Goal: Transaction & Acquisition: Book appointment/travel/reservation

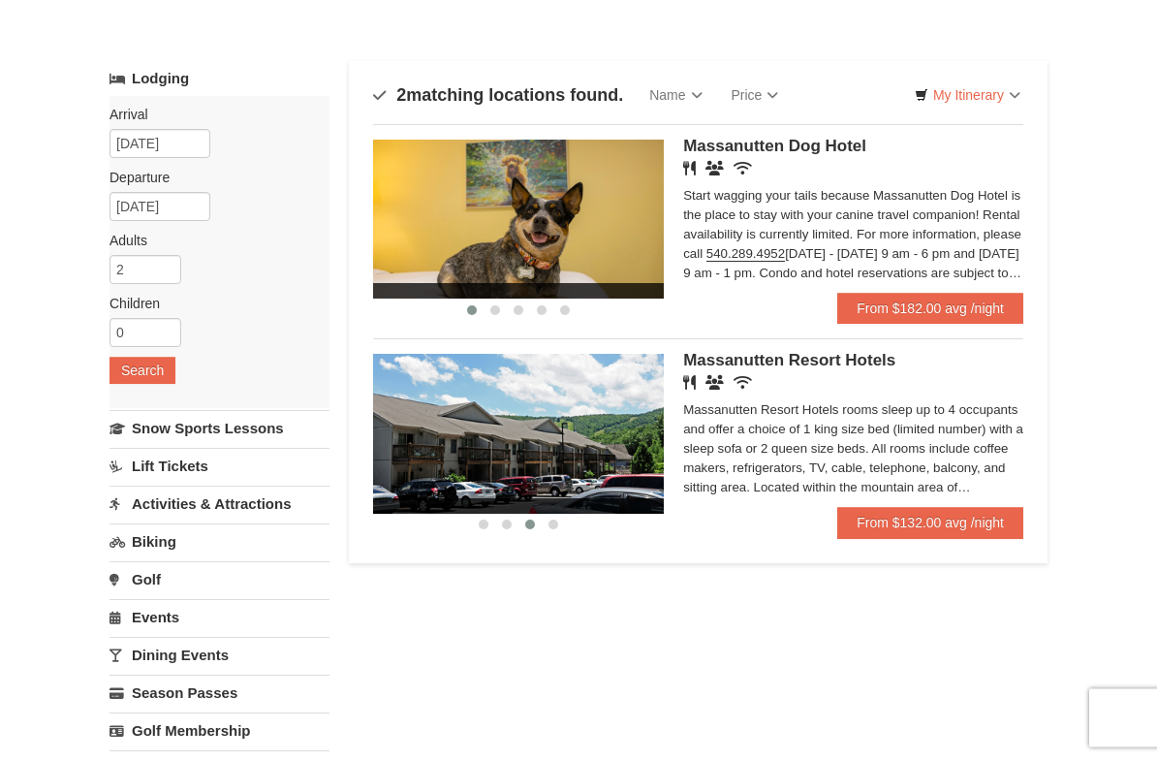
scroll to position [52, 0]
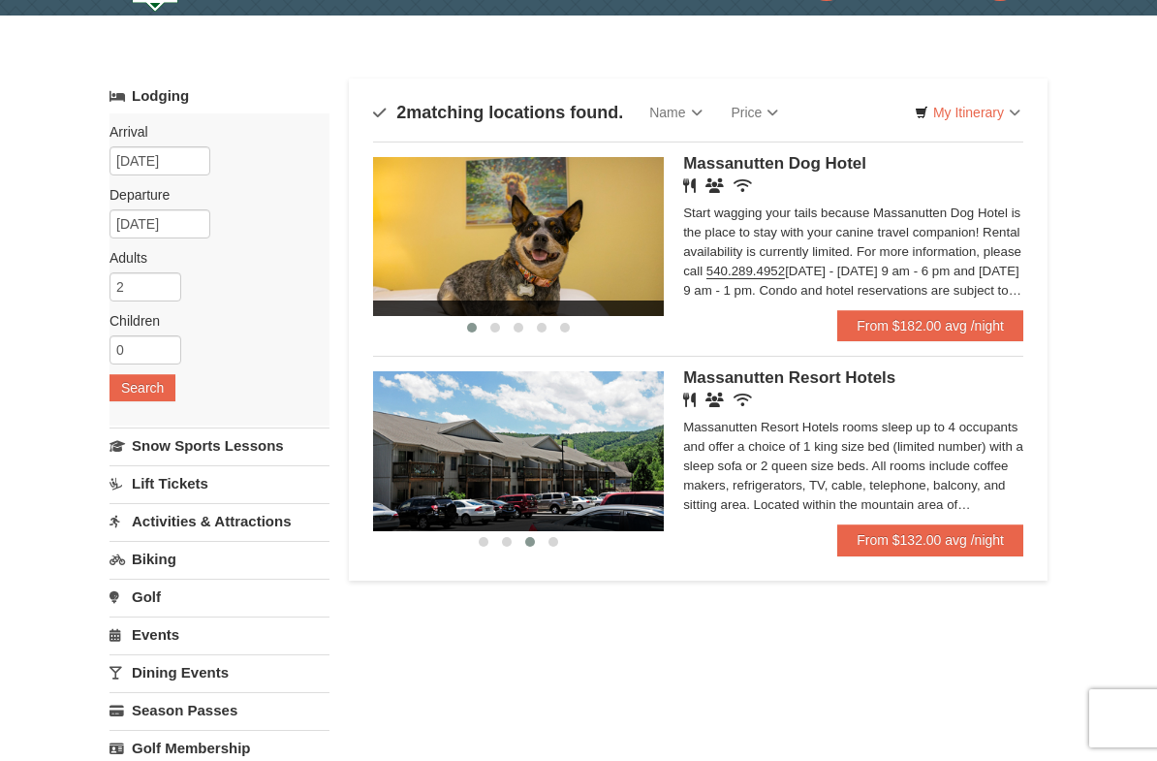
click at [821, 175] on div "Massanutten Dog Hotel Restaurant Banquet Facilities Wireless Internet (free) St…" at bounding box center [853, 233] width 340 height 153
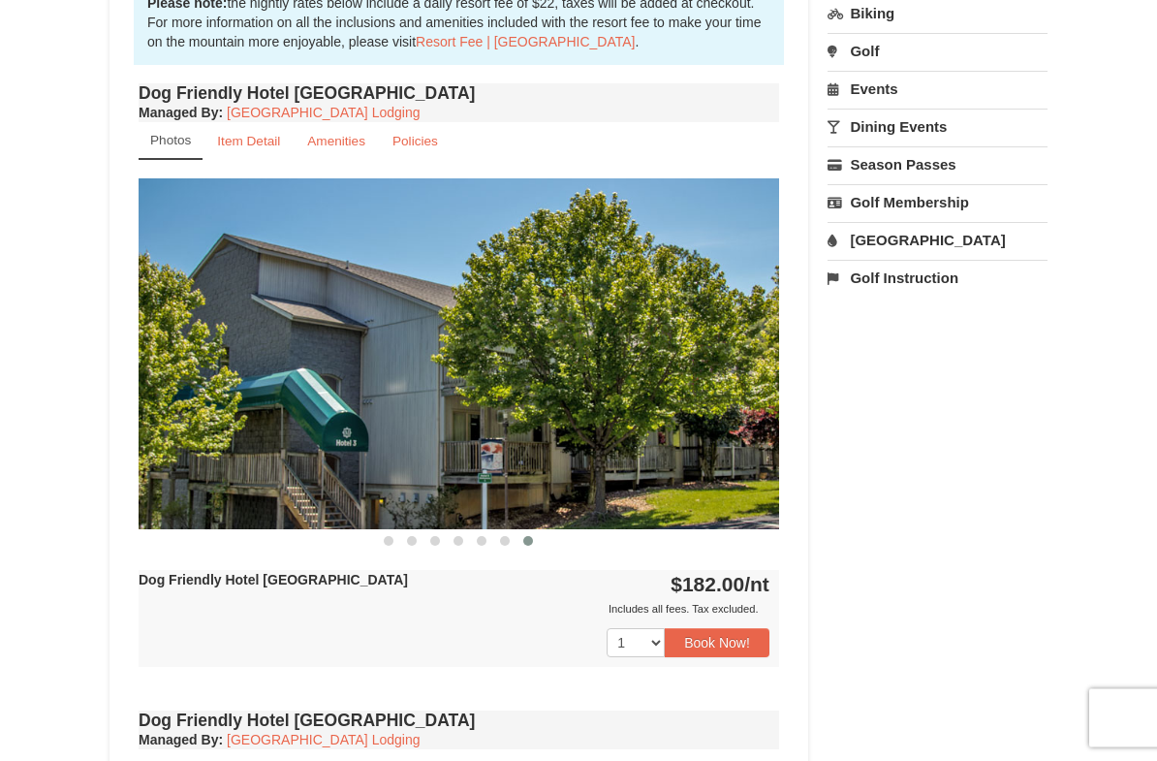
scroll to position [635, 0]
click at [719, 647] on button "Book Now!" at bounding box center [717, 642] width 105 height 29
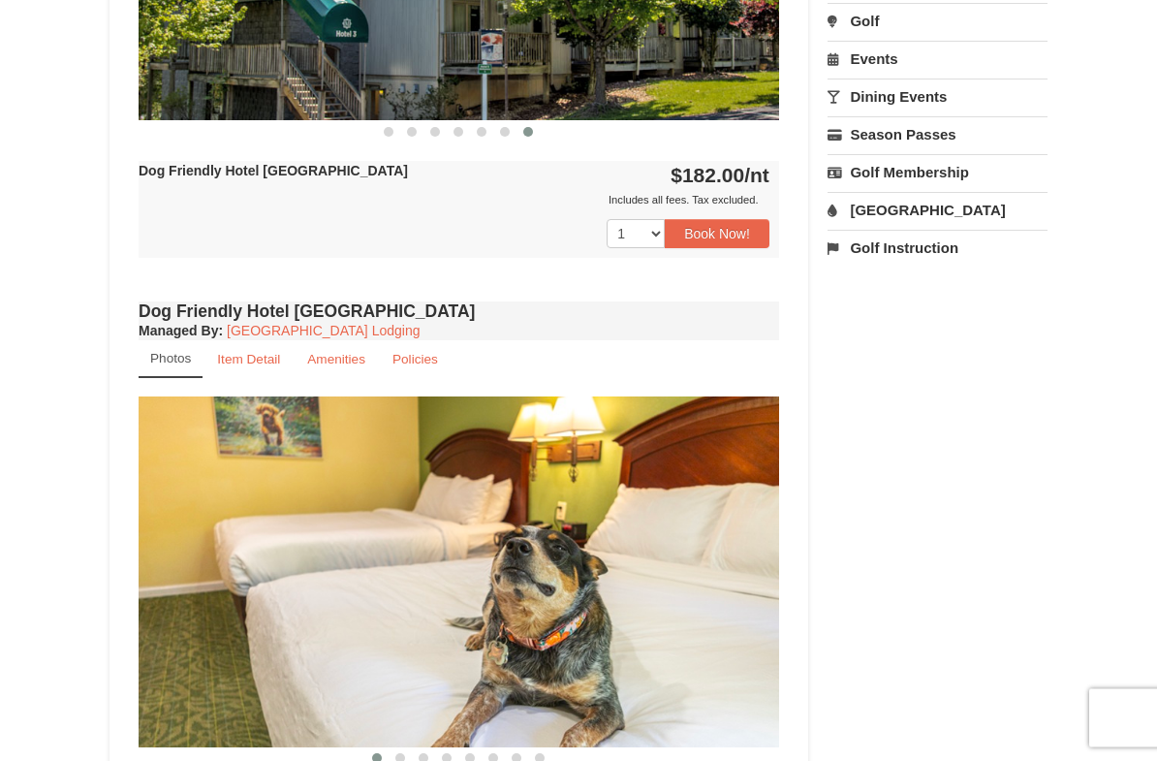
scroll to position [1044, 0]
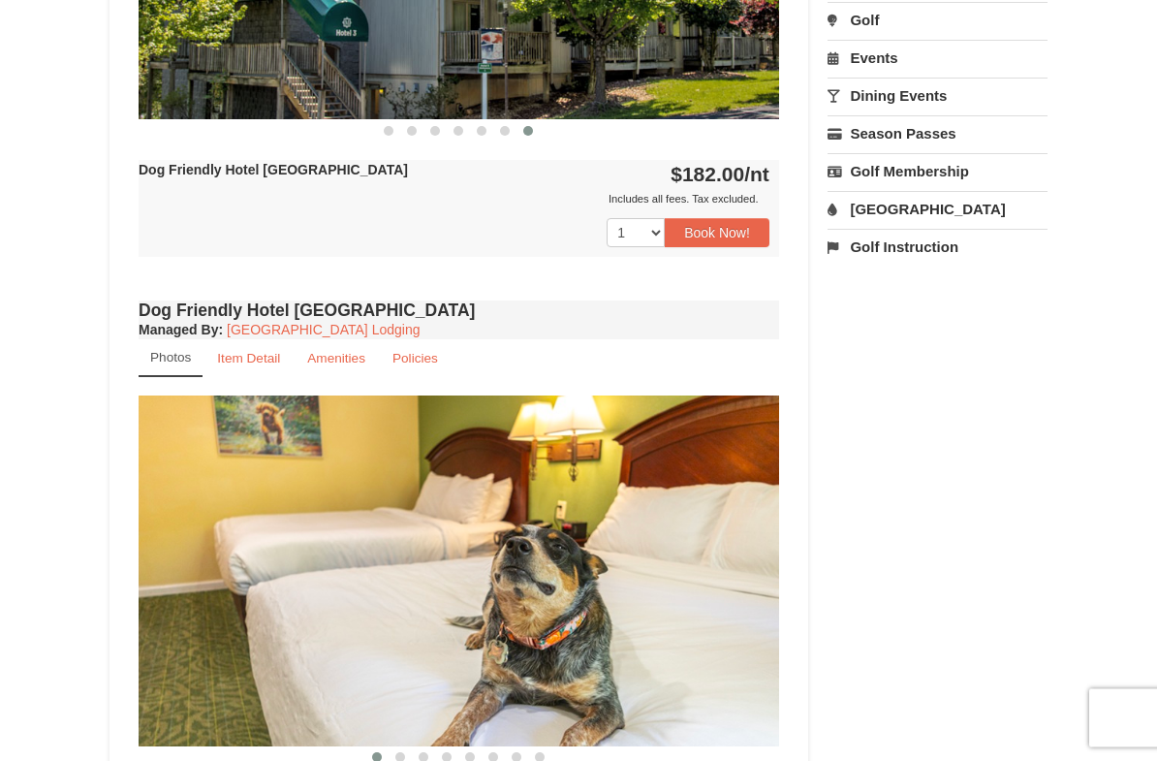
click at [916, 192] on link "Water Park" at bounding box center [938, 210] width 220 height 36
click at [874, 320] on button "Search" at bounding box center [861, 331] width 66 height 27
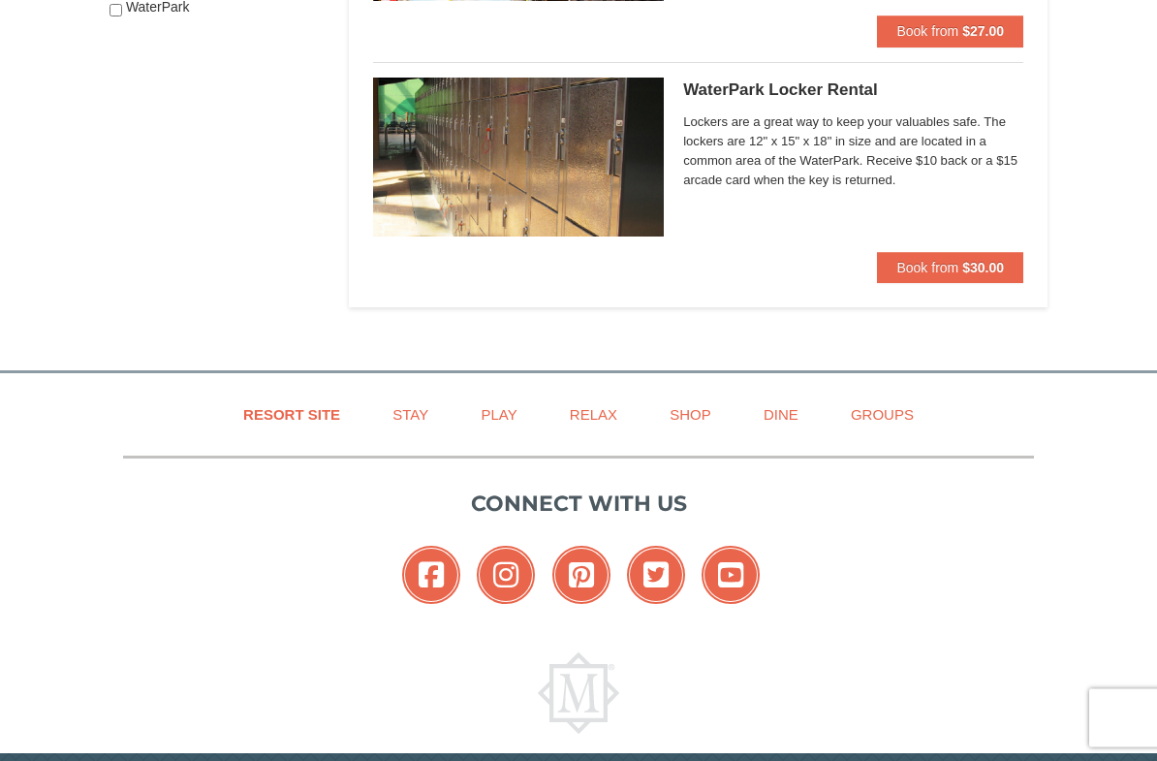
scroll to position [1075, 0]
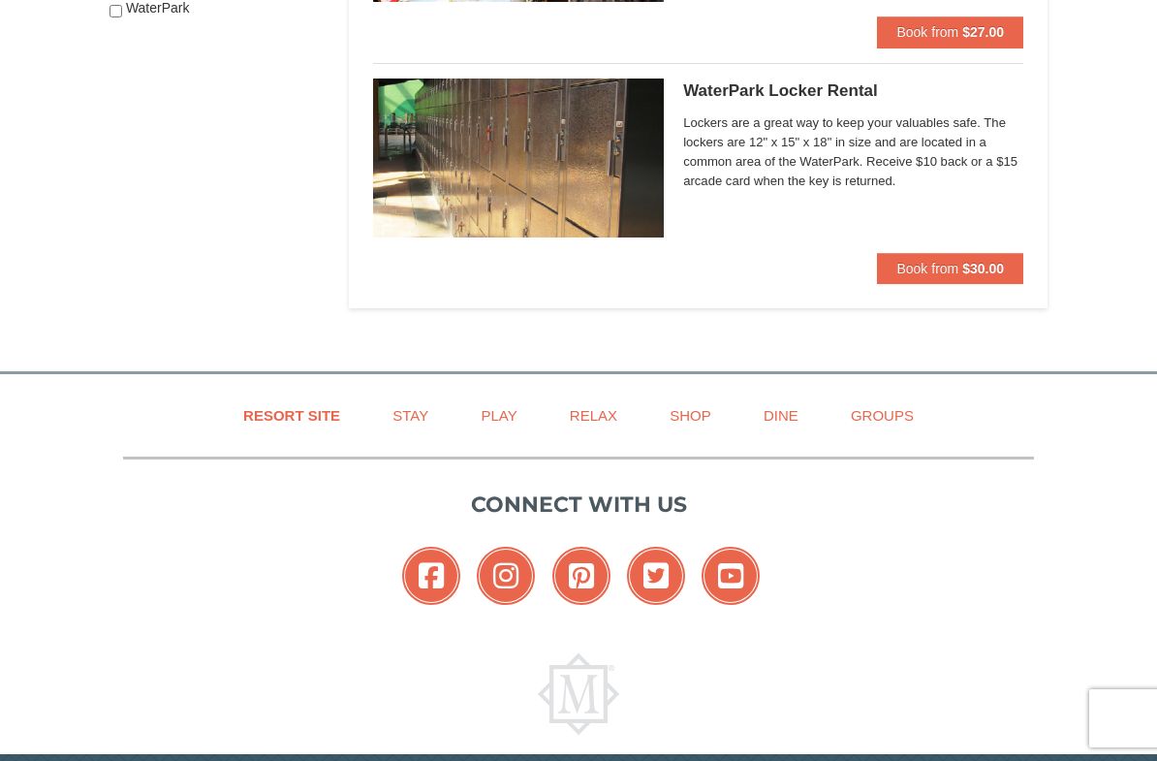
click at [781, 418] on link "Dine" at bounding box center [780, 415] width 83 height 44
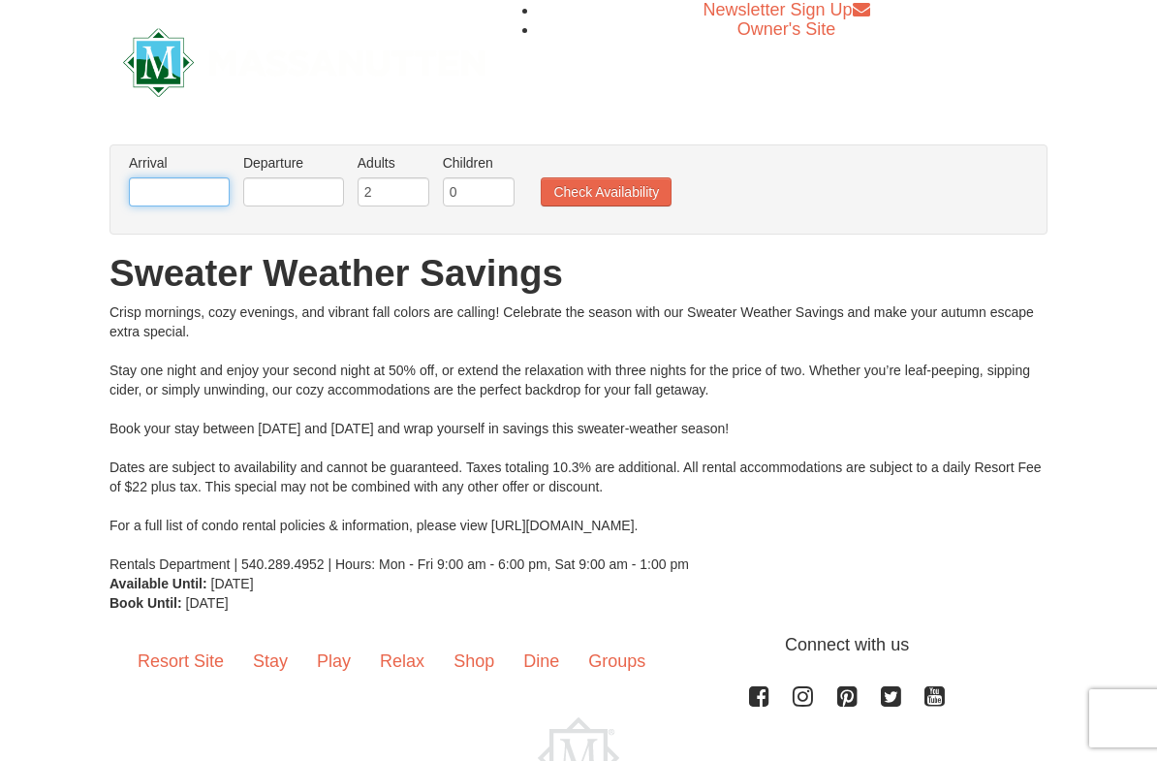
click at [207, 196] on input "text" at bounding box center [179, 191] width 101 height 29
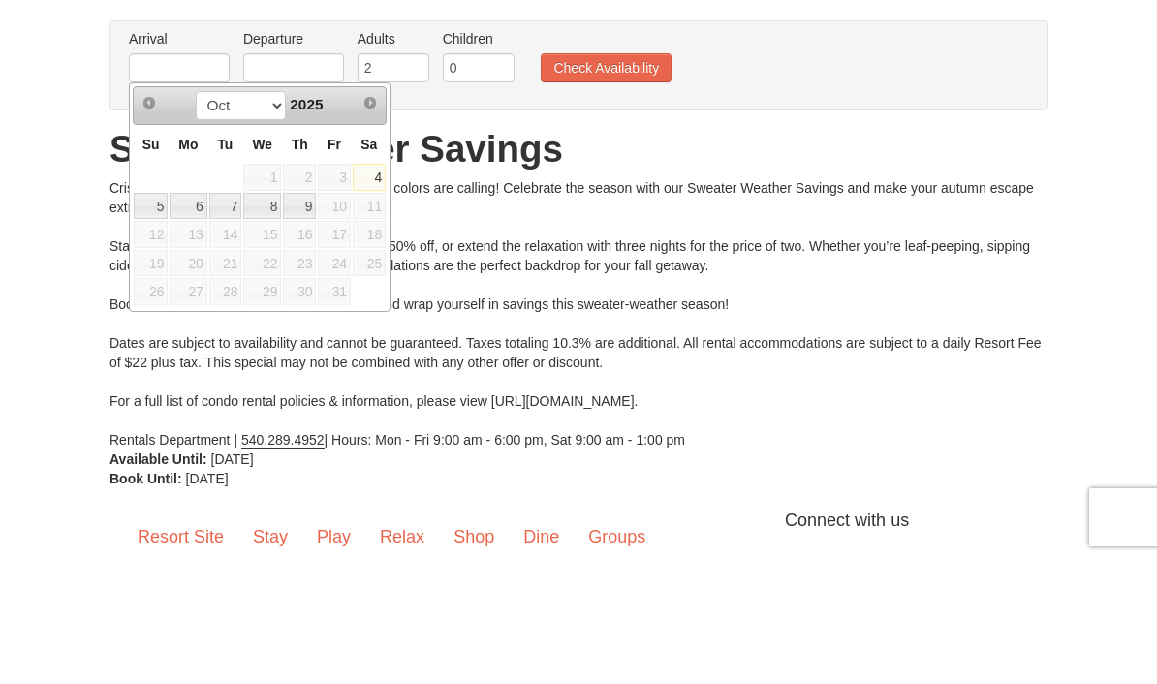
click at [271, 317] on link "8" at bounding box center [262, 330] width 38 height 27
type input "10/08/2025"
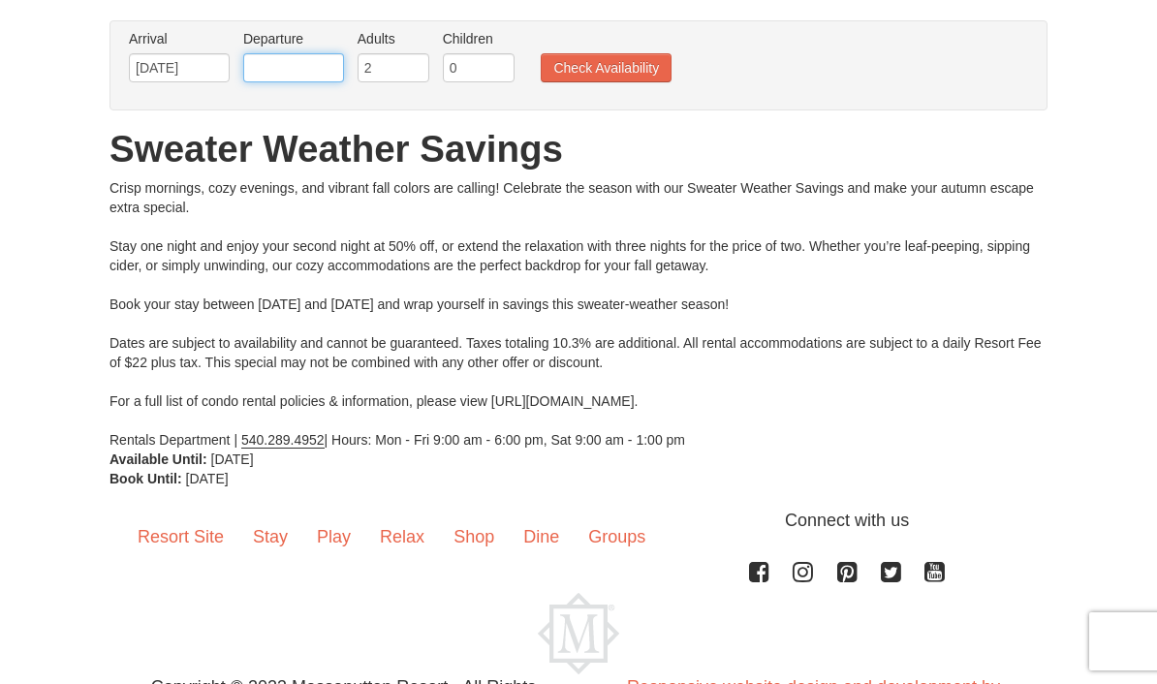
click at [334, 64] on input "text" at bounding box center [293, 67] width 101 height 29
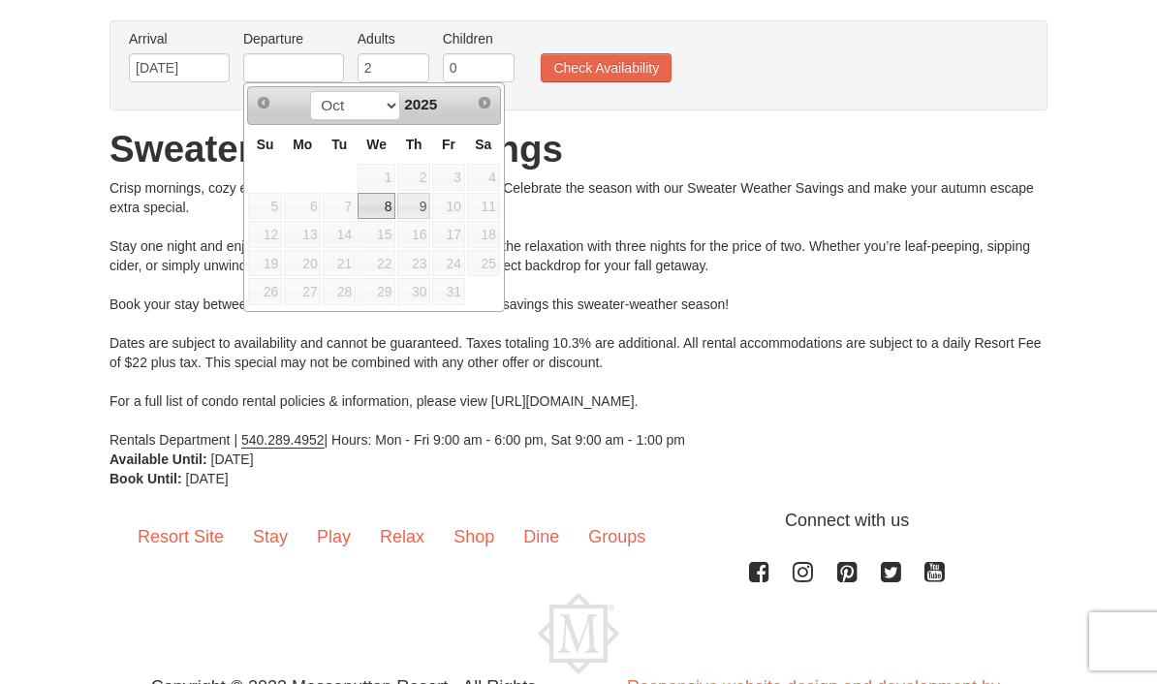
click at [456, 217] on span "10" at bounding box center [448, 206] width 33 height 27
click at [446, 216] on span "10" at bounding box center [448, 206] width 33 height 27
click at [487, 177] on span "4" at bounding box center [483, 177] width 33 height 27
click at [370, 208] on link "8" at bounding box center [377, 206] width 38 height 27
type input "10/08/2025"
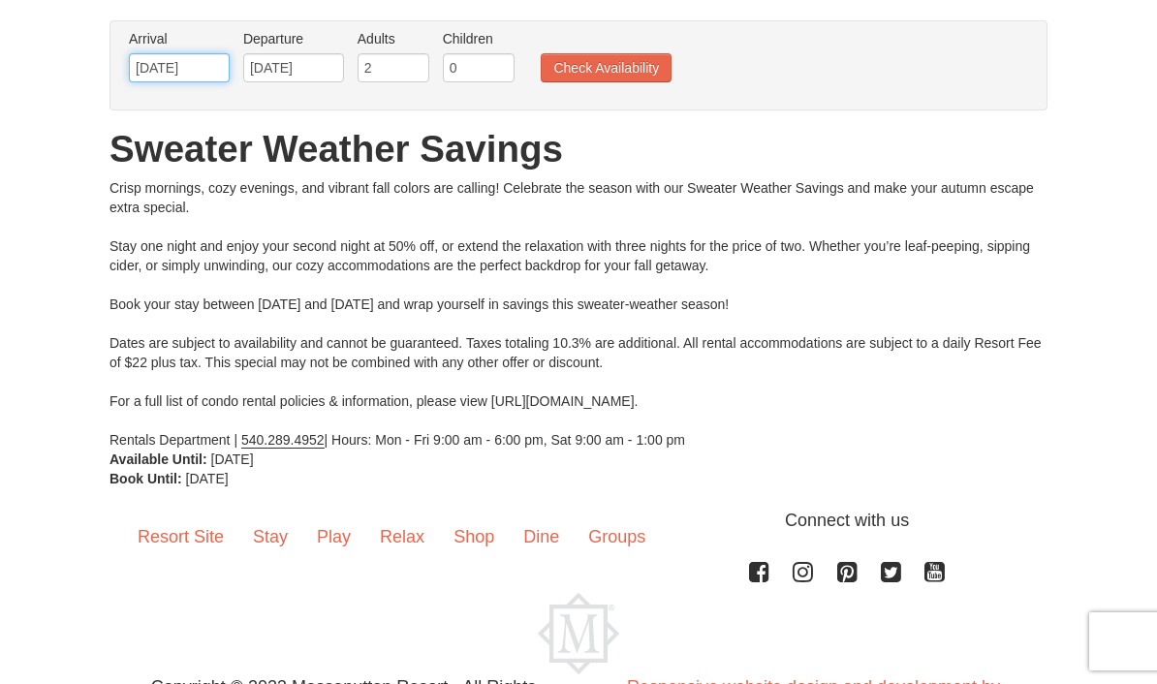
click at [221, 74] on input "10/08/2025" at bounding box center [179, 67] width 101 height 29
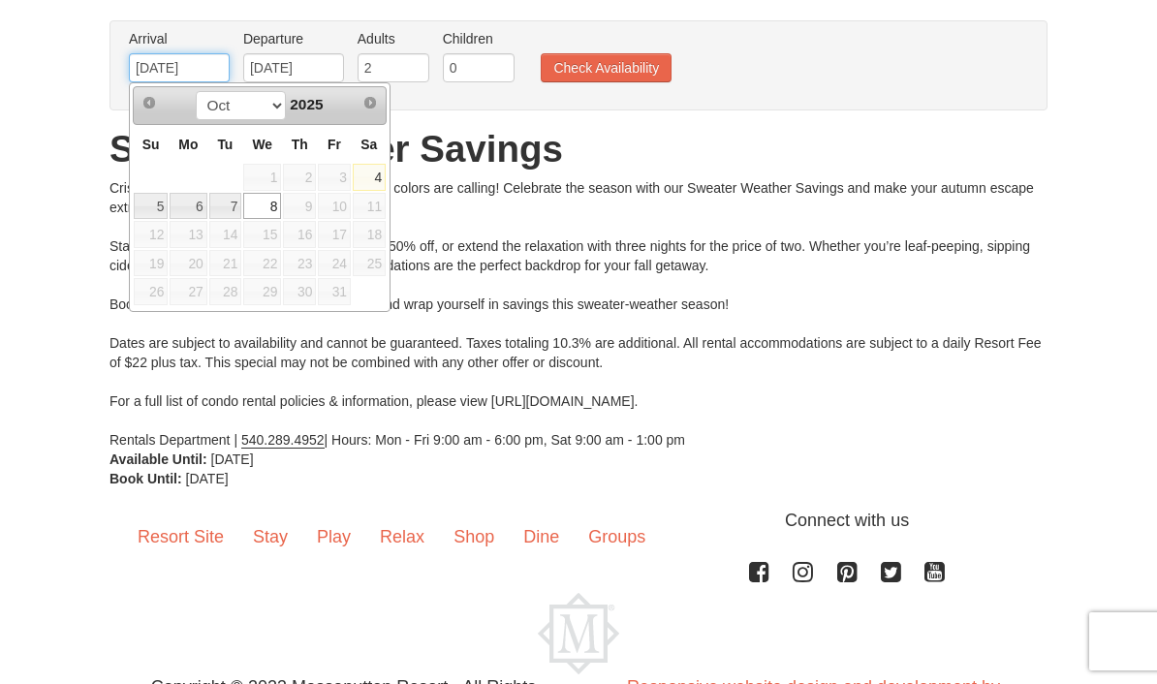
scroll to position [85, 0]
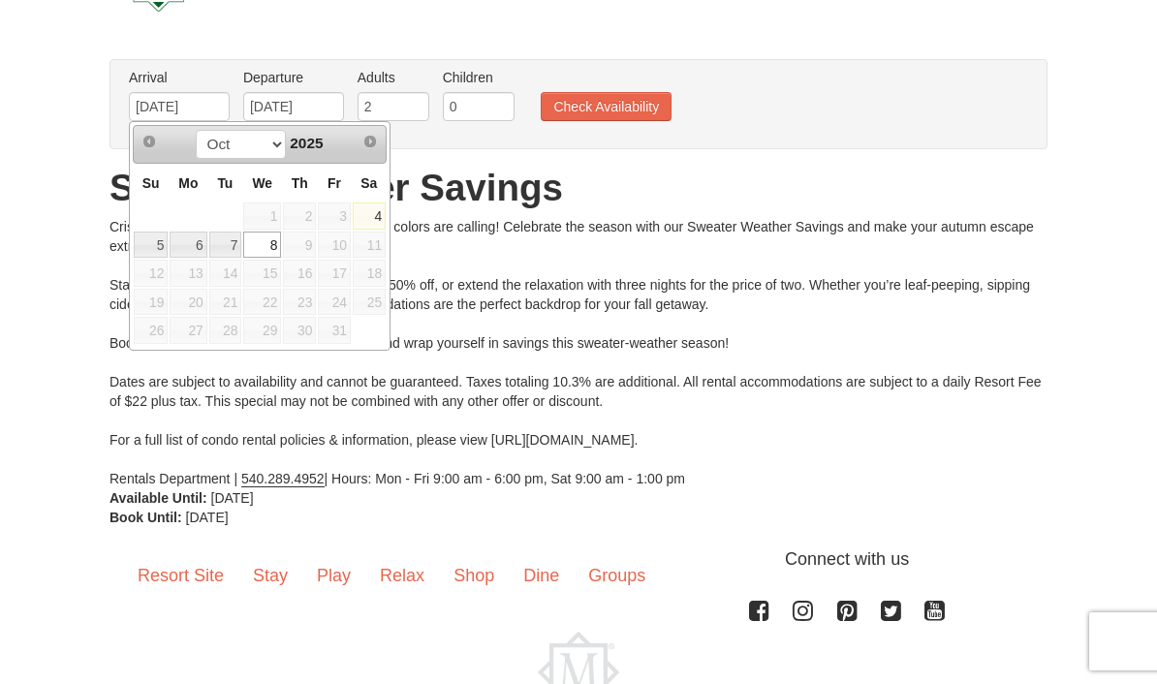
click at [379, 213] on link "4" at bounding box center [369, 216] width 33 height 27
type input "[DATE]"
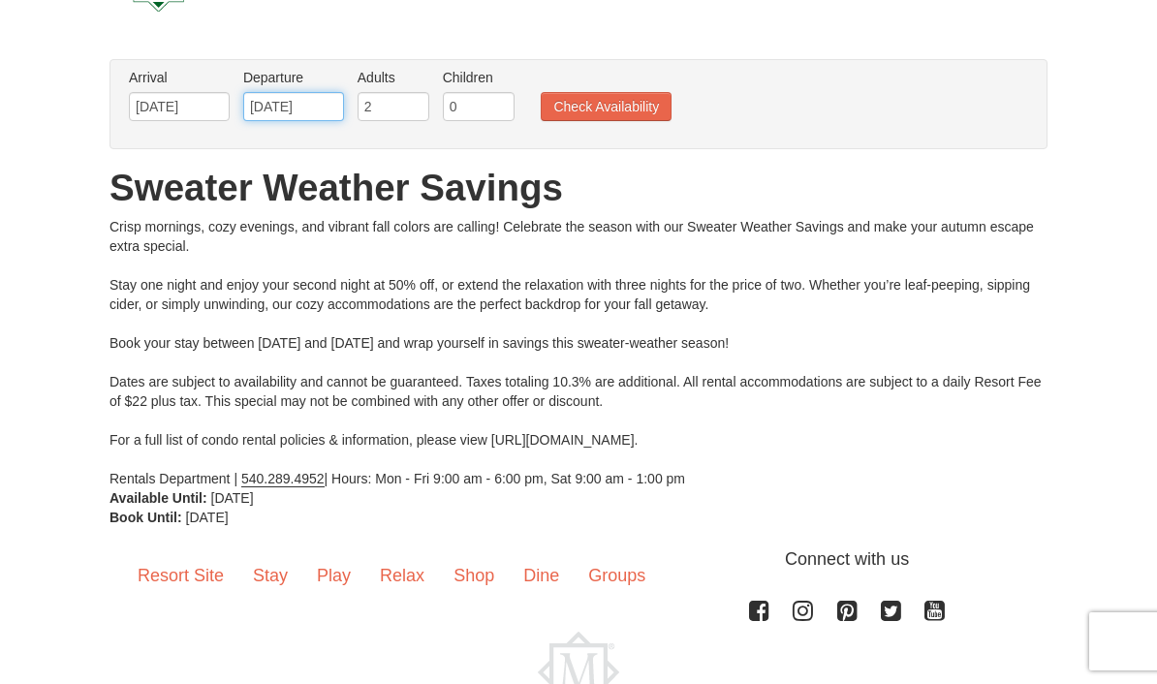
click at [338, 101] on input "10/08/2025" at bounding box center [293, 106] width 101 height 29
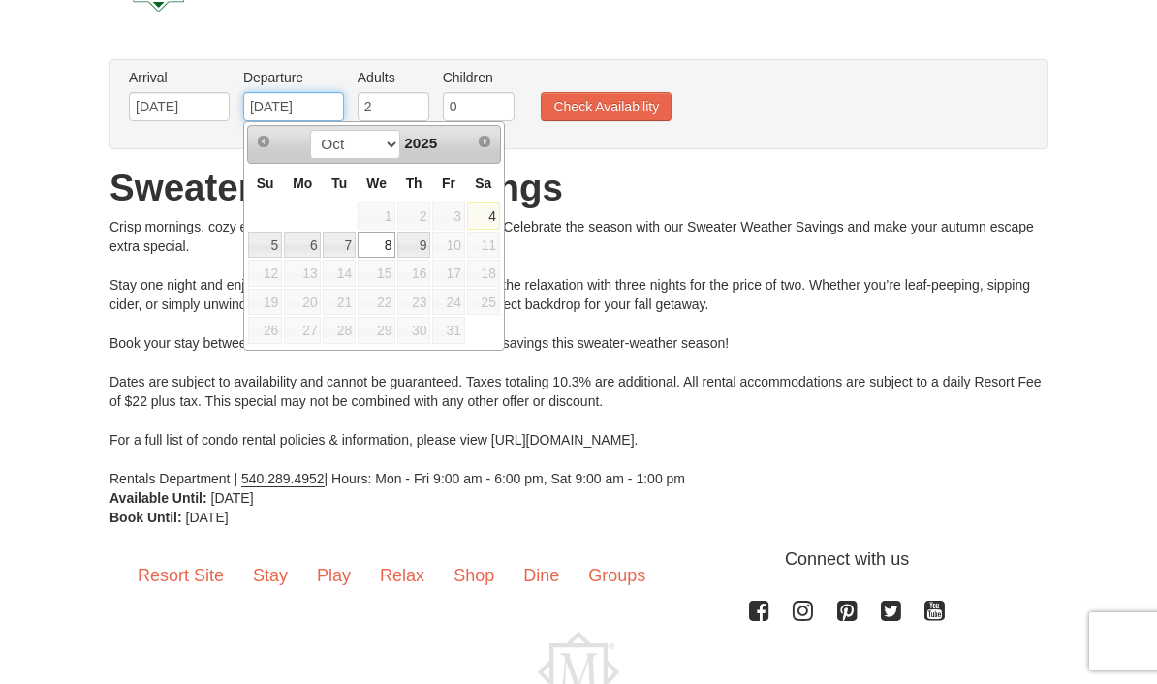
scroll to position [7, 0]
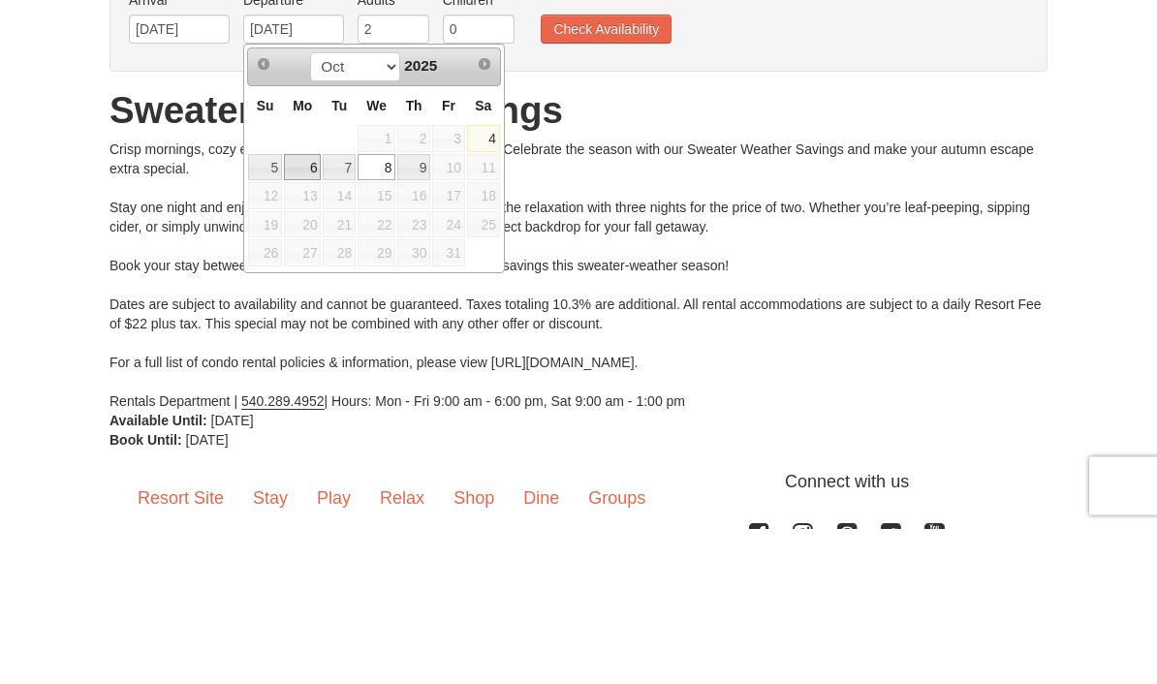
click at [311, 310] on link "6" at bounding box center [302, 323] width 37 height 27
type input "[DATE]"
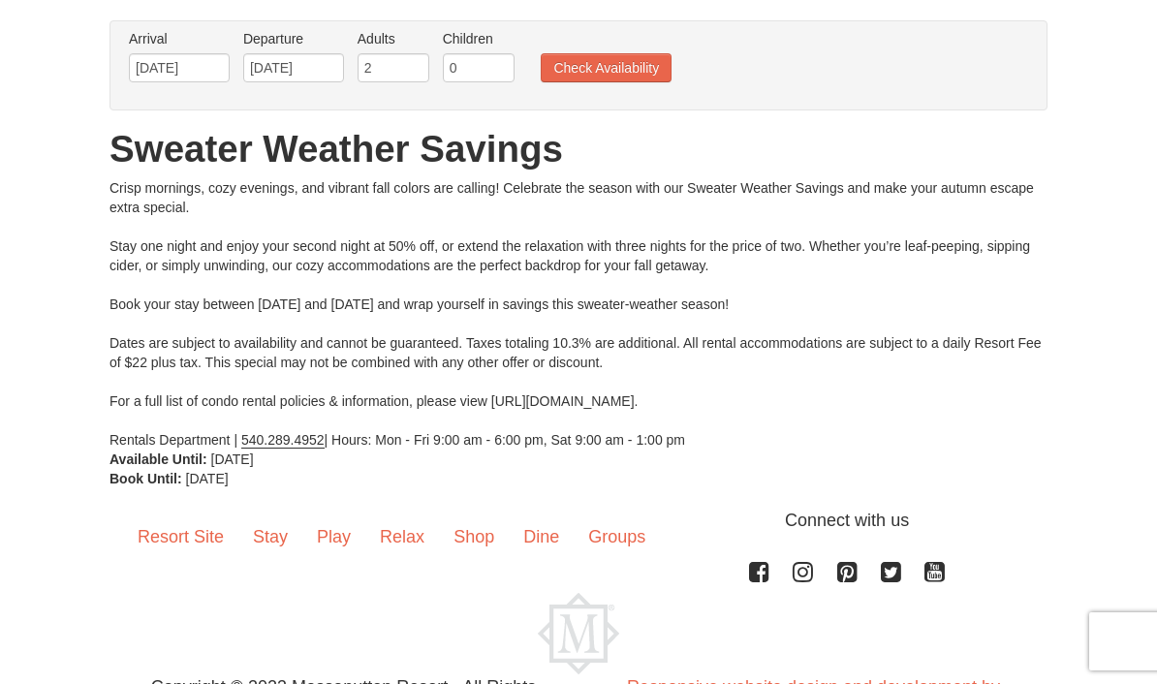
click at [626, 56] on button "Check Availability" at bounding box center [606, 67] width 131 height 29
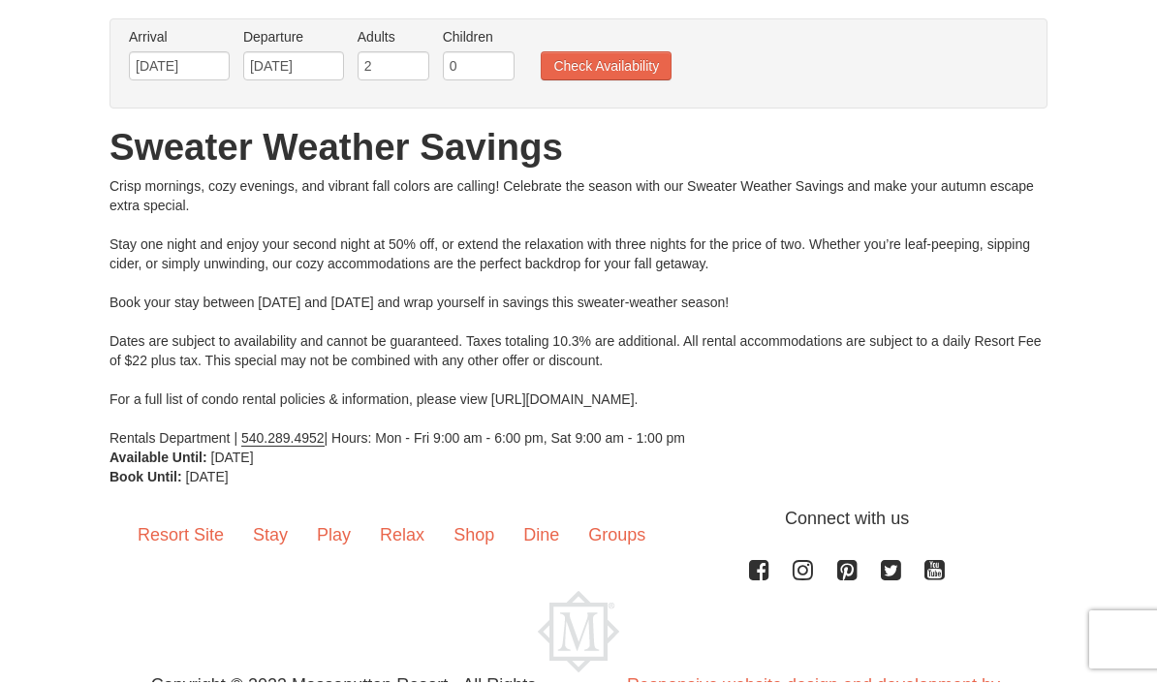
scroll to position [0, 0]
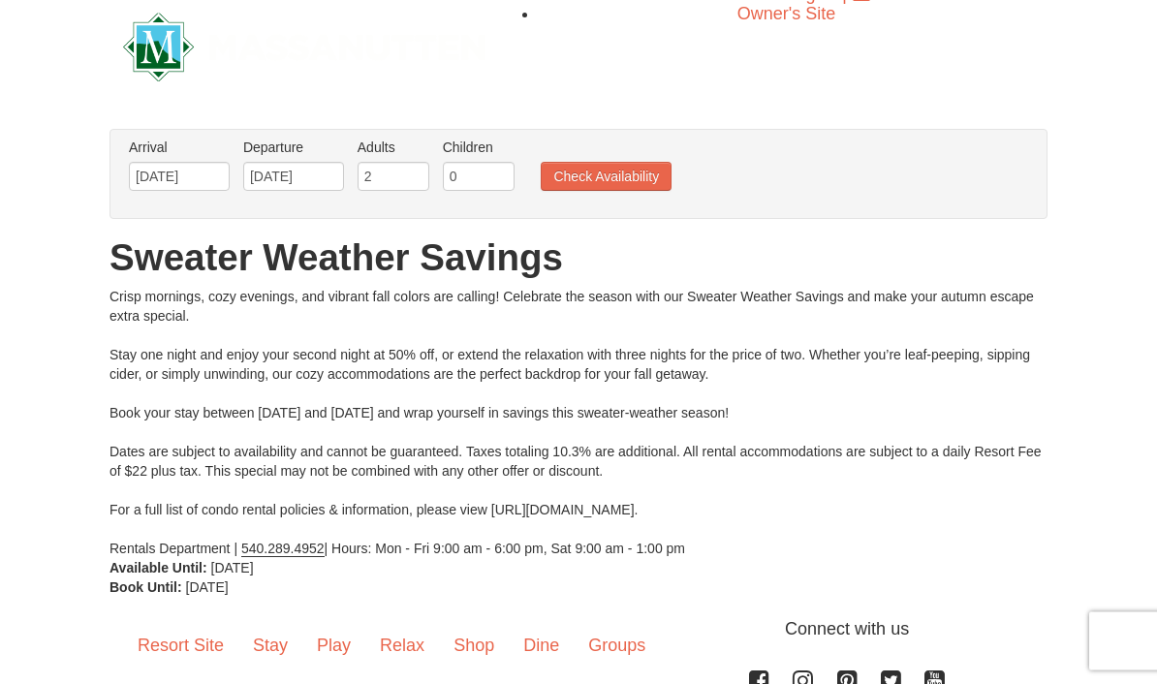
click at [632, 179] on button "Check Availability" at bounding box center [606, 177] width 131 height 29
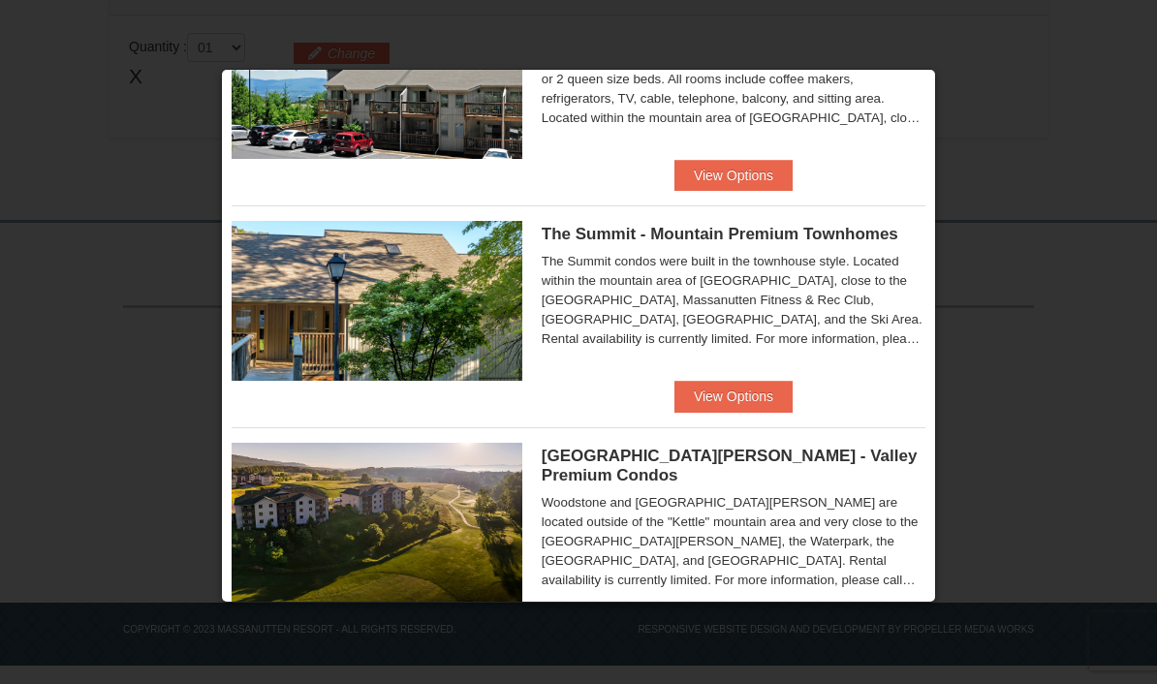
scroll to position [806, 0]
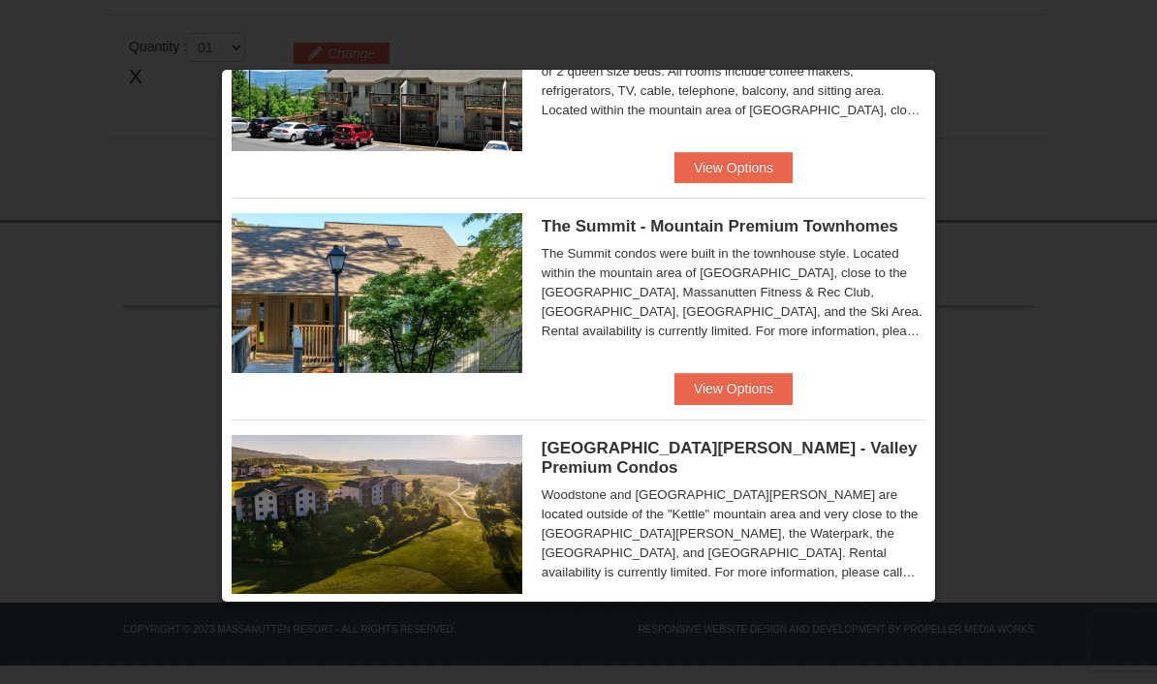
click at [756, 162] on button "View Options" at bounding box center [734, 167] width 118 height 31
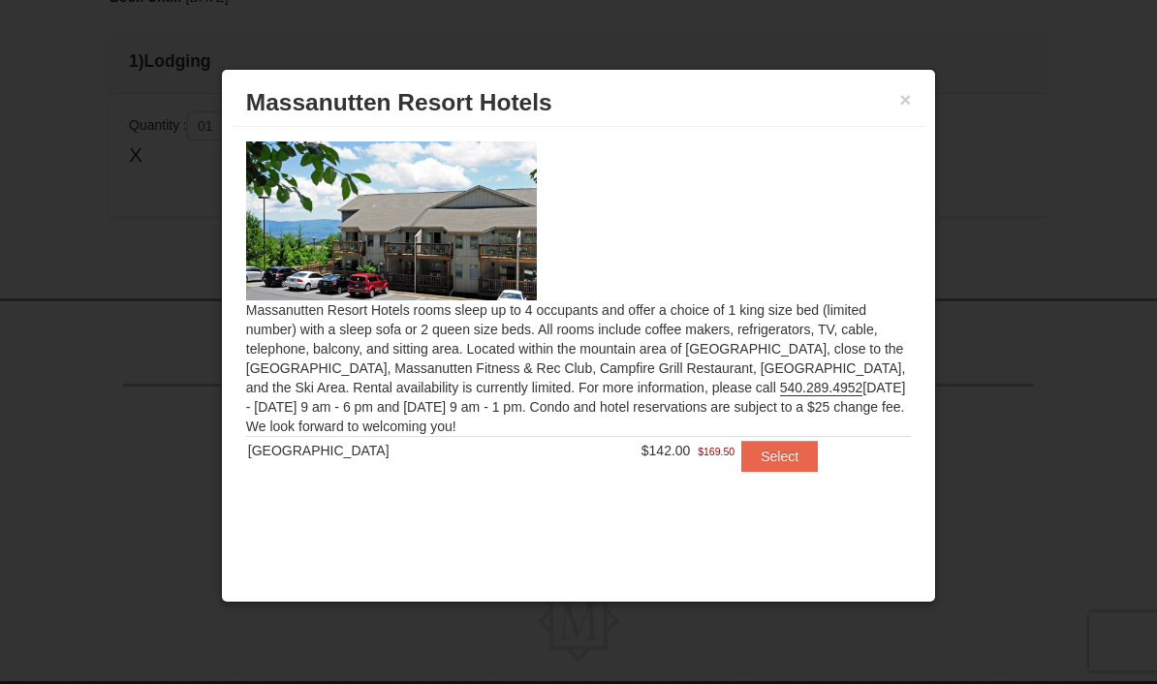
scroll to position [581, 0]
click at [776, 462] on button "Select" at bounding box center [779, 456] width 77 height 31
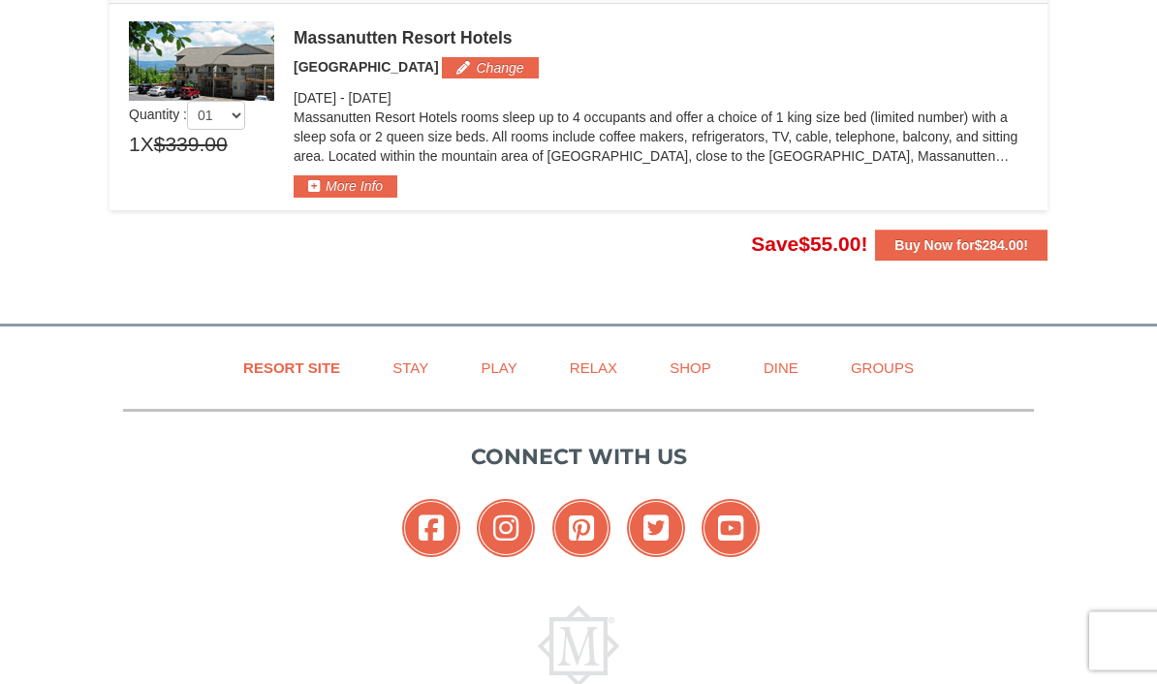
scroll to position [673, 0]
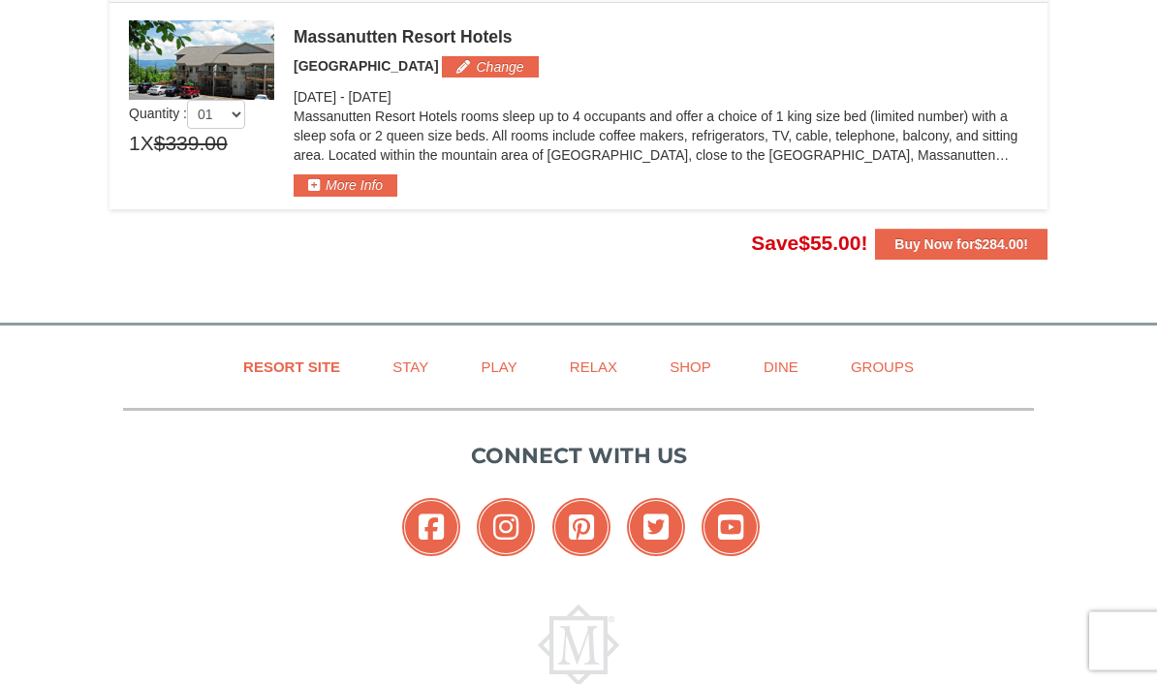
click at [325, 193] on button "More Info" at bounding box center [346, 185] width 104 height 21
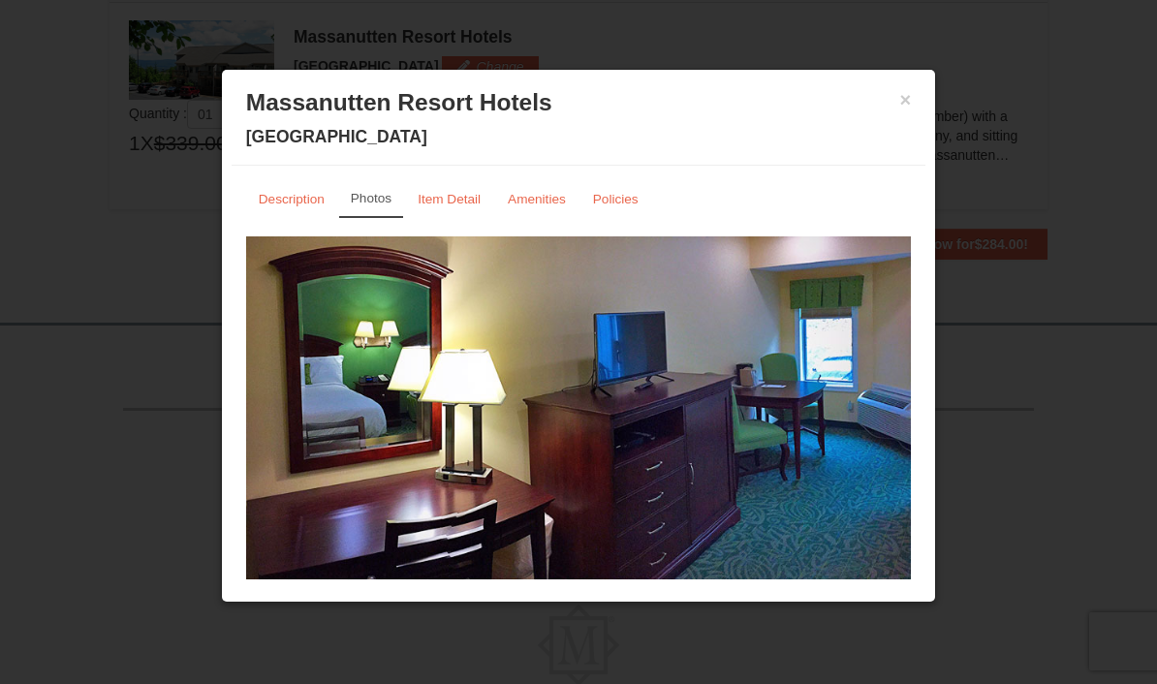
scroll to position [0, 0]
click at [921, 98] on div "× Massanutten Resort Hotels [GEOGRAPHIC_DATA]" at bounding box center [579, 122] width 694 height 86
click at [911, 98] on button "×" at bounding box center [906, 99] width 12 height 19
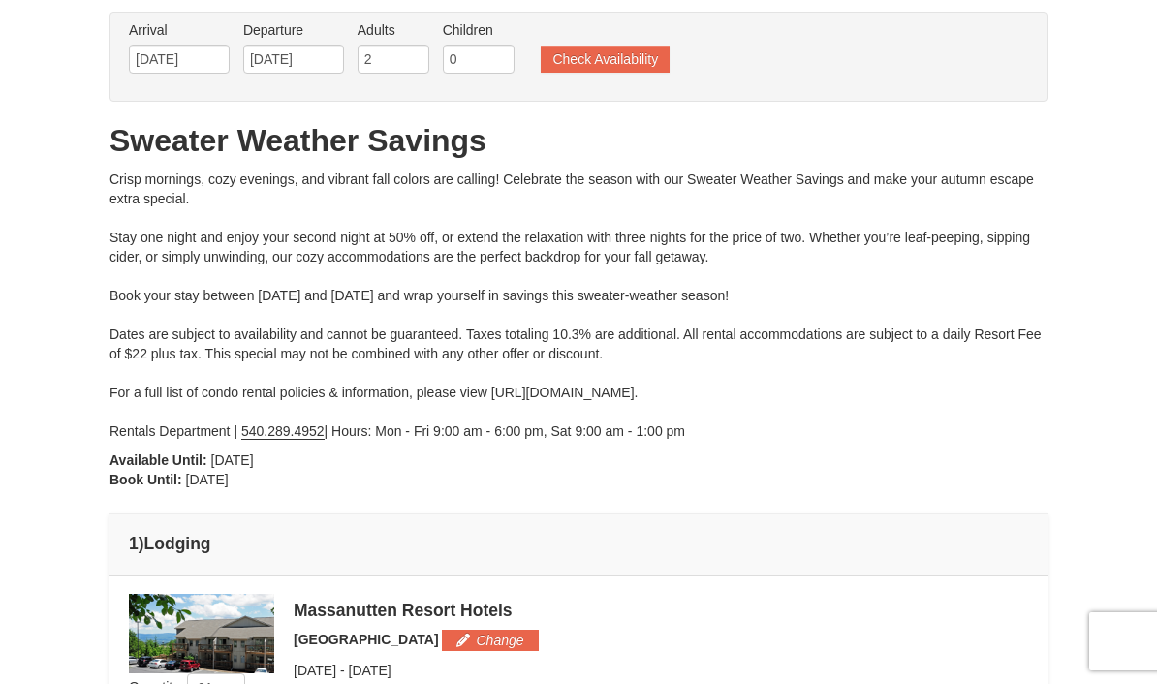
scroll to position [87, 0]
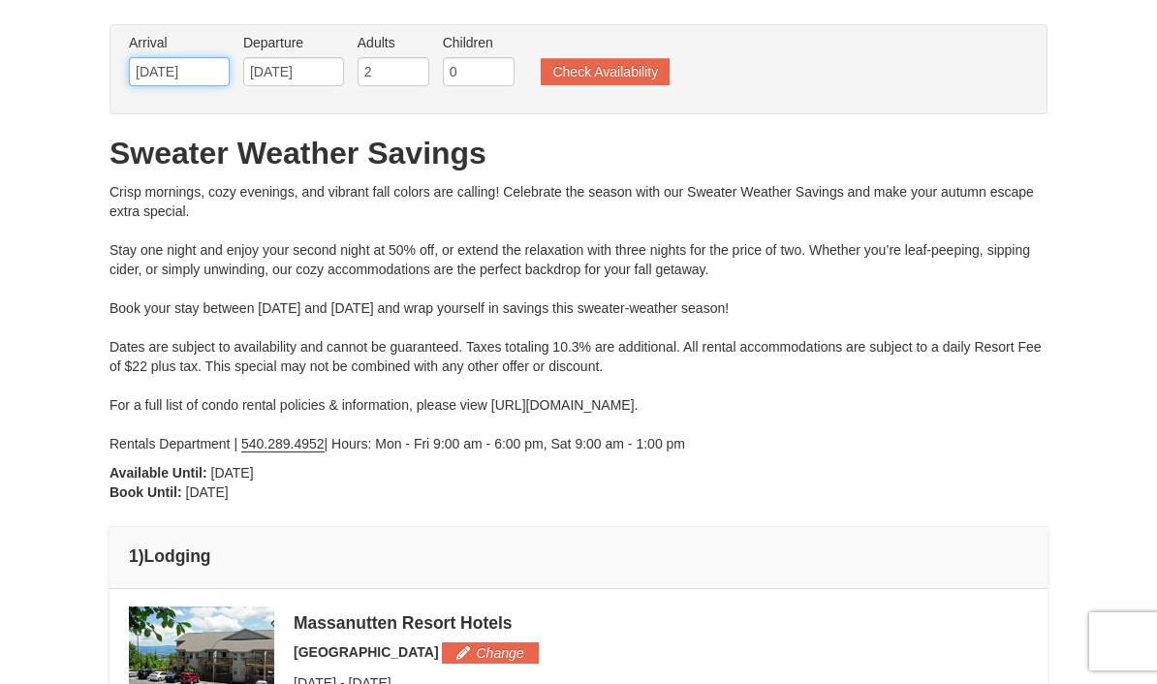
click at [199, 72] on input "[DATE]" at bounding box center [179, 71] width 101 height 29
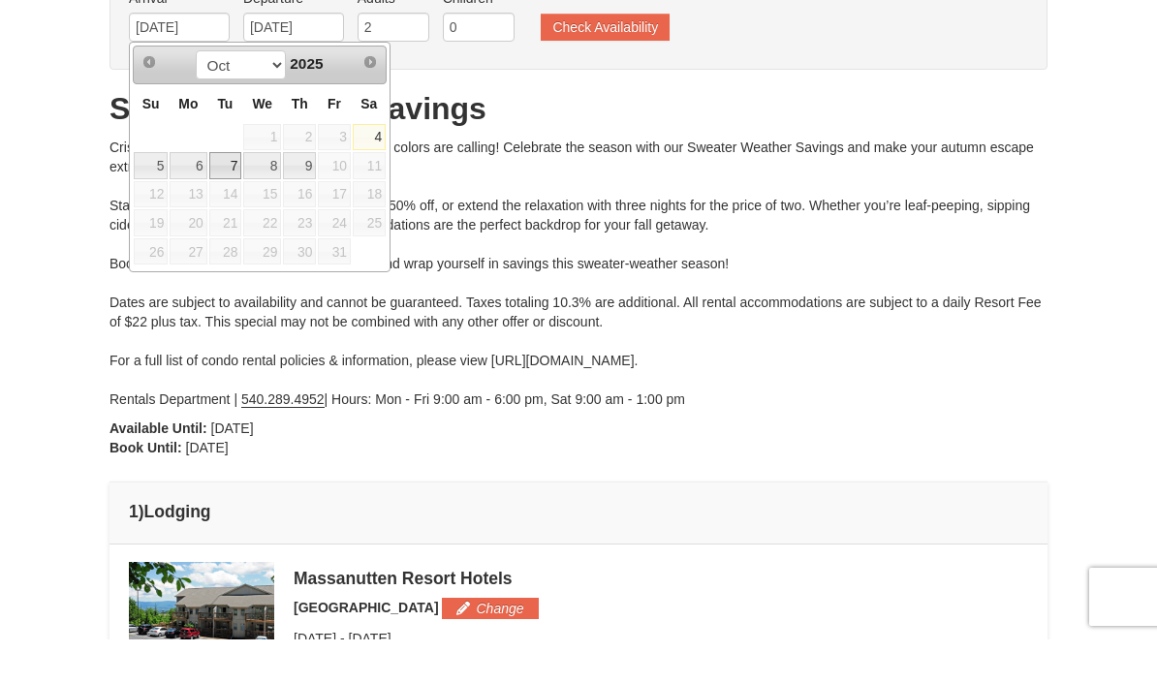
click at [236, 197] on link "7" at bounding box center [225, 210] width 33 height 27
type input "[DATE]"
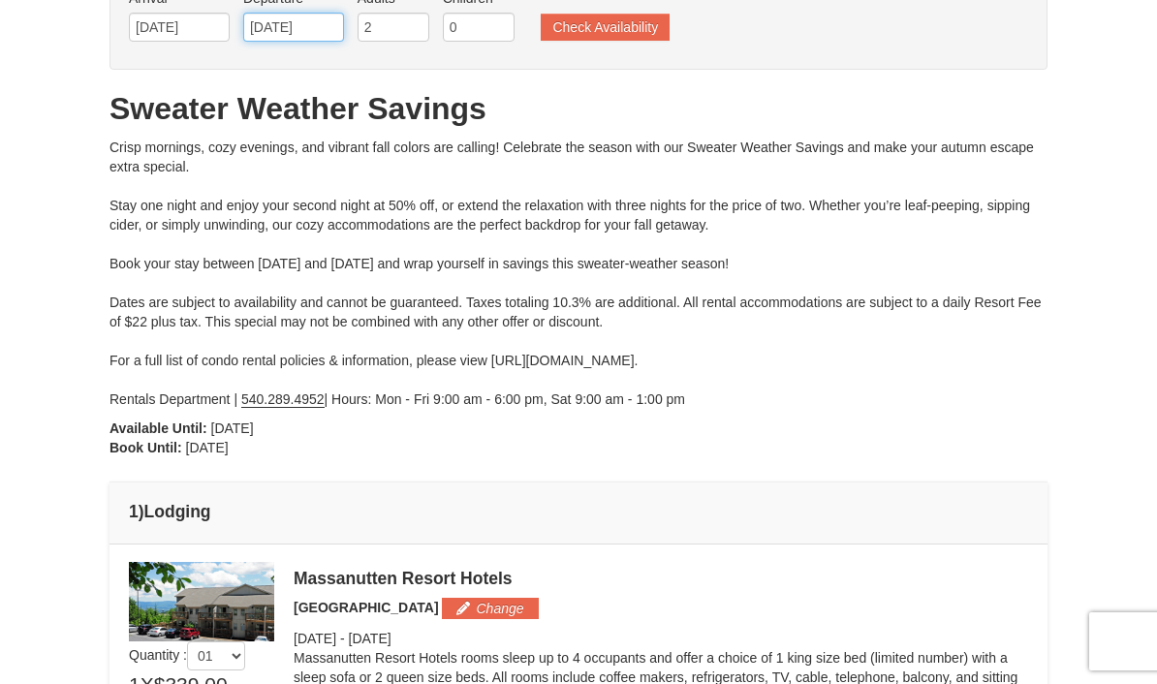
click at [342, 25] on input "[DATE]" at bounding box center [293, 27] width 101 height 29
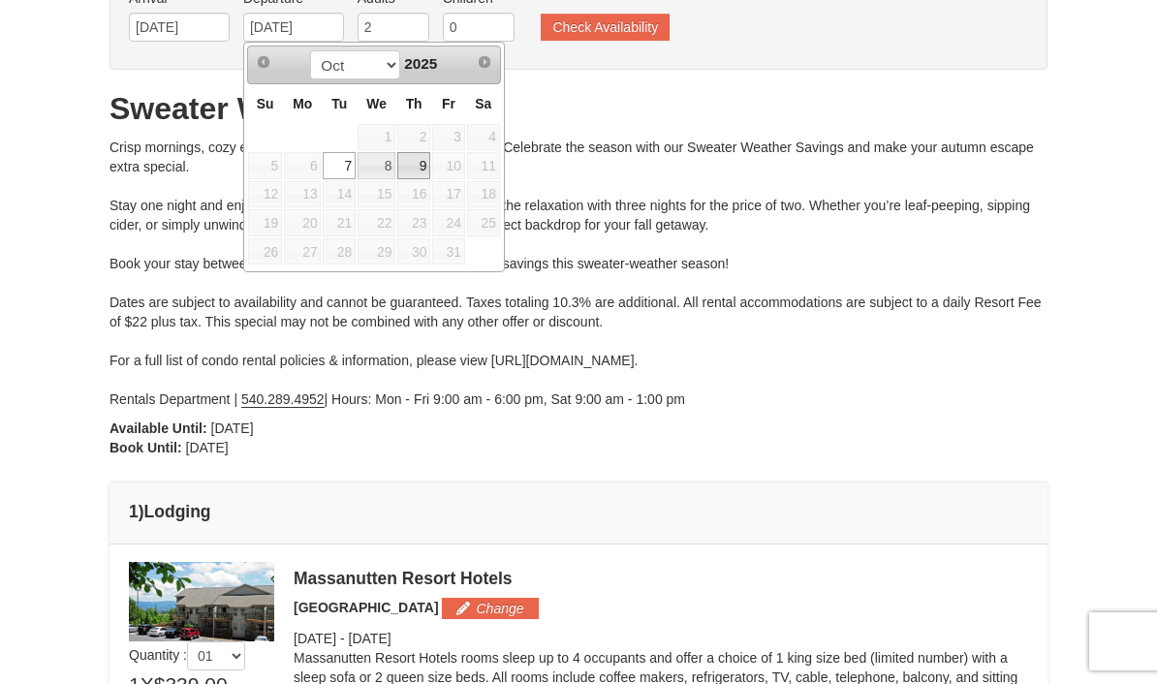
click at [423, 166] on link "9" at bounding box center [413, 165] width 33 height 27
type input "[DATE]"
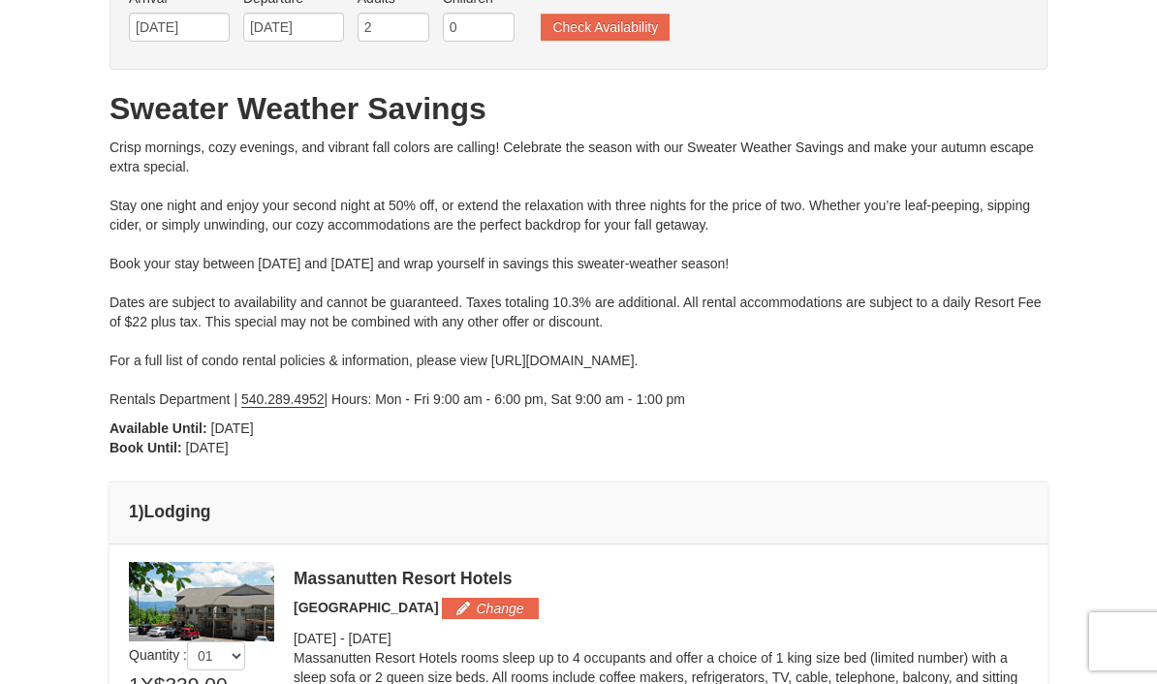
click at [626, 20] on button "Check Availability" at bounding box center [605, 27] width 129 height 27
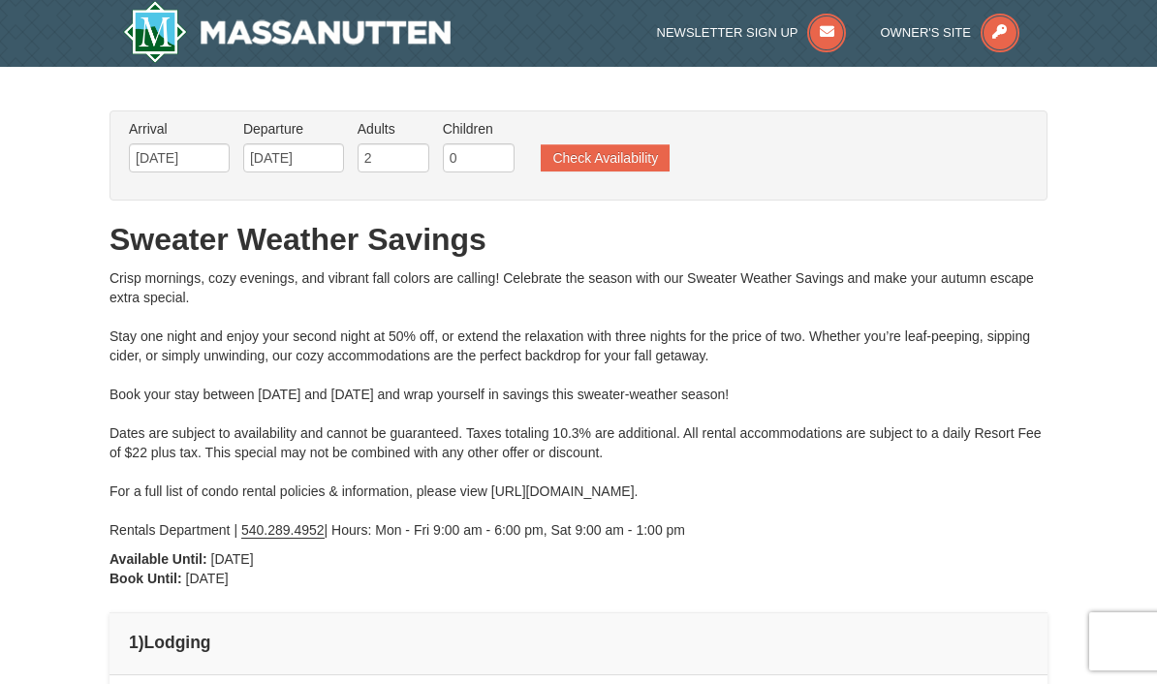
scroll to position [0, 0]
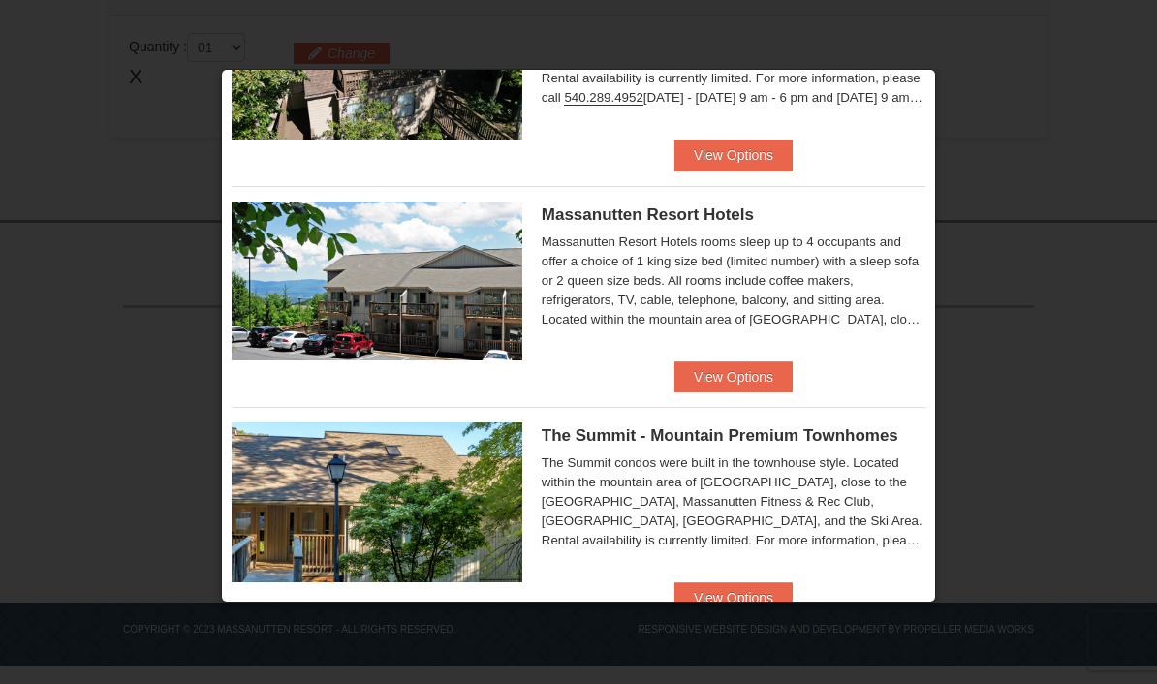
scroll to position [598, 0]
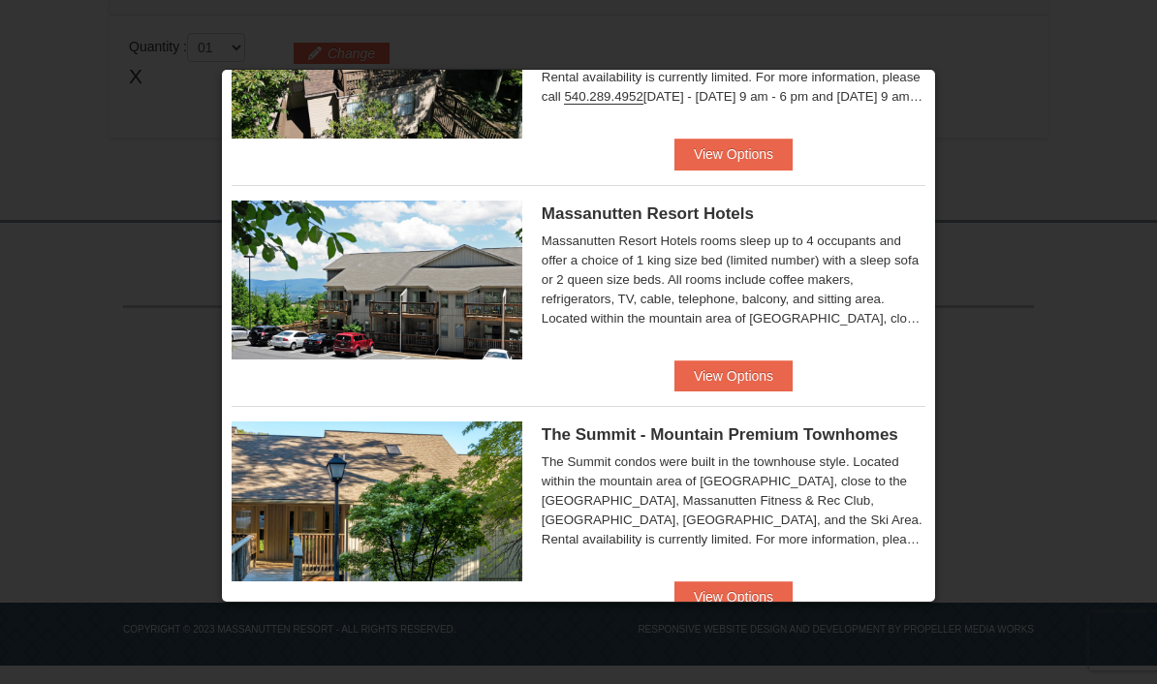
click at [741, 371] on button "View Options" at bounding box center [734, 376] width 118 height 31
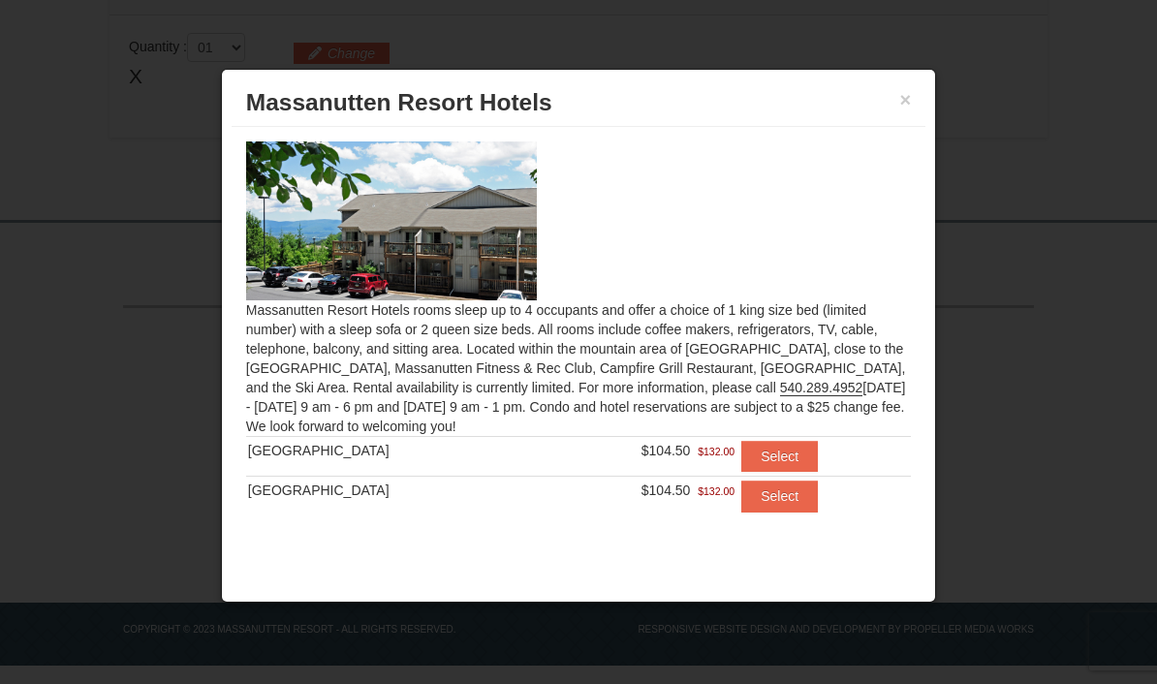
click at [781, 450] on button "Select" at bounding box center [779, 456] width 77 height 31
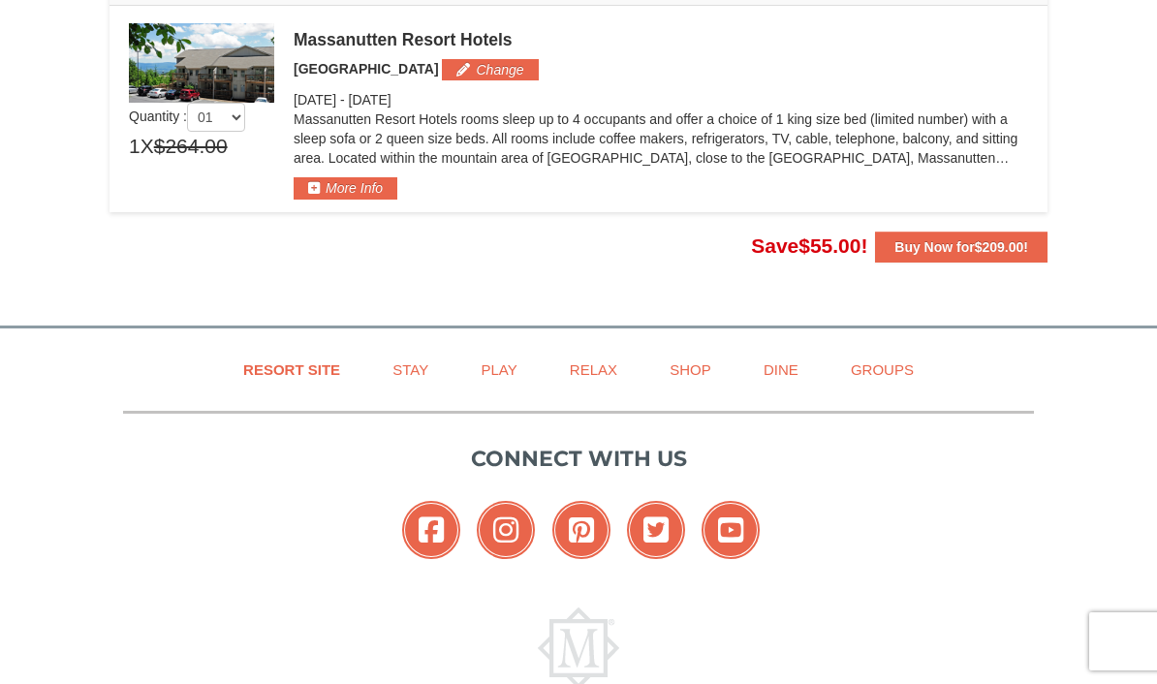
scroll to position [589, 0]
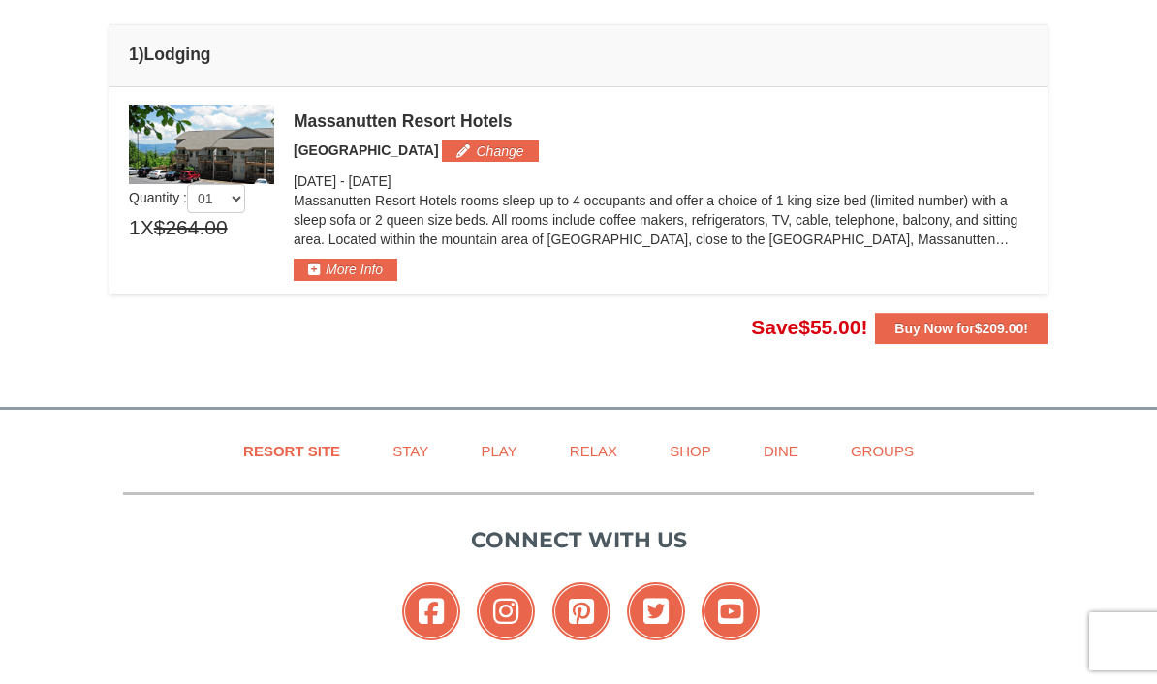
click at [339, 267] on button "More Info" at bounding box center [346, 269] width 104 height 21
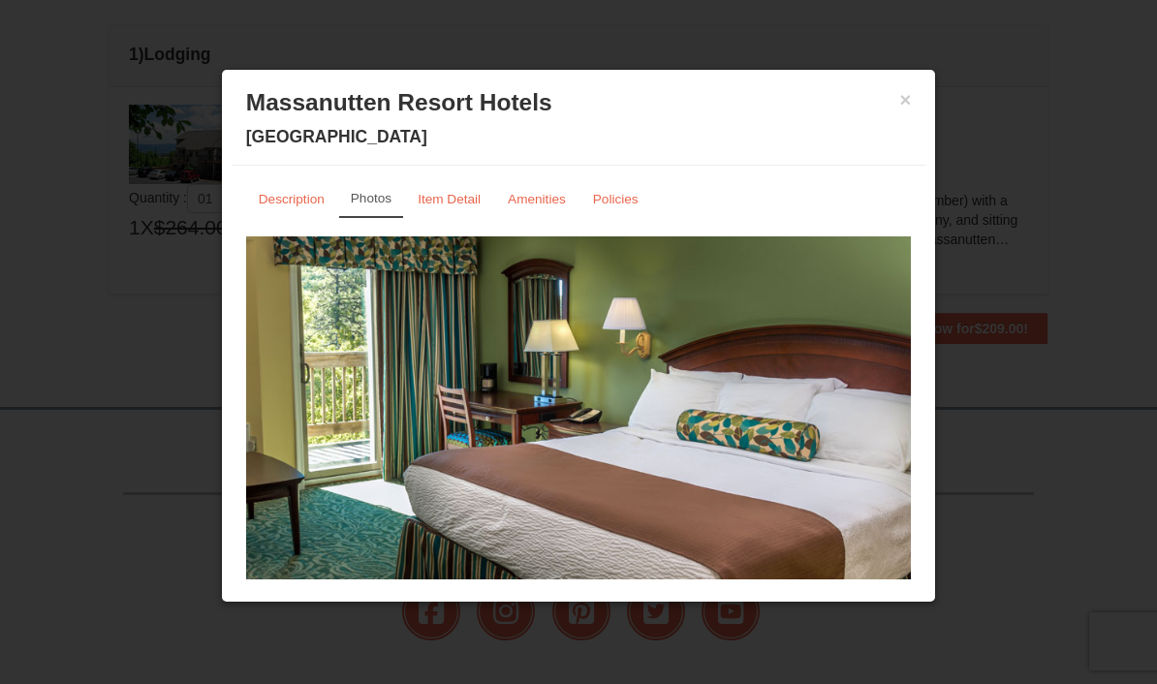
click at [457, 199] on small "Item Detail" at bounding box center [449, 199] width 63 height 15
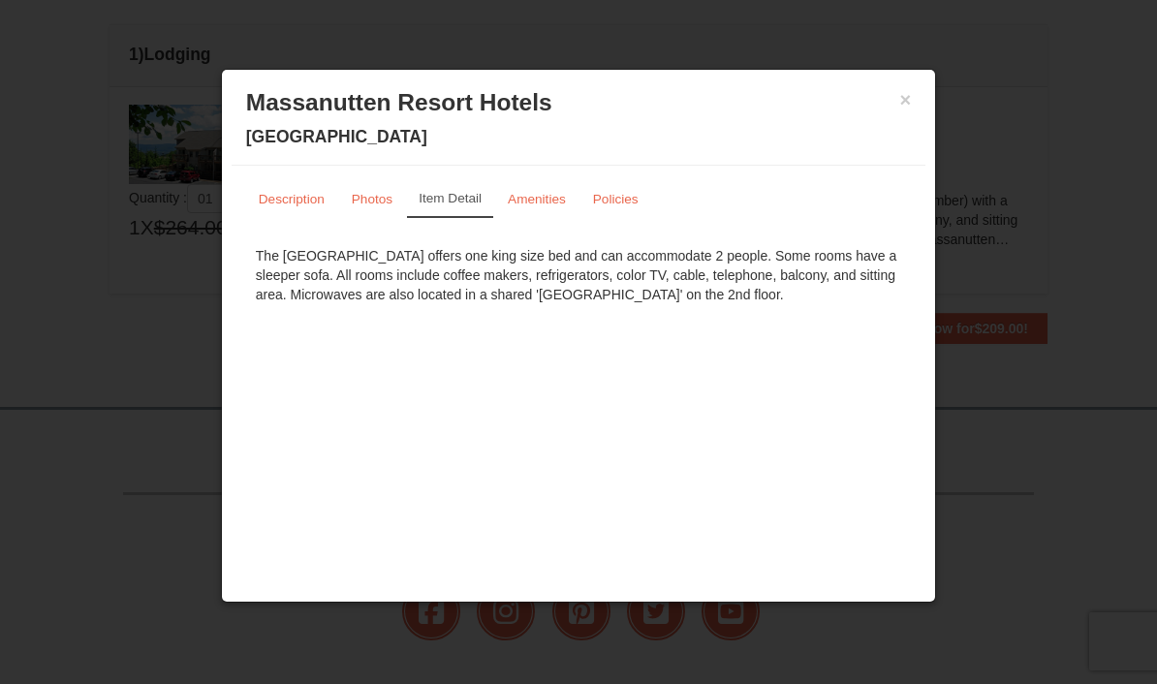
click at [535, 184] on link "Amenities" at bounding box center [536, 199] width 83 height 38
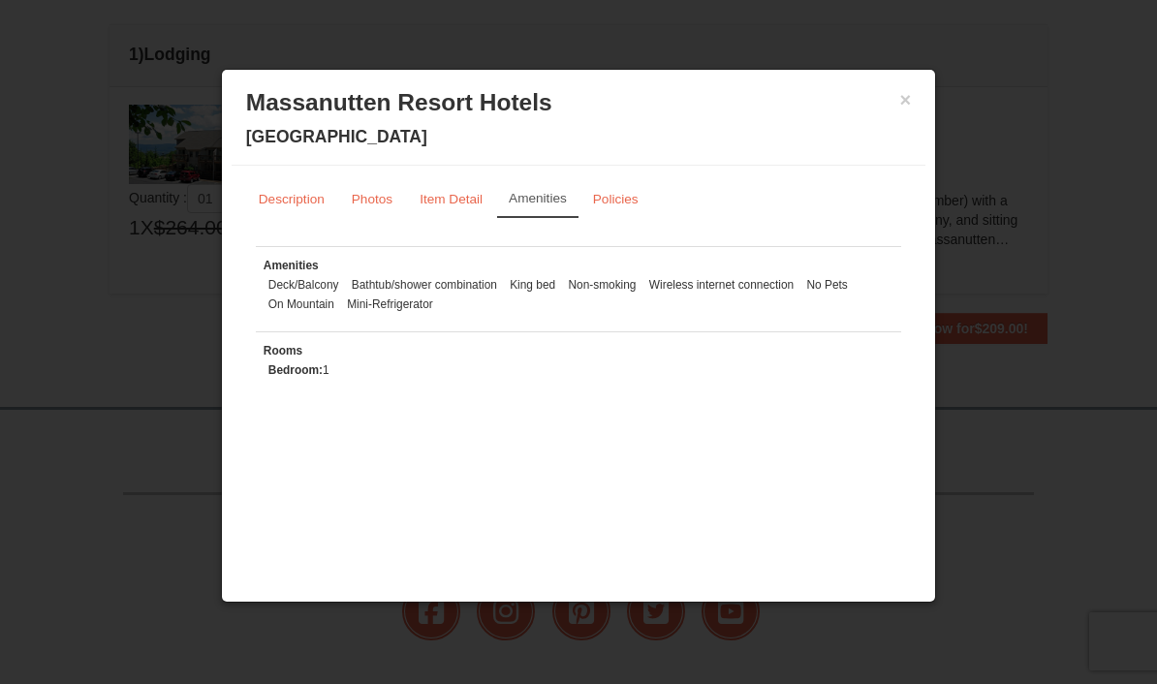
click at [902, 108] on button "×" at bounding box center [906, 99] width 12 height 19
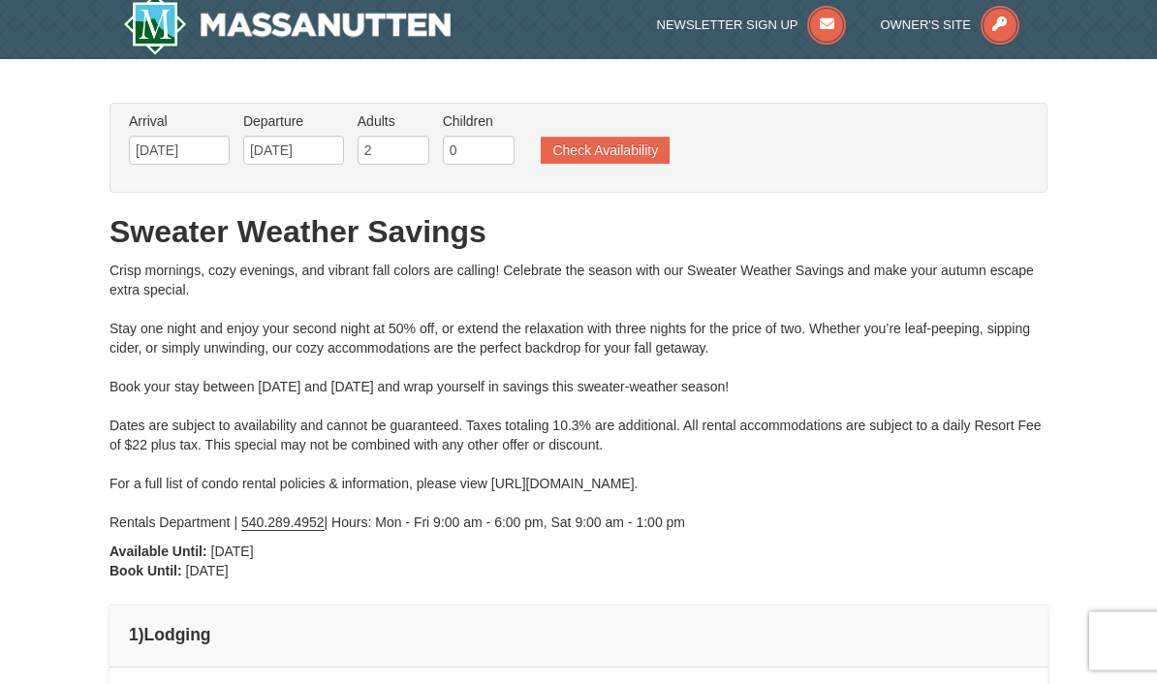
scroll to position [0, 0]
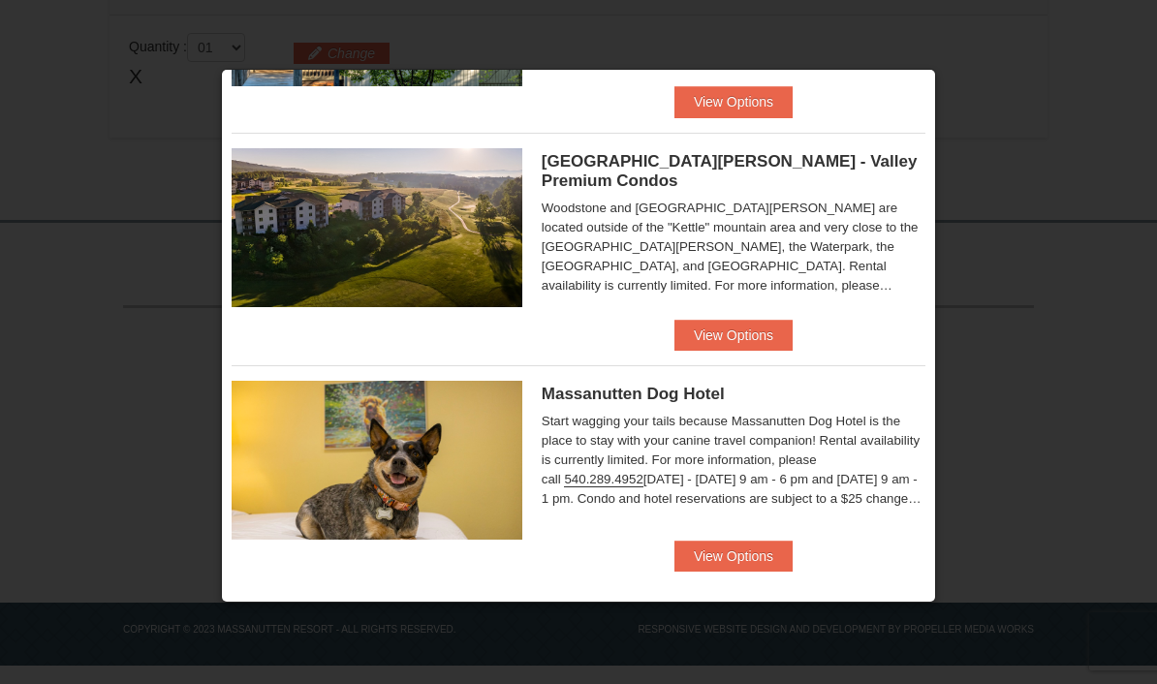
scroll to position [1092, 0]
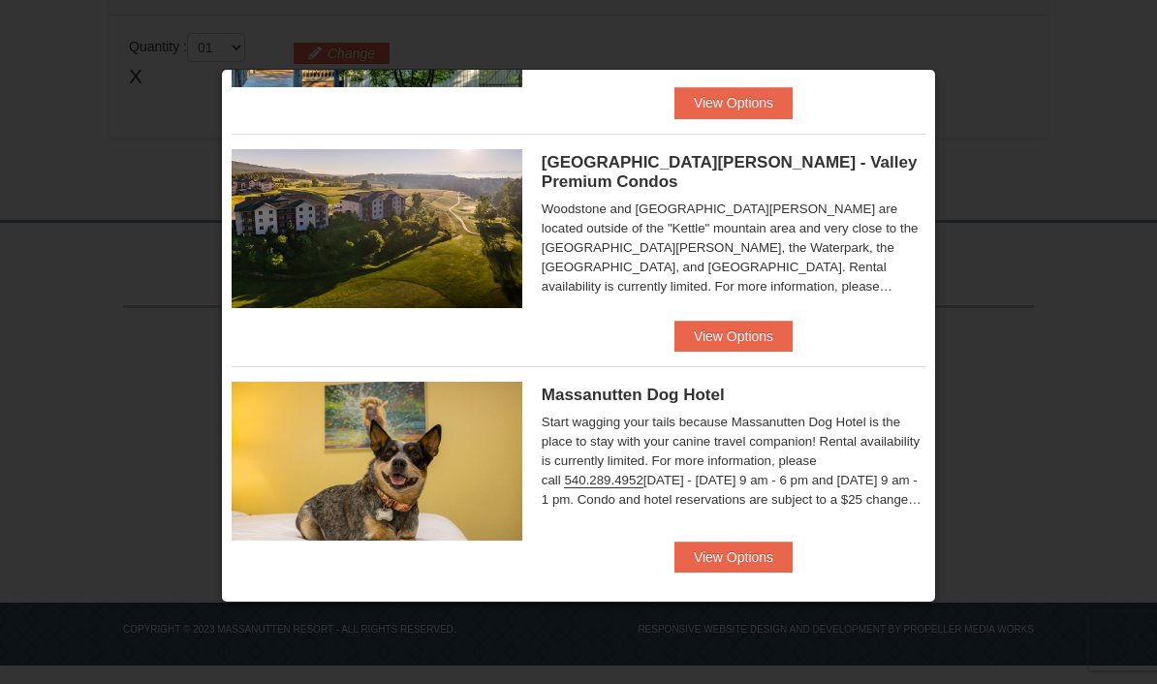
click at [735, 556] on button "View Options" at bounding box center [734, 557] width 118 height 31
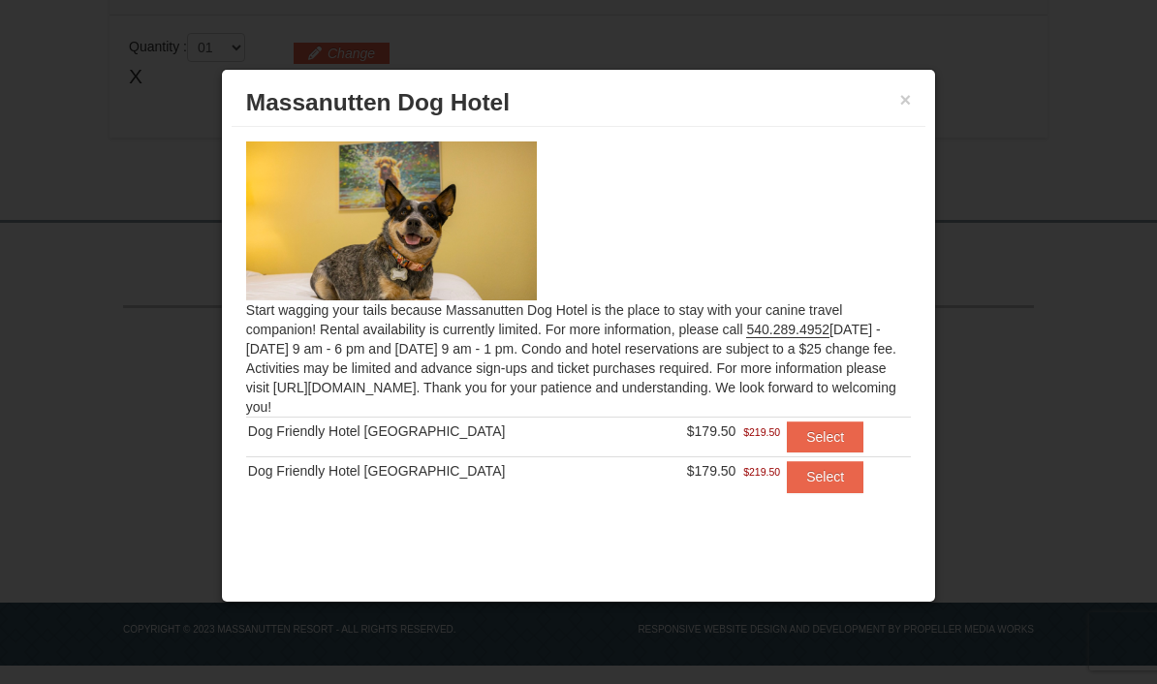
click at [811, 435] on button "Select" at bounding box center [825, 437] width 77 height 31
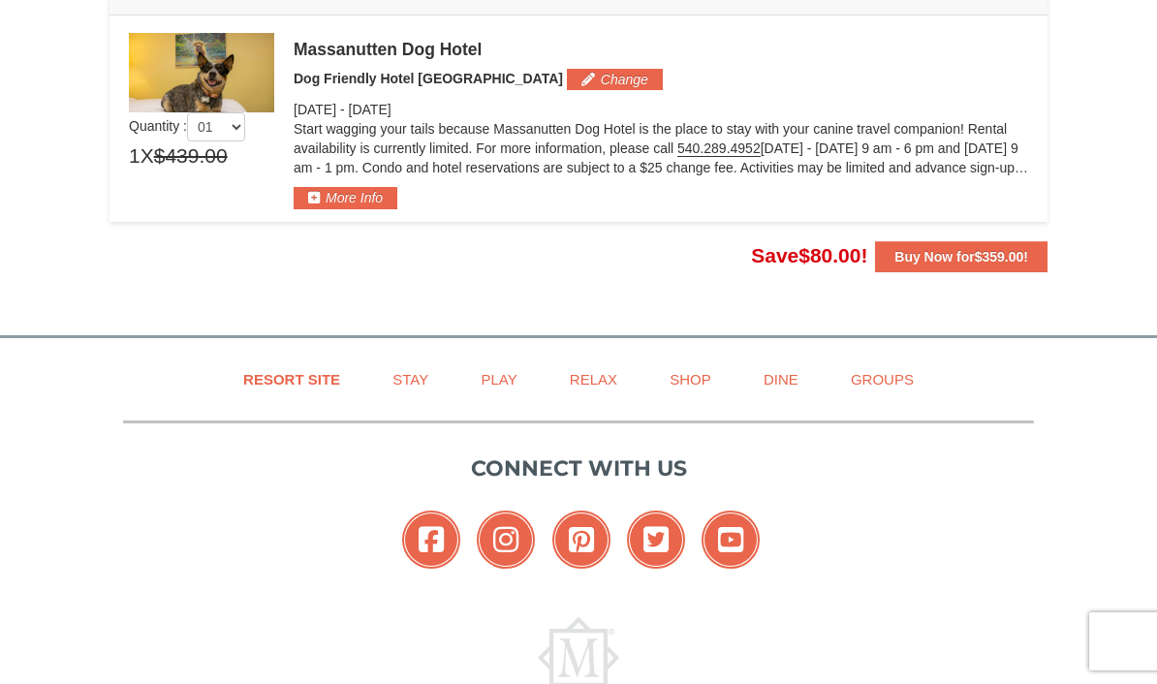
click at [346, 193] on button "More Info" at bounding box center [346, 197] width 104 height 21
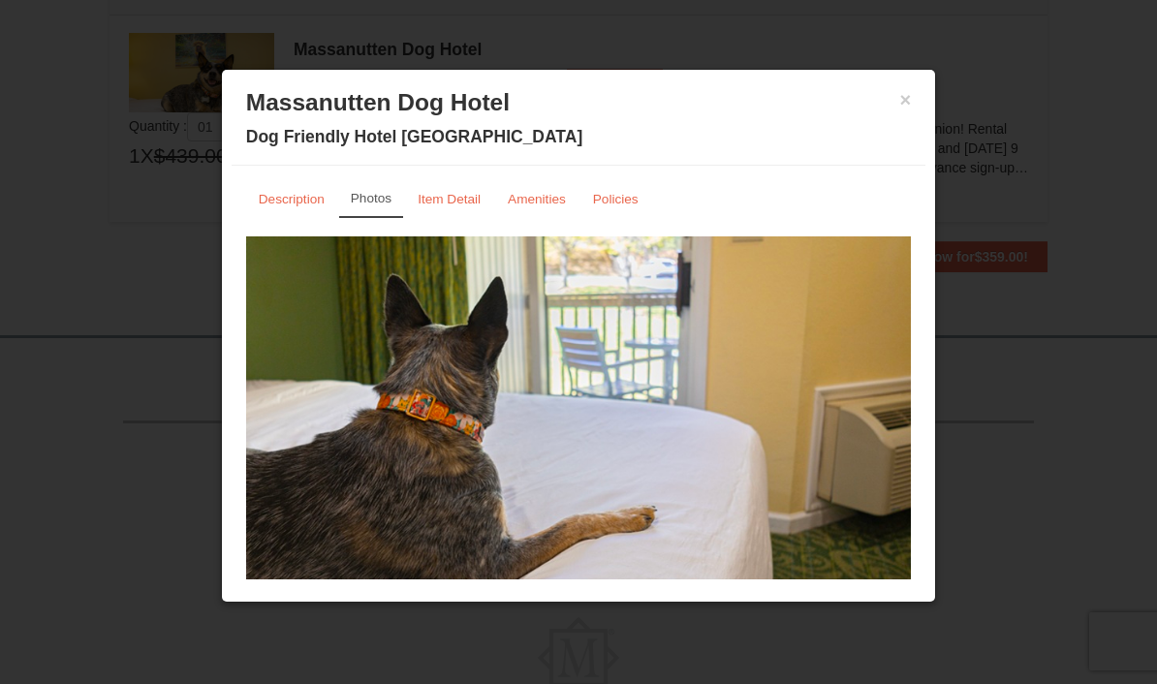
scroll to position [0, 0]
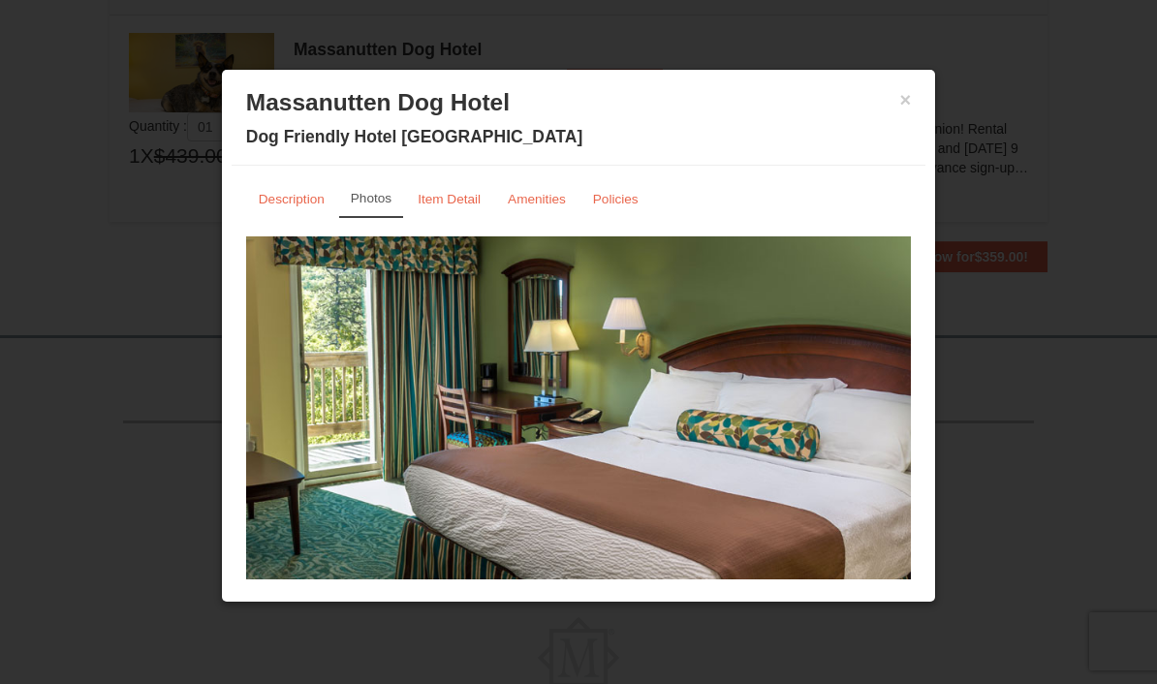
click at [911, 96] on button "×" at bounding box center [906, 99] width 12 height 19
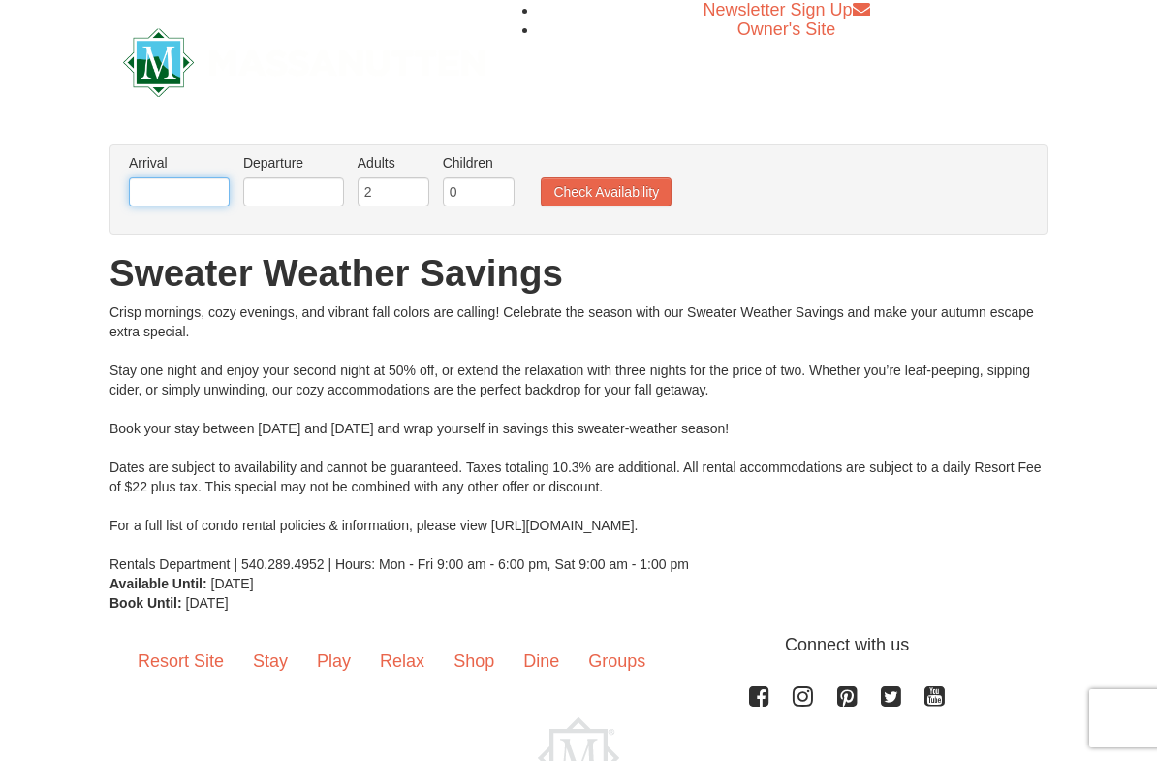
click at [189, 187] on input "text" at bounding box center [179, 191] width 101 height 29
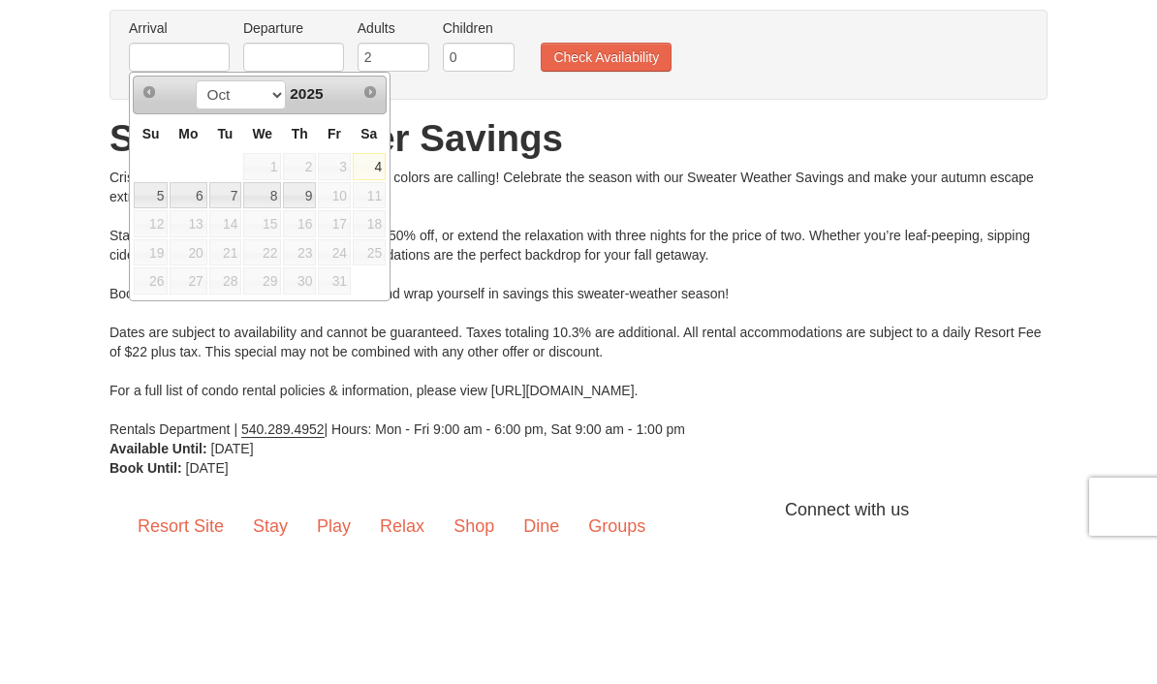
click at [390, 206] on div "Prev Next Oct 2025 Su Mo Tu We Th Fr Sa 1 2 3 4 5 6 7 8 9 10 11 12 13 14 15 16 …" at bounding box center [260, 321] width 262 height 231
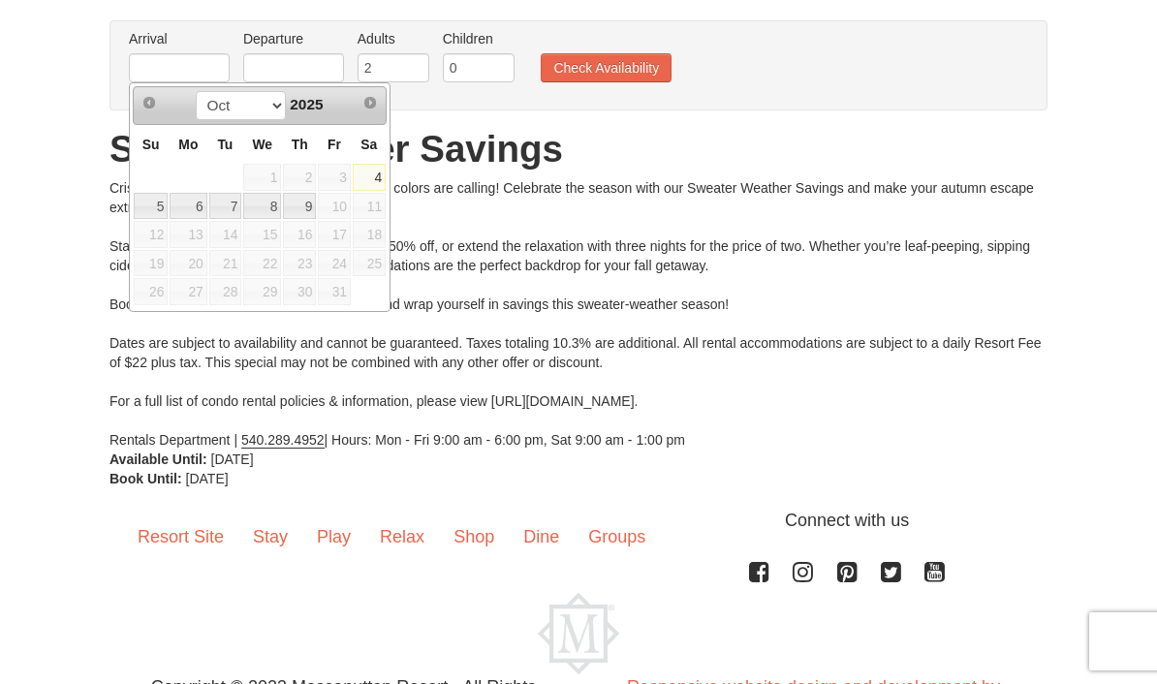
click at [379, 173] on link "4" at bounding box center [369, 177] width 33 height 27
type input "10/04/2025"
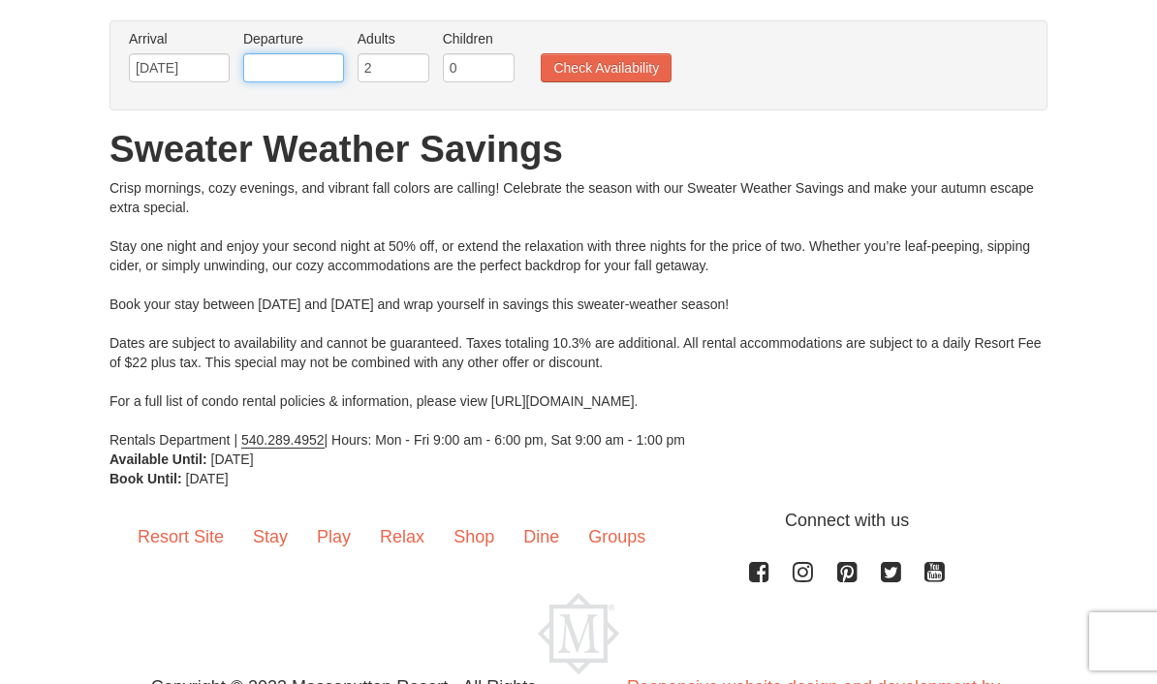
click at [332, 68] on input "text" at bounding box center [293, 67] width 101 height 29
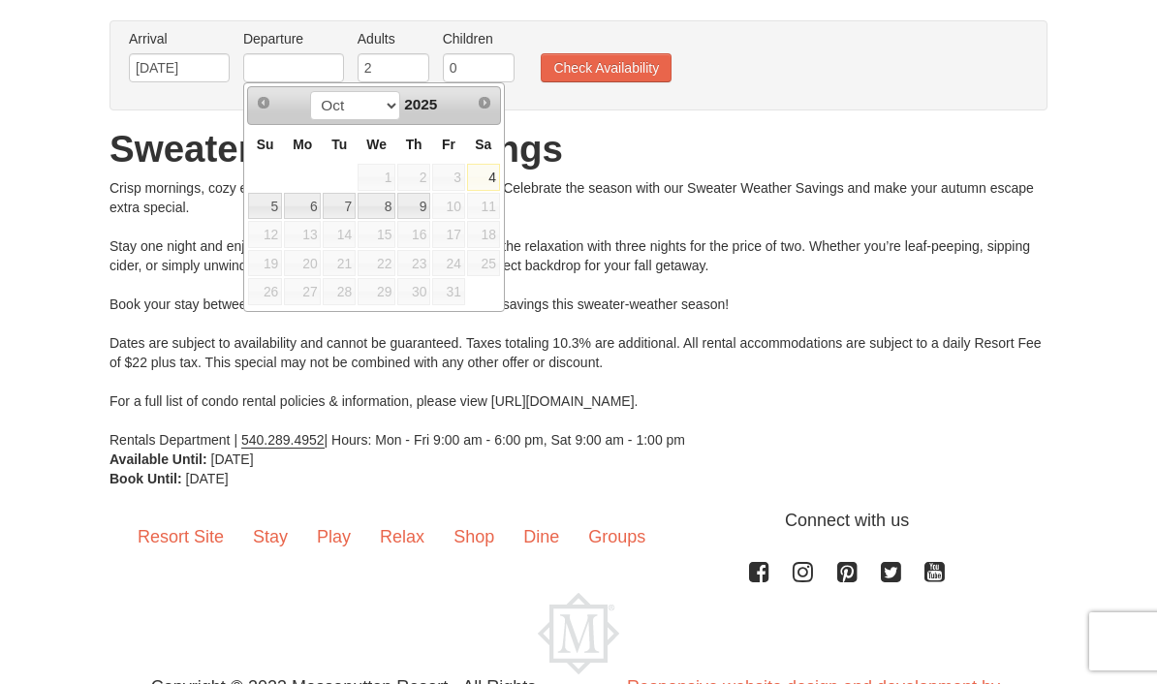
click at [315, 206] on link "6" at bounding box center [302, 206] width 37 height 27
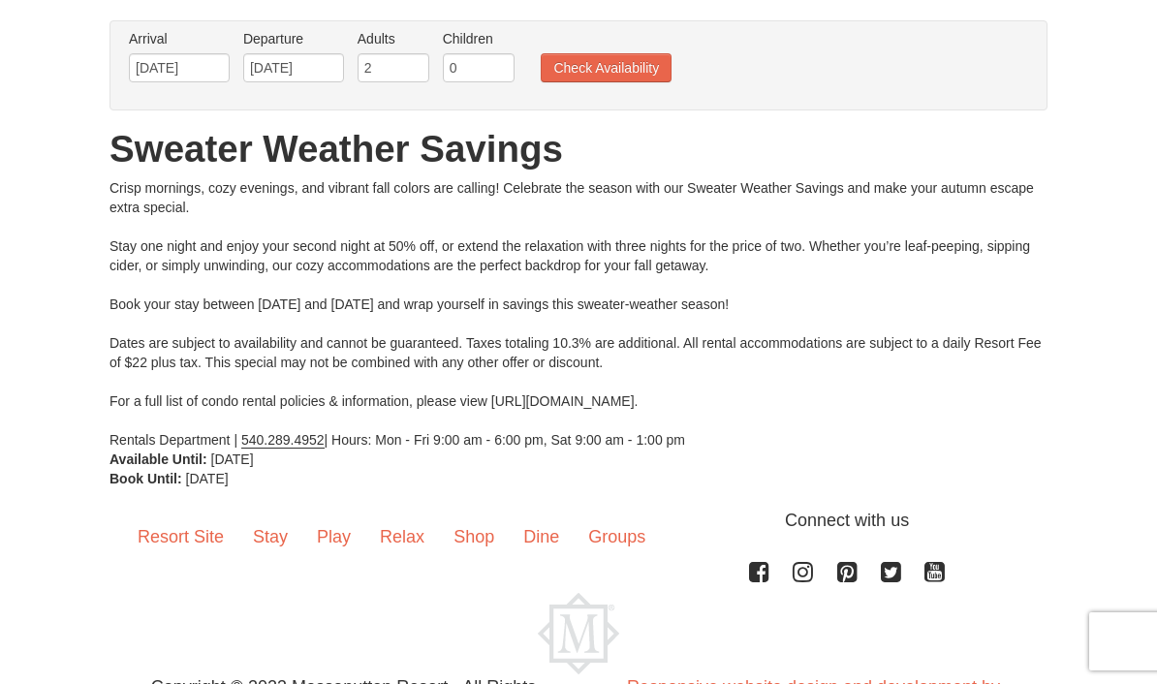
click at [604, 63] on button "Check Availability" at bounding box center [606, 67] width 131 height 29
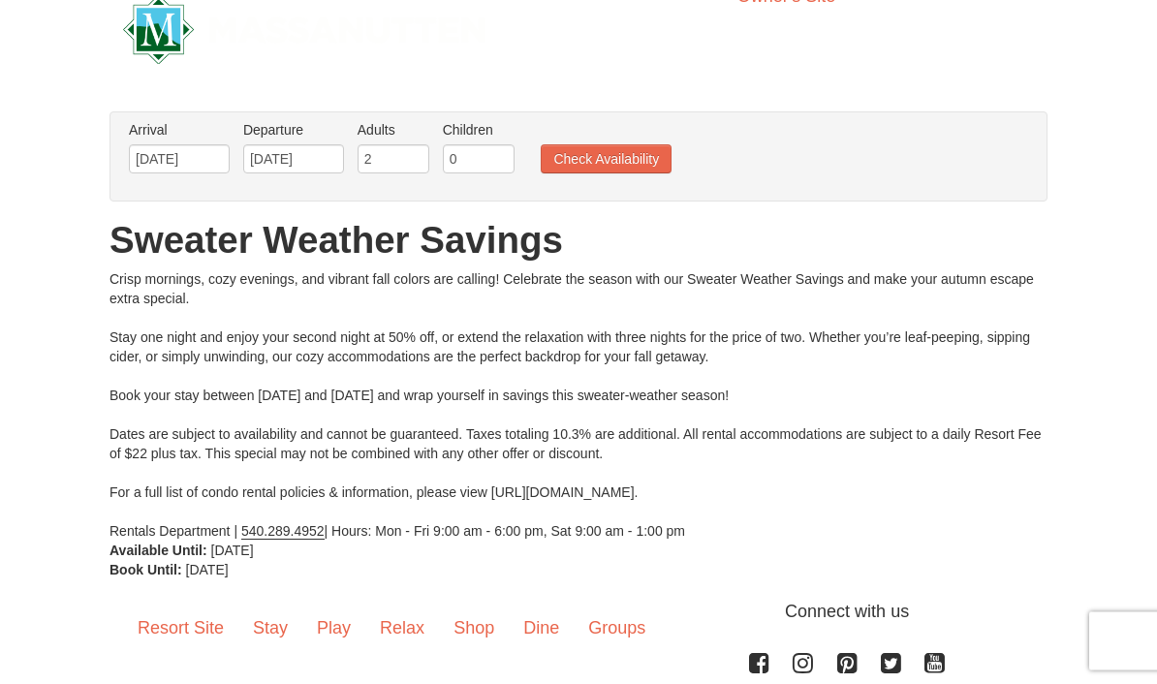
scroll to position [0, 0]
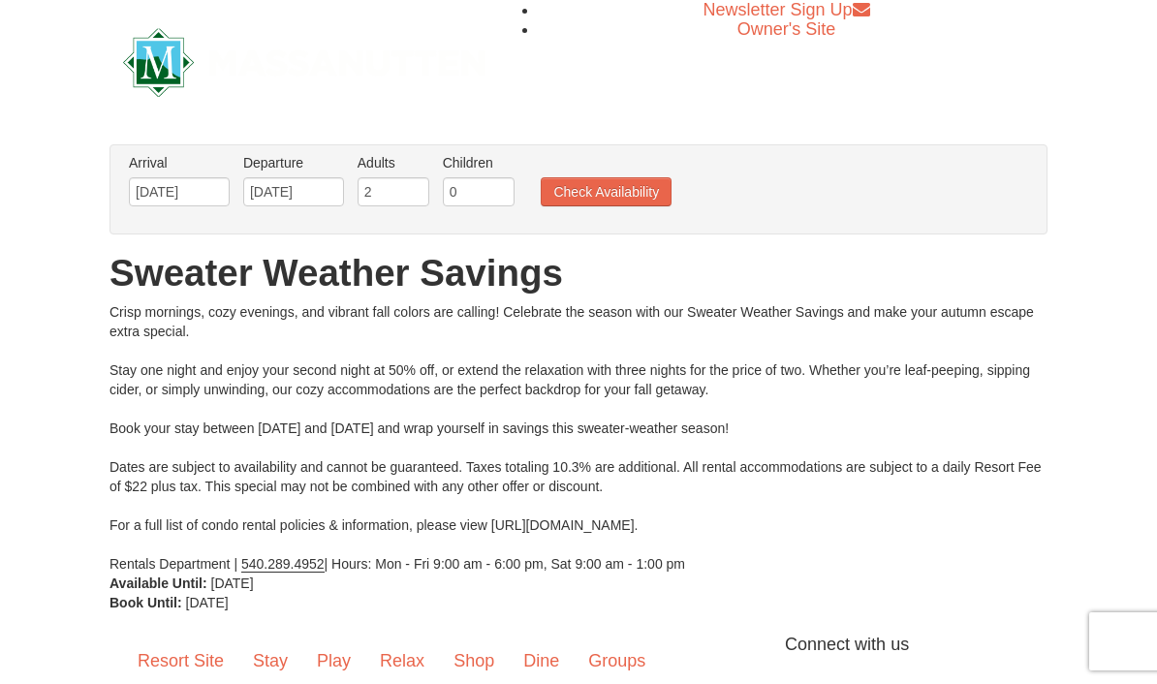
click at [617, 181] on button "Check Availability" at bounding box center [606, 191] width 131 height 29
click at [353, 181] on li "Adults Please format dates MM/DD/YYYY 2" at bounding box center [393, 184] width 81 height 63
click at [336, 194] on input "[DATE]" at bounding box center [293, 191] width 101 height 29
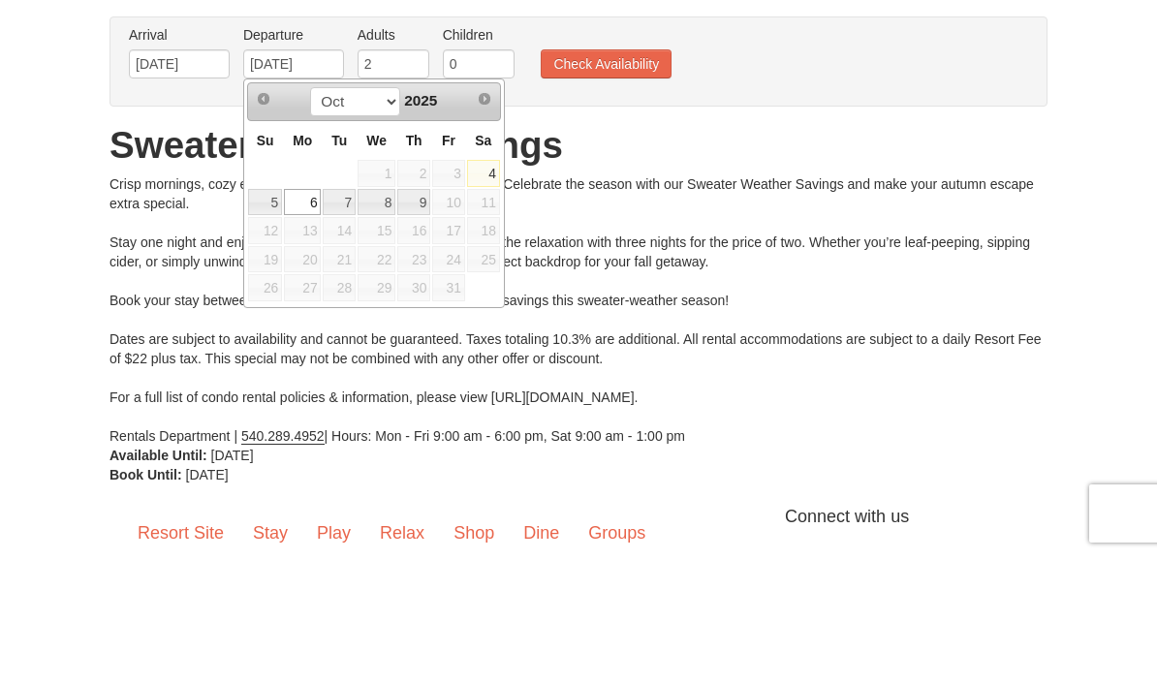
click at [279, 317] on link "5" at bounding box center [265, 330] width 34 height 27
type input "10/05/2025"
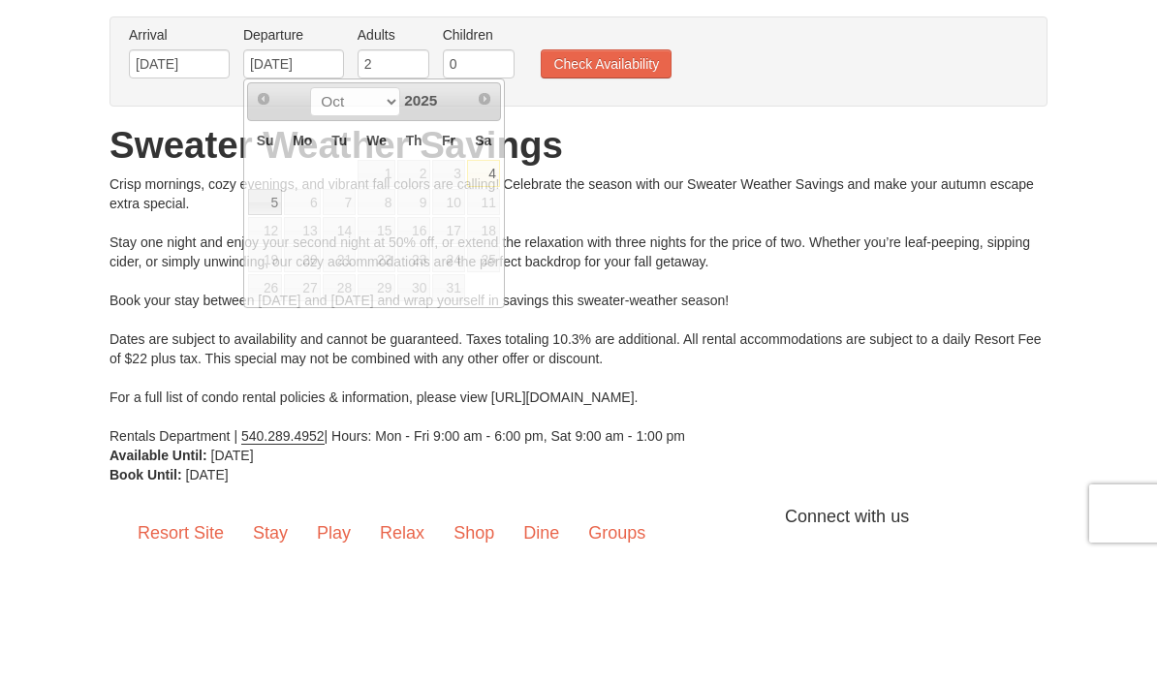
scroll to position [124, 0]
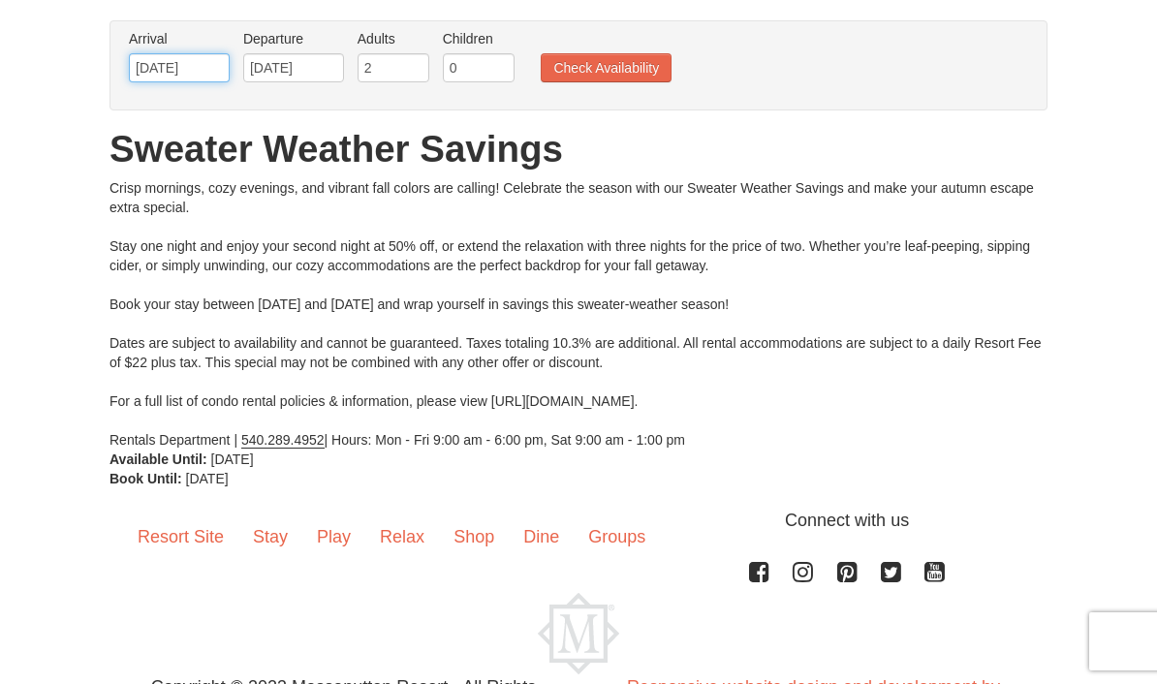
click at [202, 61] on input "[DATE]" at bounding box center [179, 67] width 101 height 29
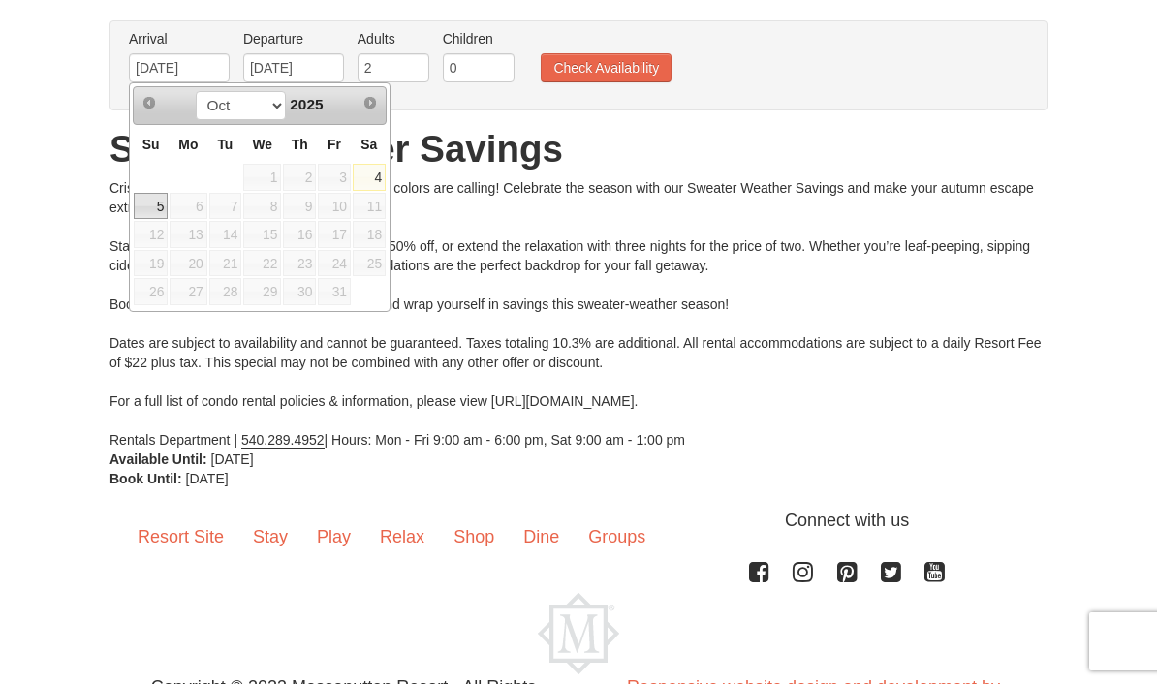
click at [159, 208] on link "5" at bounding box center [151, 206] width 34 height 27
type input "10/05/2025"
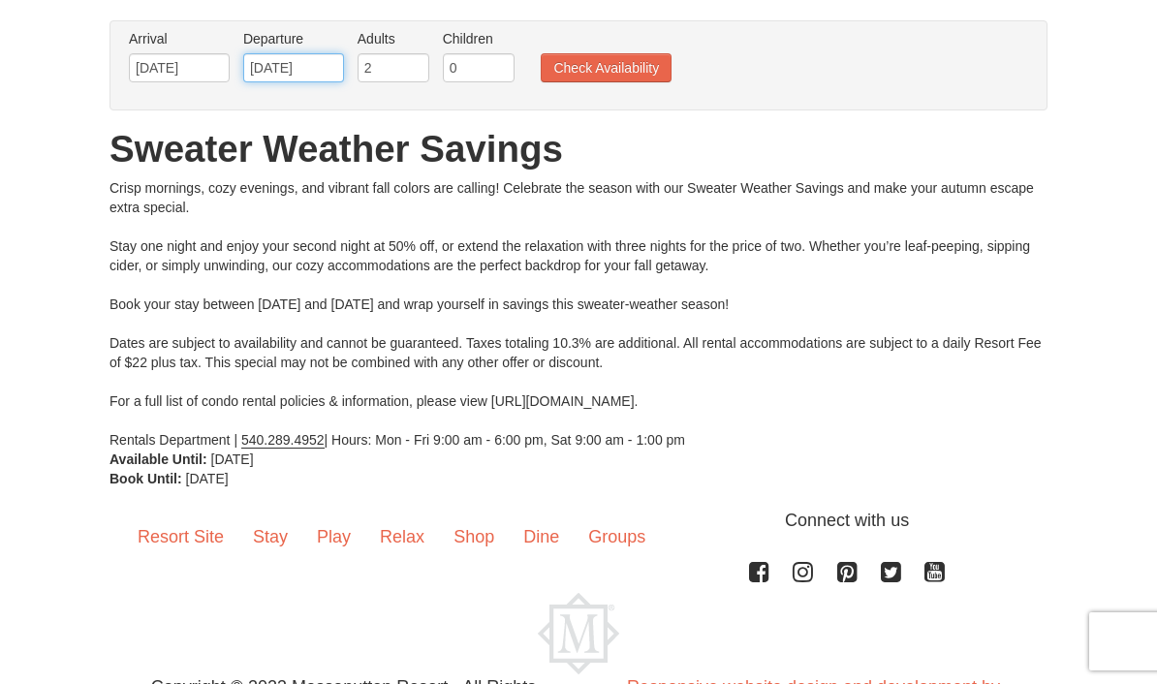
click at [323, 81] on body "Browser Not Supported We notice you are using a browser which will not provide …" at bounding box center [578, 320] width 1157 height 888
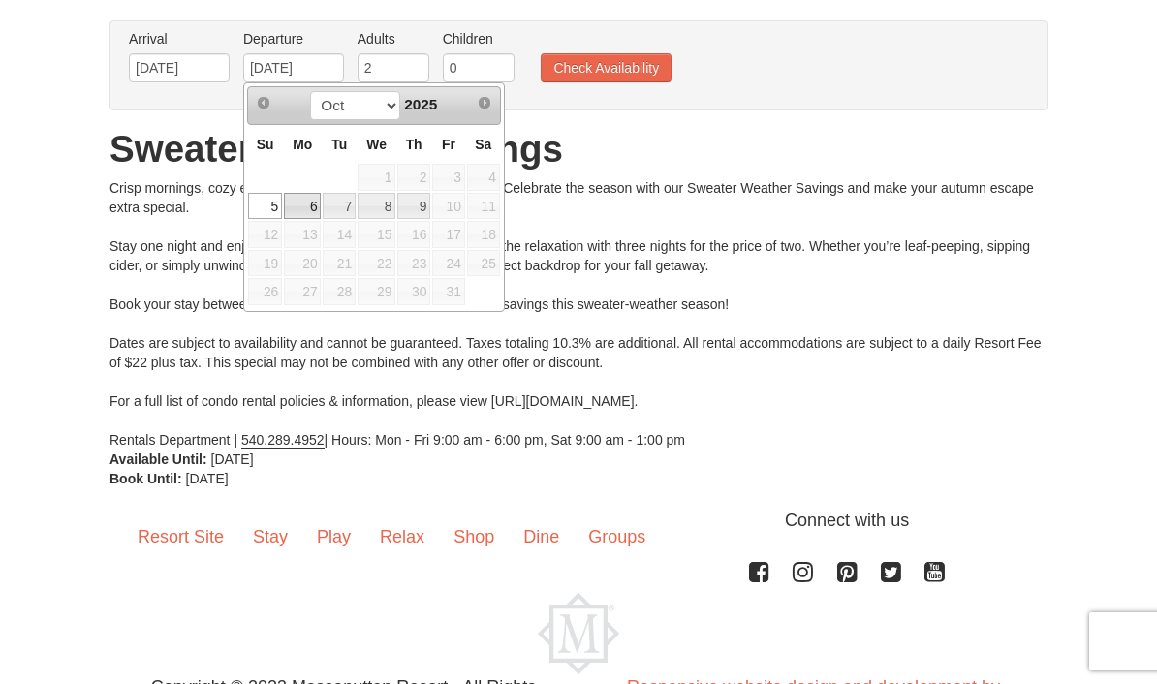
click at [311, 207] on link "6" at bounding box center [302, 206] width 37 height 27
type input "[DATE]"
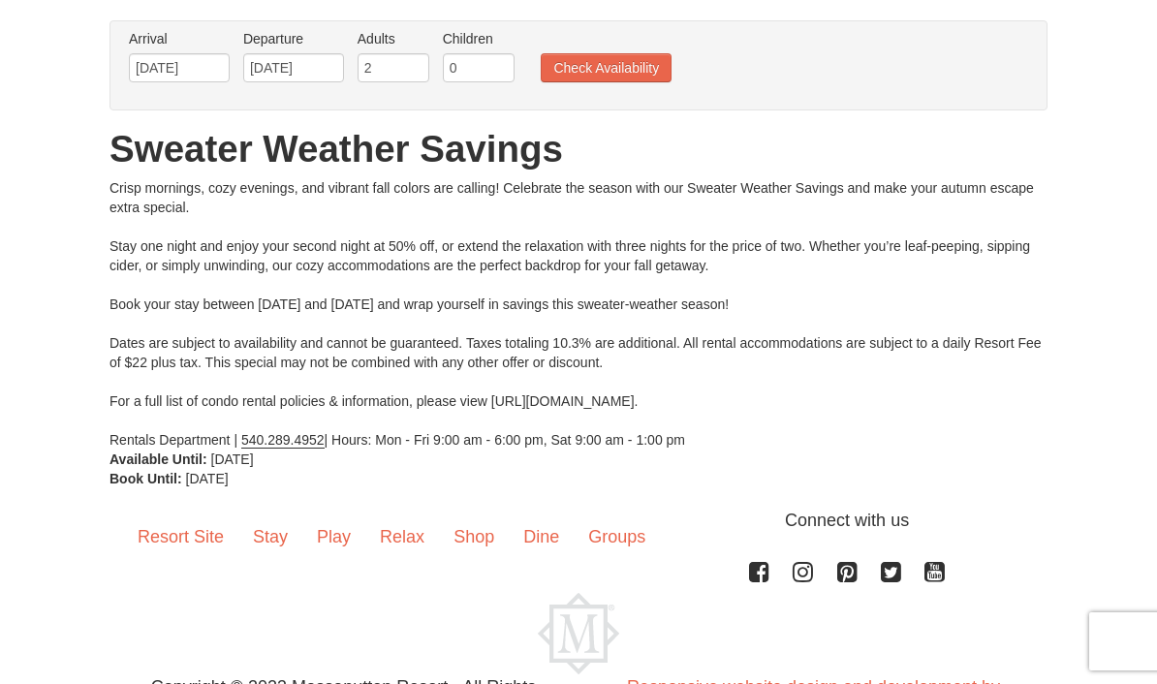
click at [631, 72] on button "Check Availability" at bounding box center [606, 67] width 131 height 29
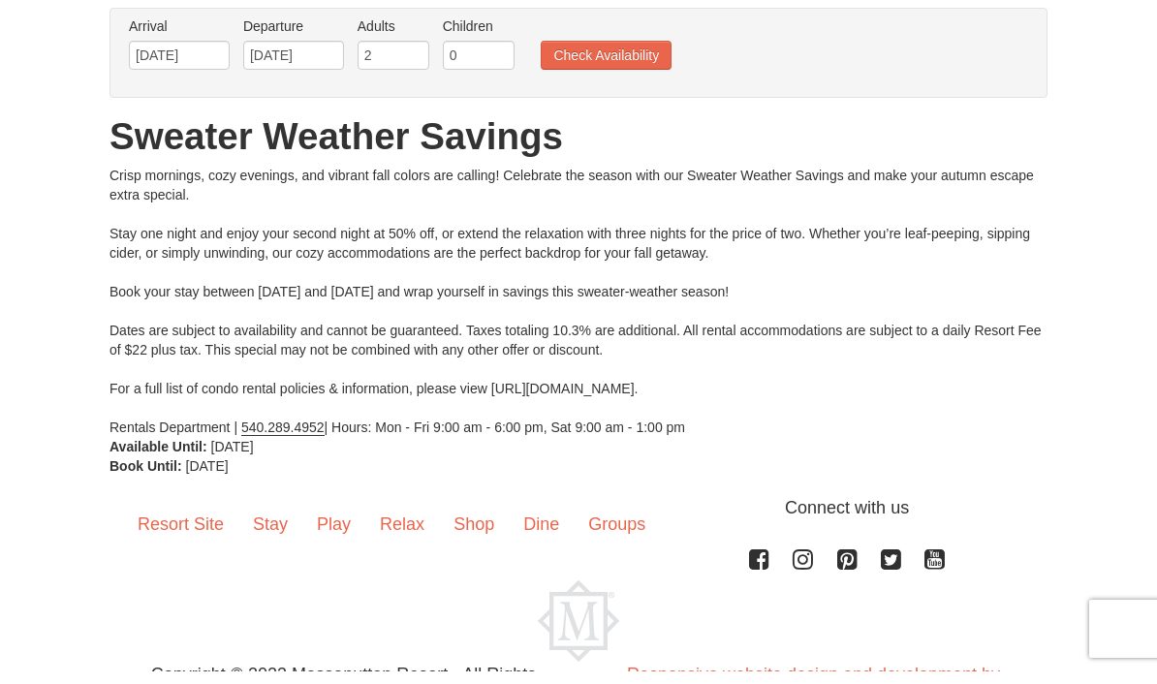
scroll to position [0, 0]
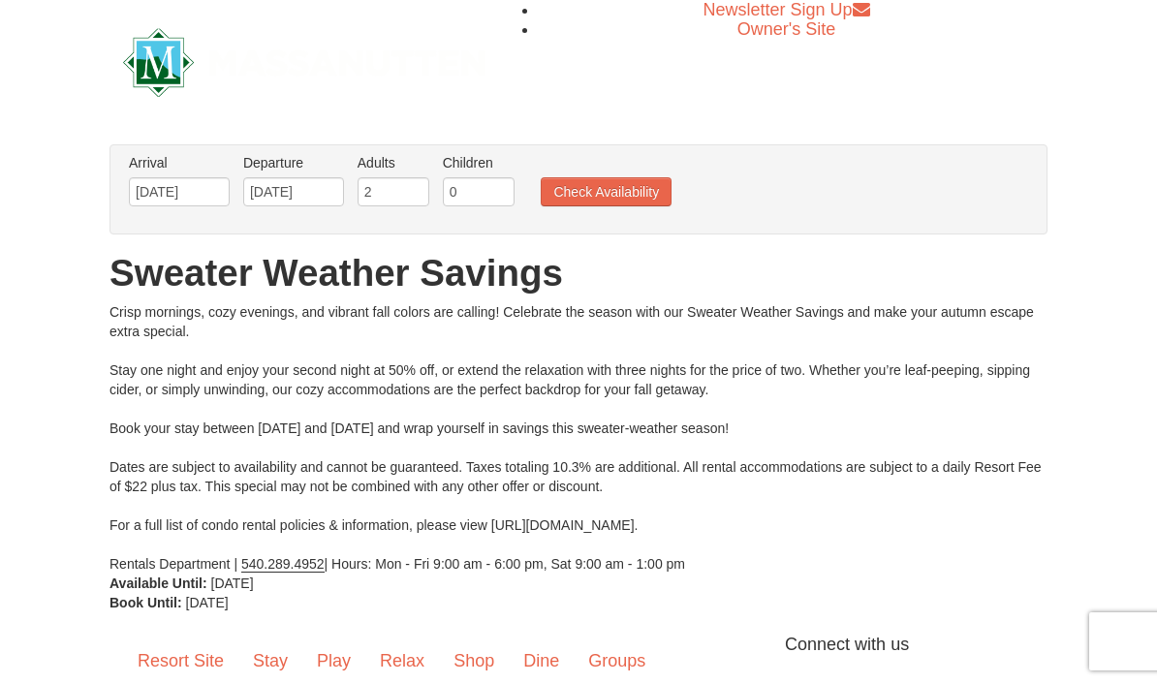
click at [618, 197] on button "Check Availability" at bounding box center [606, 191] width 131 height 29
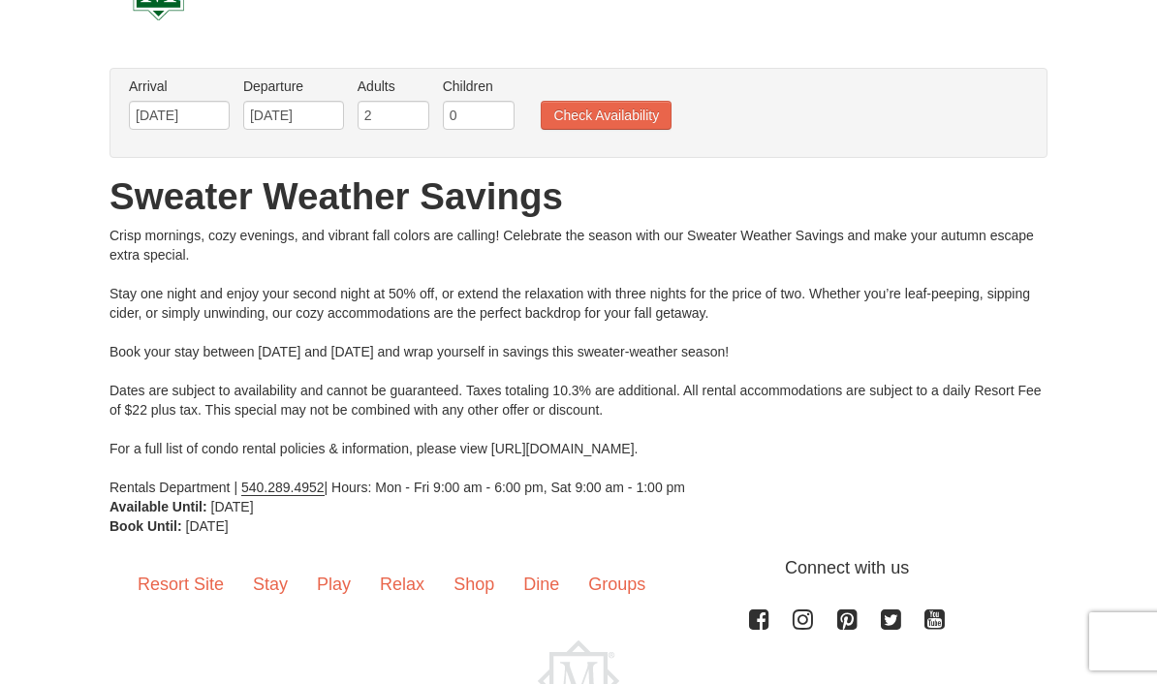
scroll to position [124, 0]
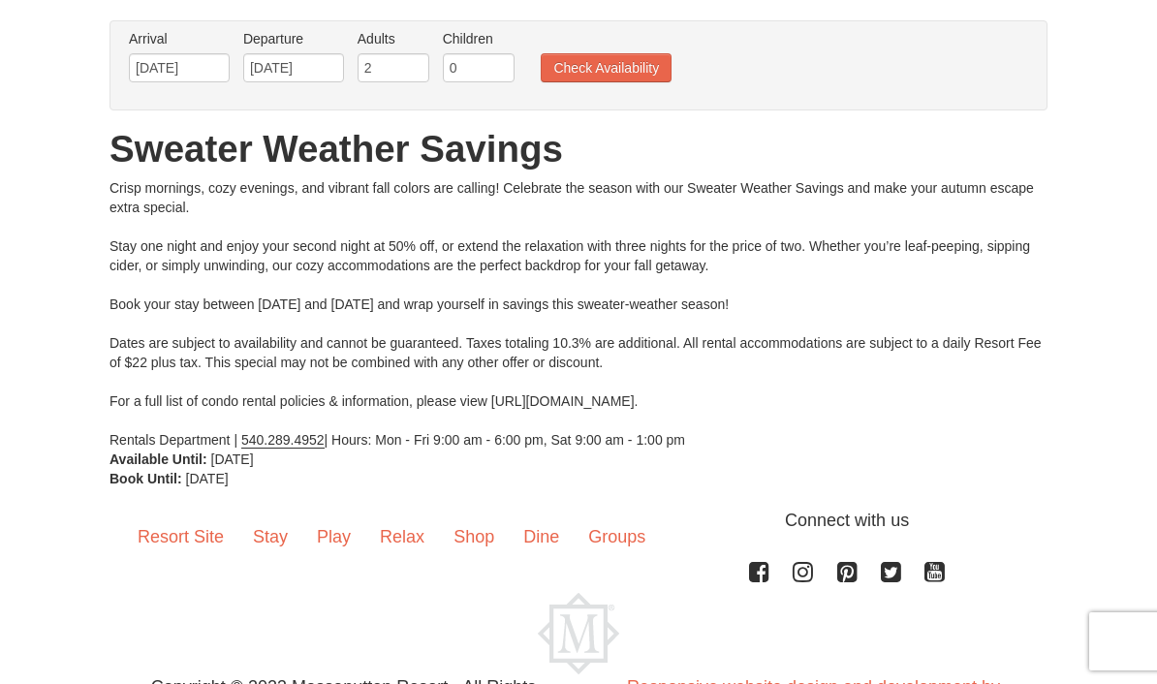
click at [179, 550] on link "Resort Site" at bounding box center [180, 538] width 115 height 60
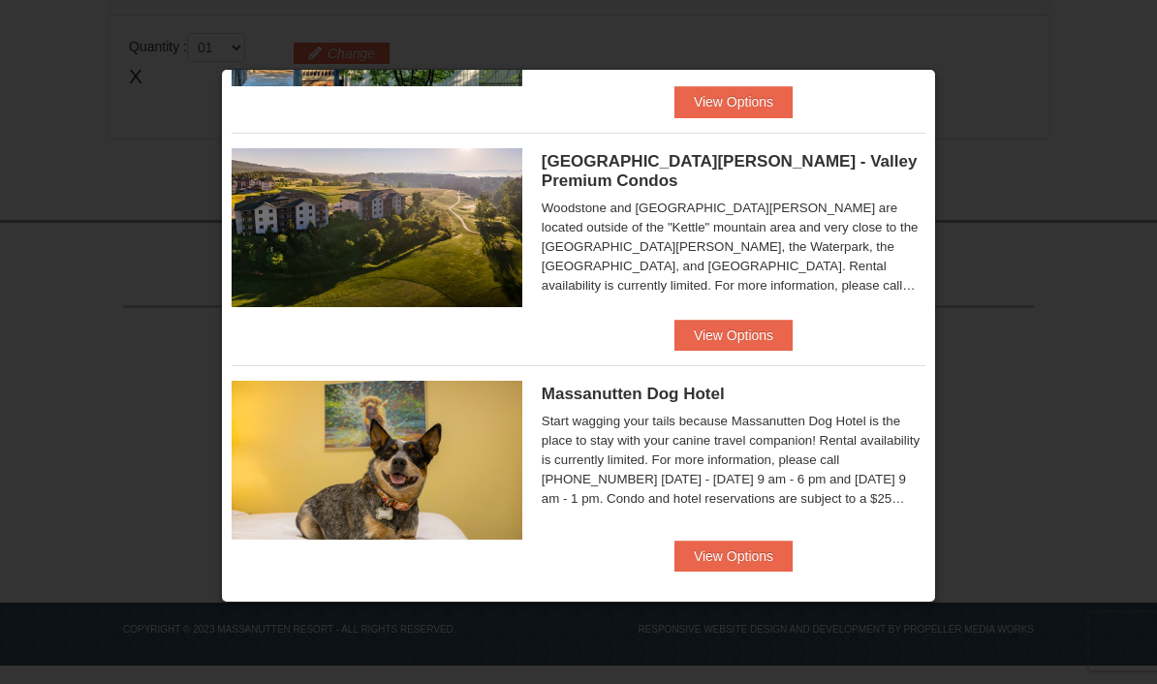
scroll to position [1092, 0]
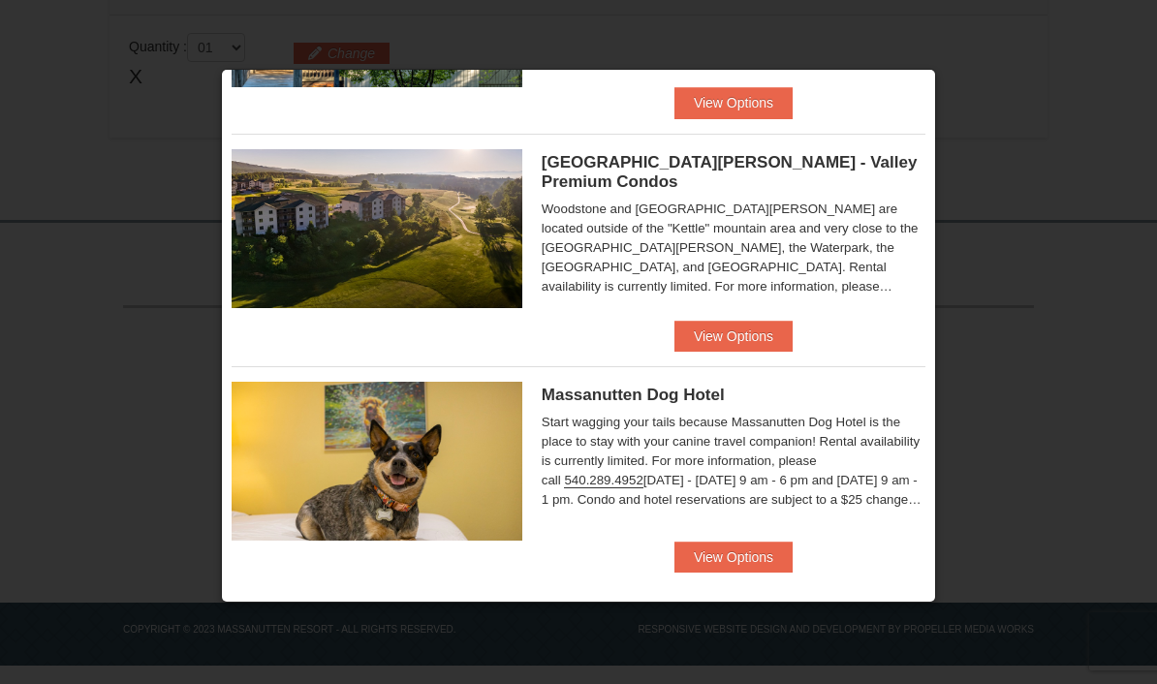
click at [737, 543] on button "View Options" at bounding box center [734, 557] width 118 height 31
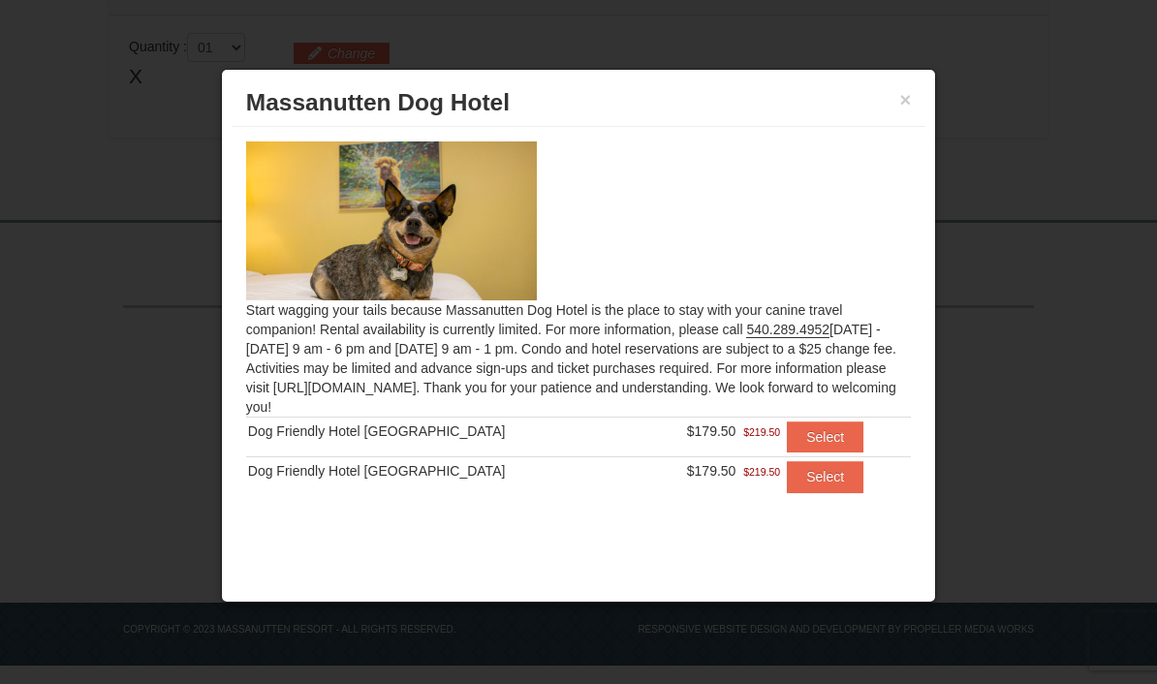
click at [817, 444] on button "Select" at bounding box center [825, 437] width 77 height 31
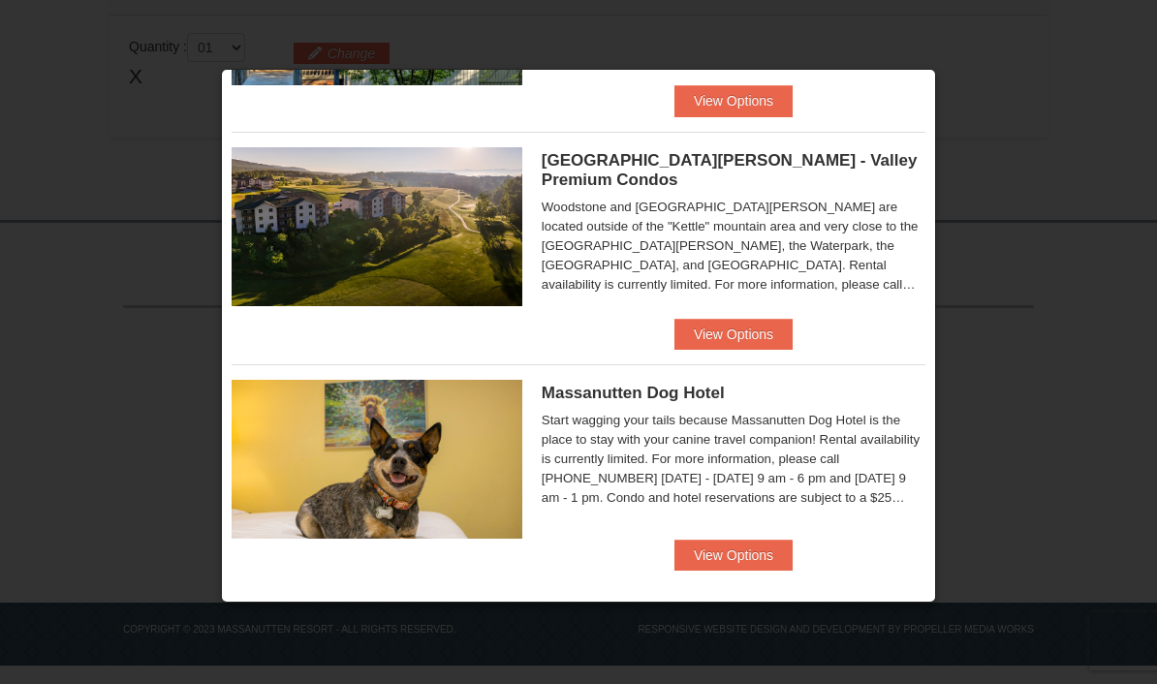
scroll to position [1092, 0]
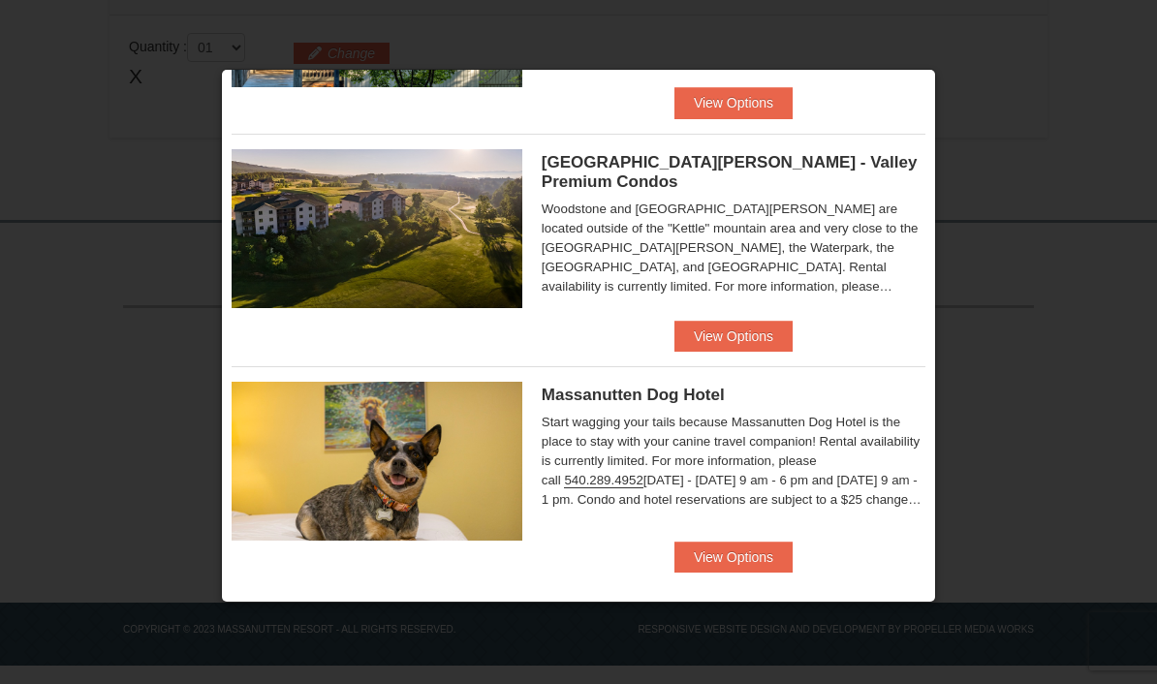
click at [743, 551] on button "View Options" at bounding box center [734, 557] width 118 height 31
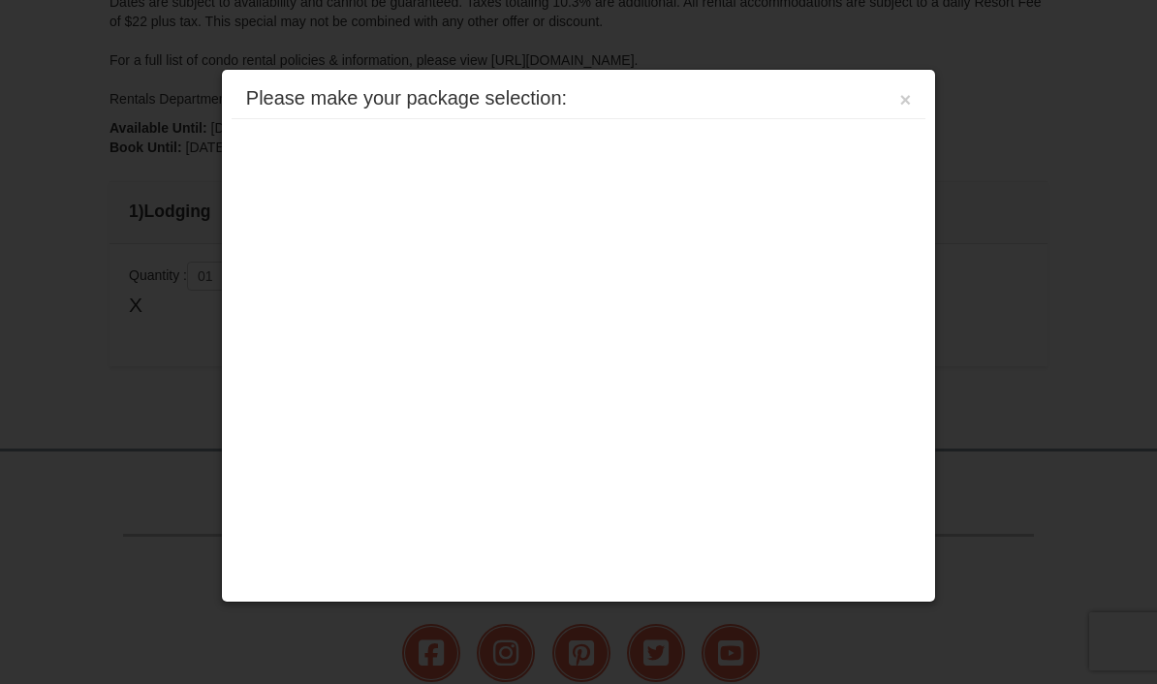
scroll to position [661, 0]
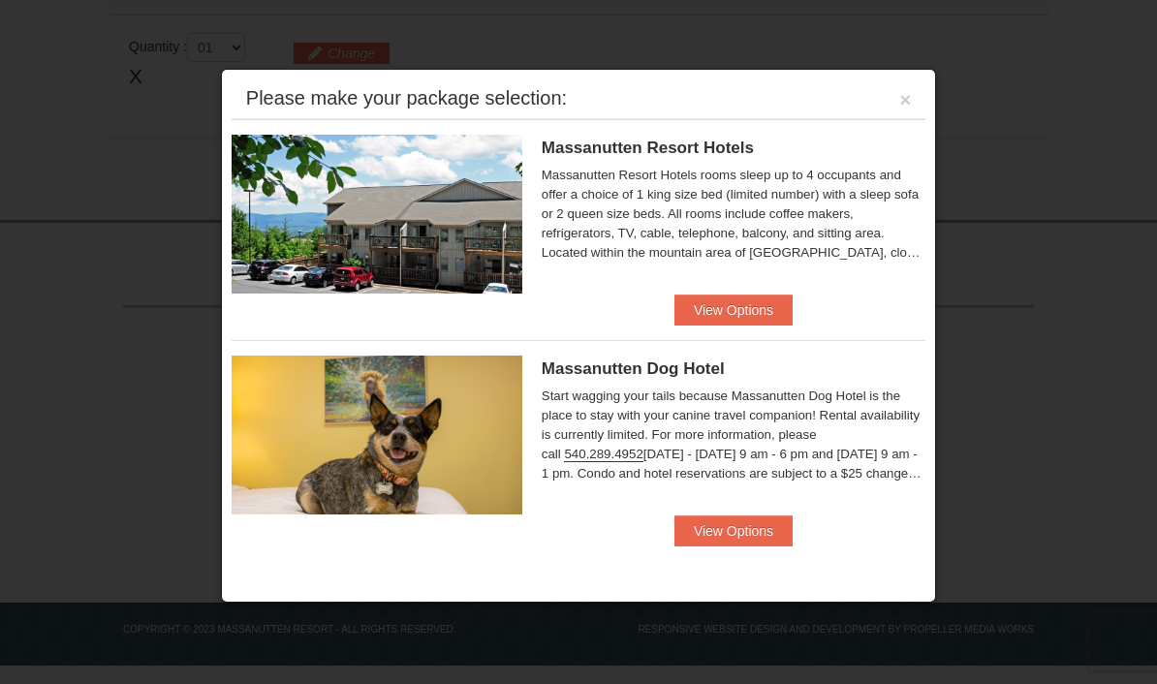
click at [770, 536] on button "View Options" at bounding box center [734, 531] width 118 height 31
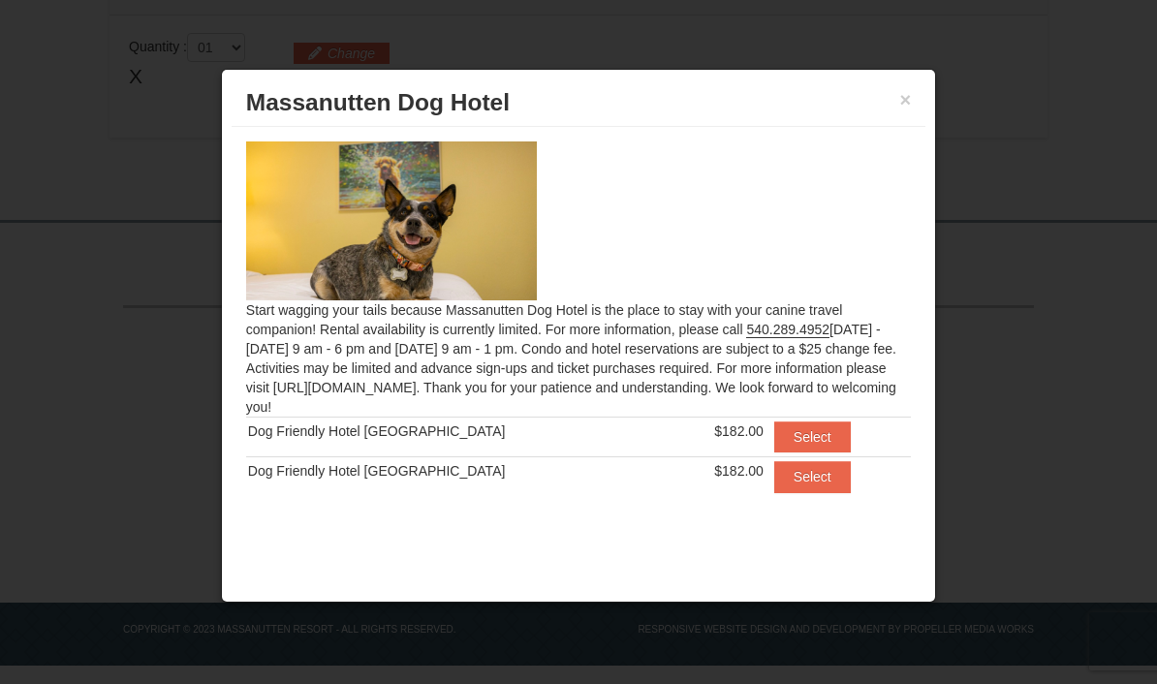
click at [806, 430] on button "Select" at bounding box center [812, 437] width 77 height 31
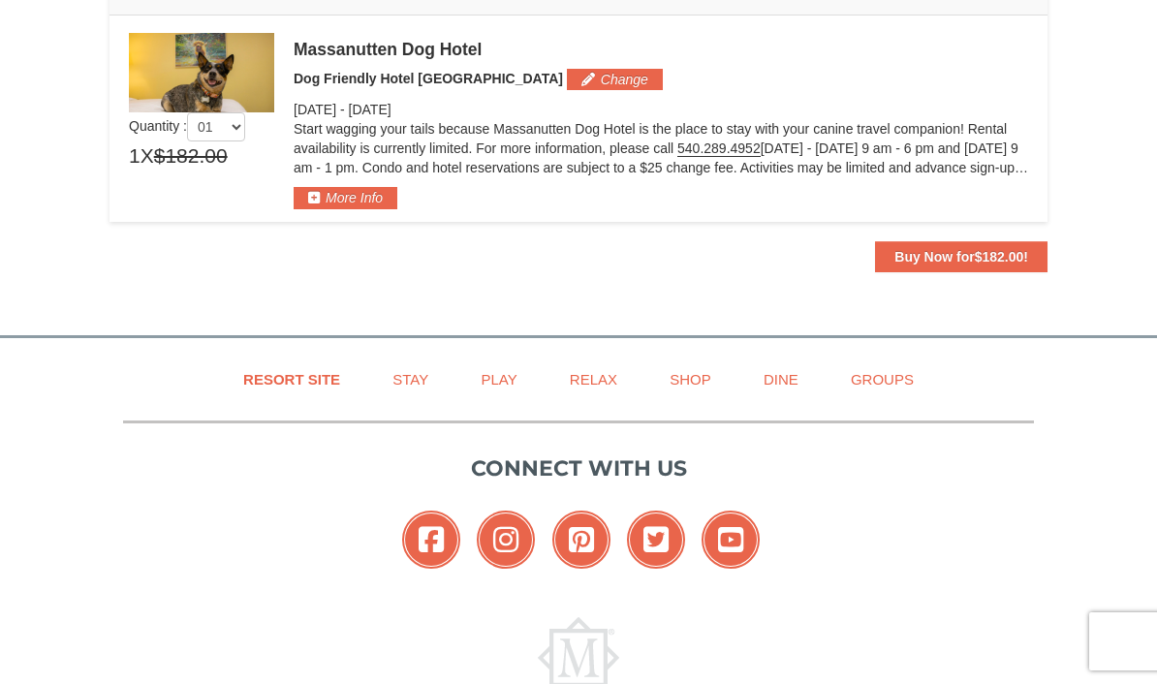
click at [982, 257] on span "$182.00" at bounding box center [999, 257] width 49 height 16
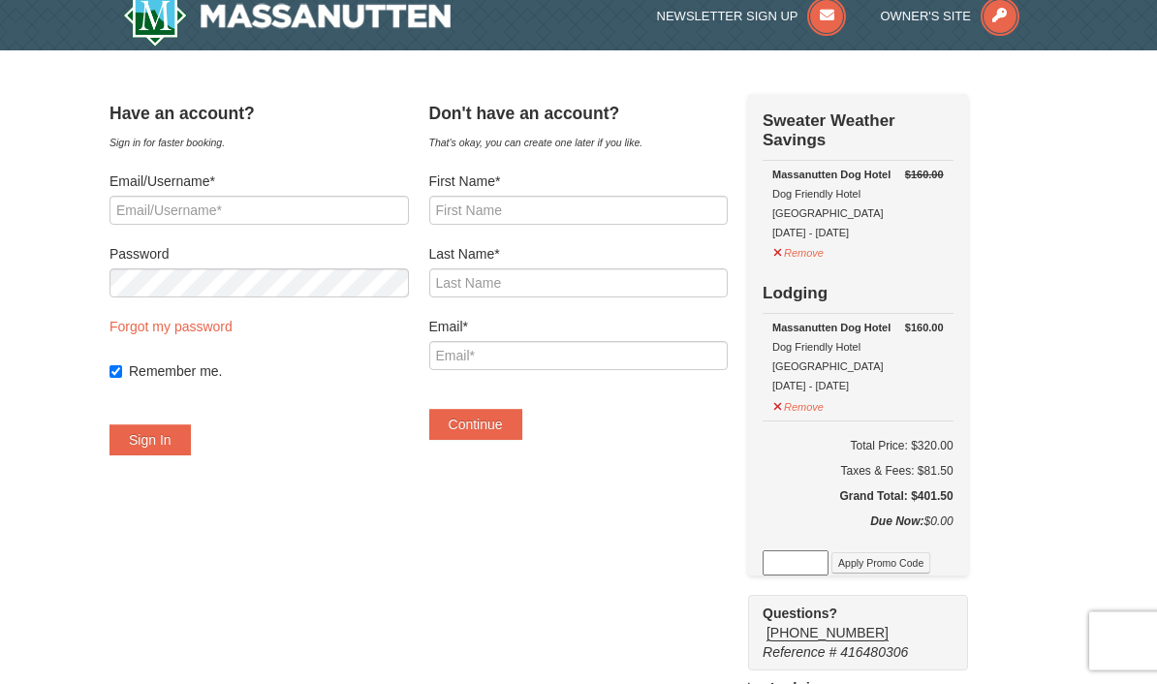
scroll to position [17, 0]
click at [825, 242] on button "Remove" at bounding box center [798, 250] width 52 height 24
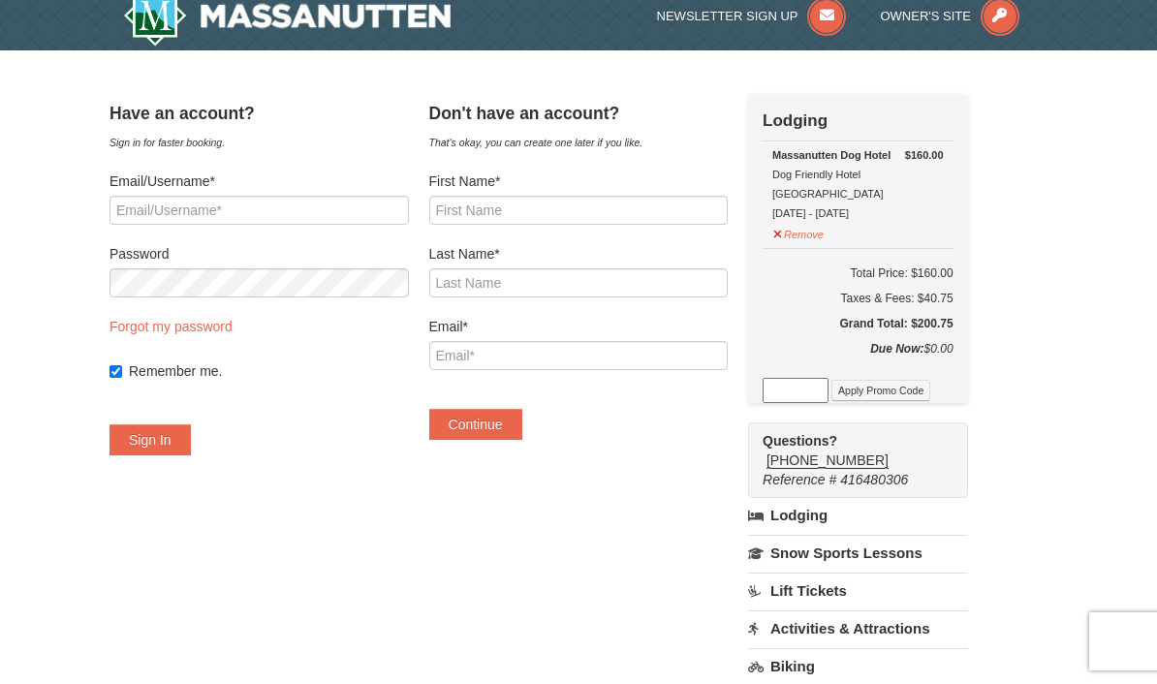
scroll to position [0, 0]
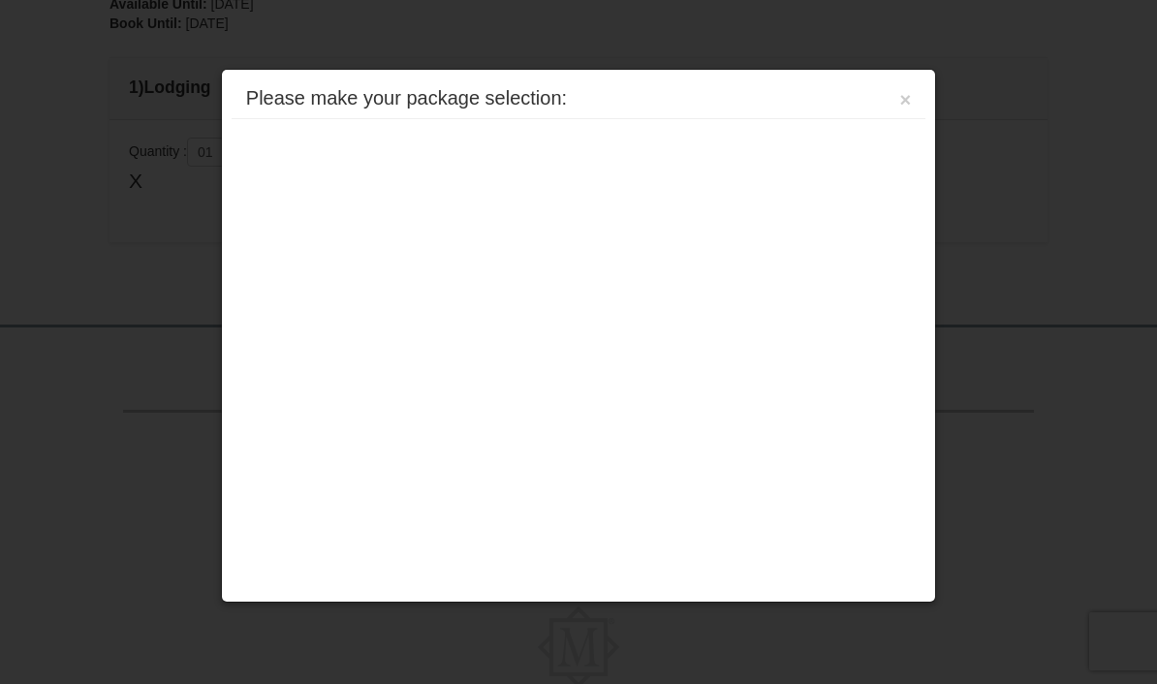
scroll to position [661, 0]
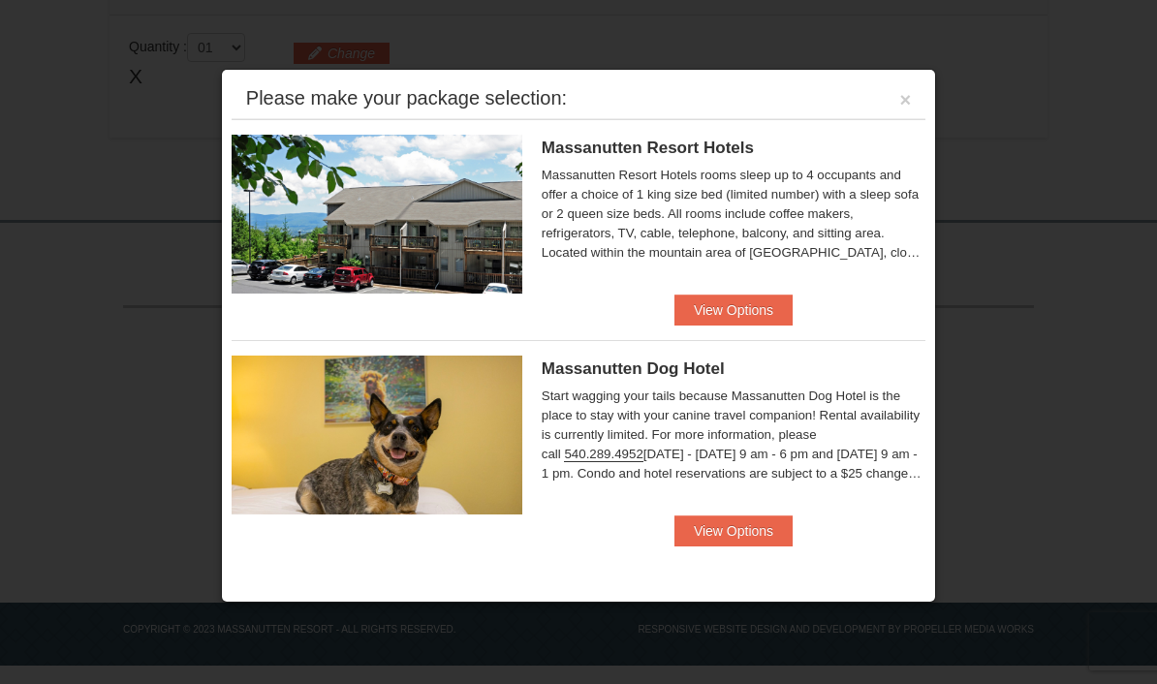
click at [739, 529] on button "View Options" at bounding box center [734, 531] width 118 height 31
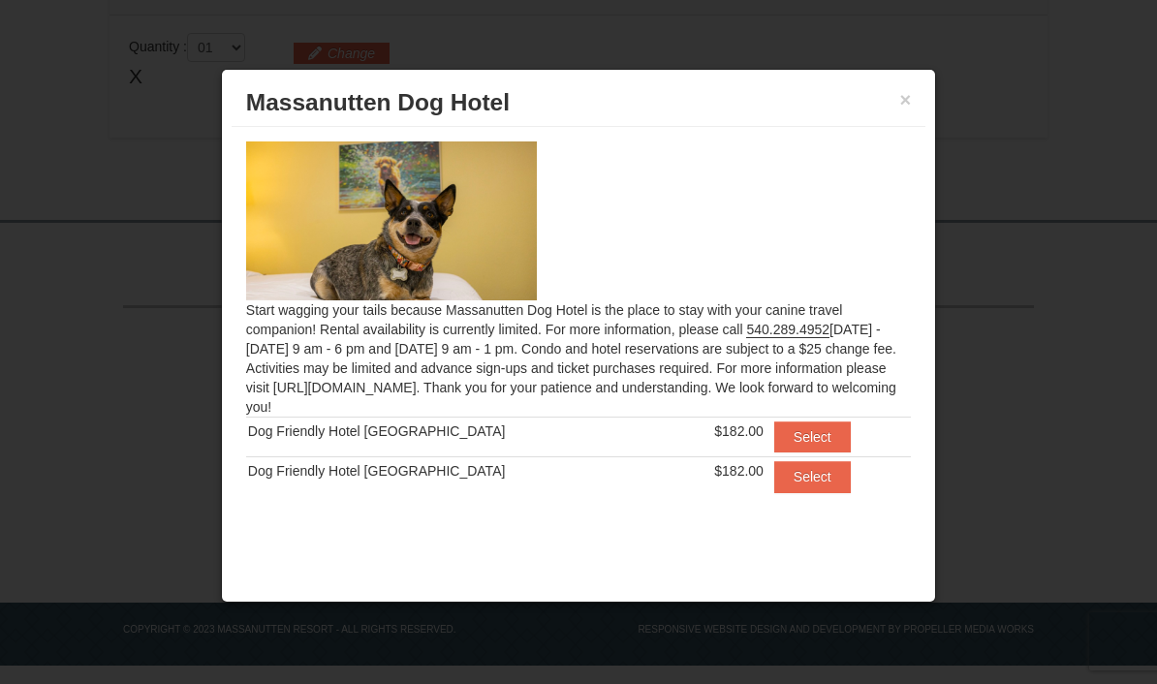
click at [907, 101] on button "×" at bounding box center [906, 99] width 12 height 19
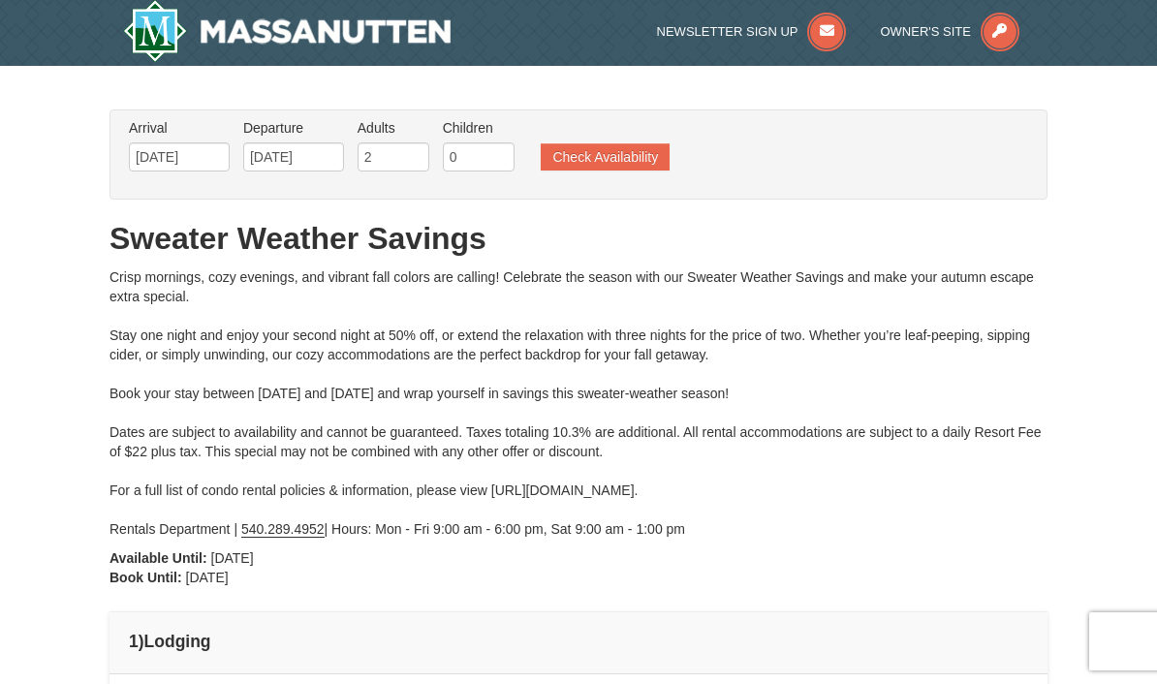
scroll to position [0, 0]
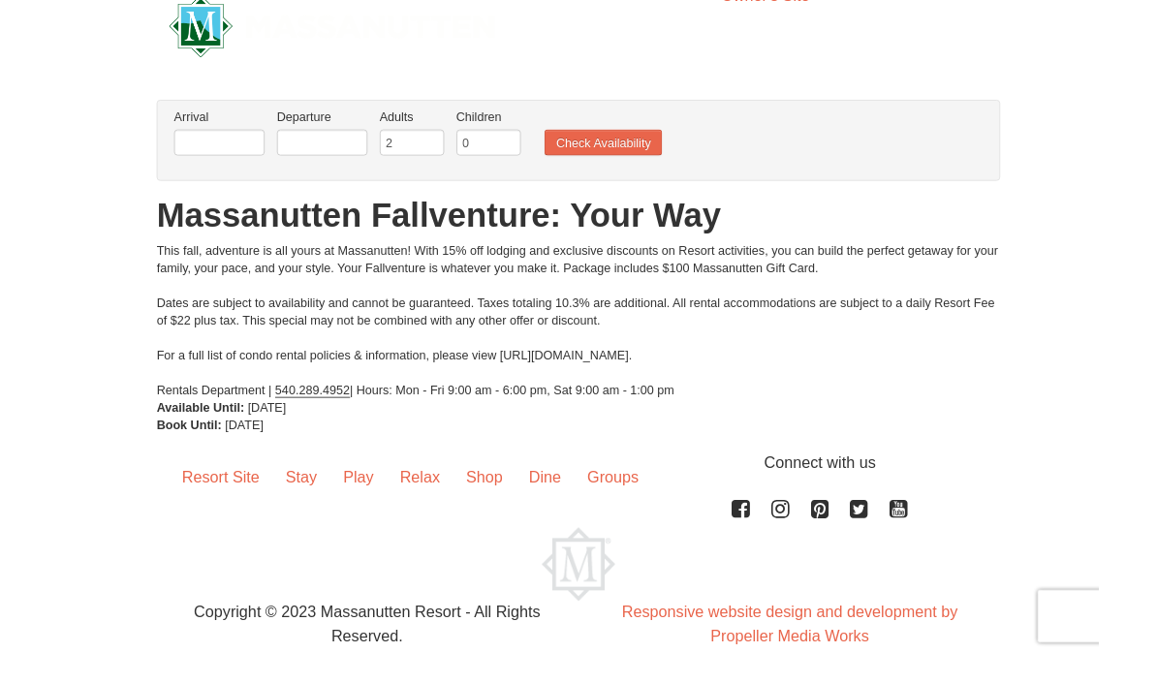
scroll to position [30, 0]
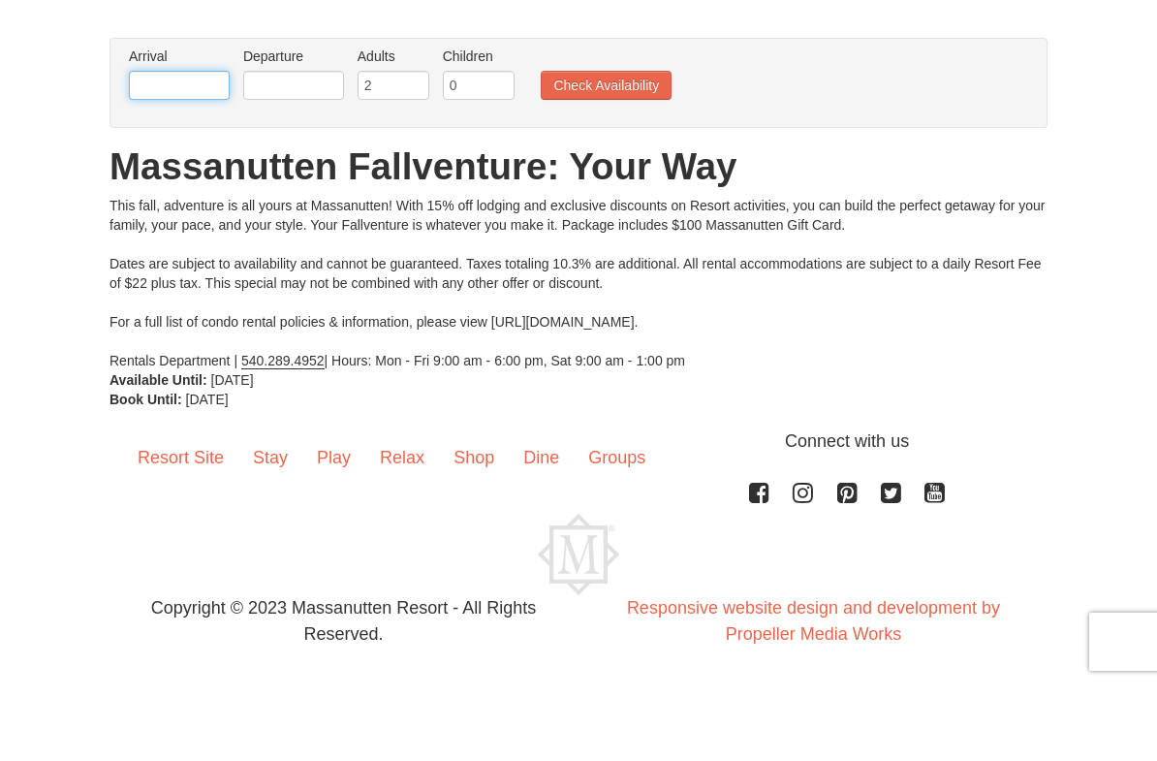
click at [180, 147] on input "text" at bounding box center [179, 161] width 101 height 29
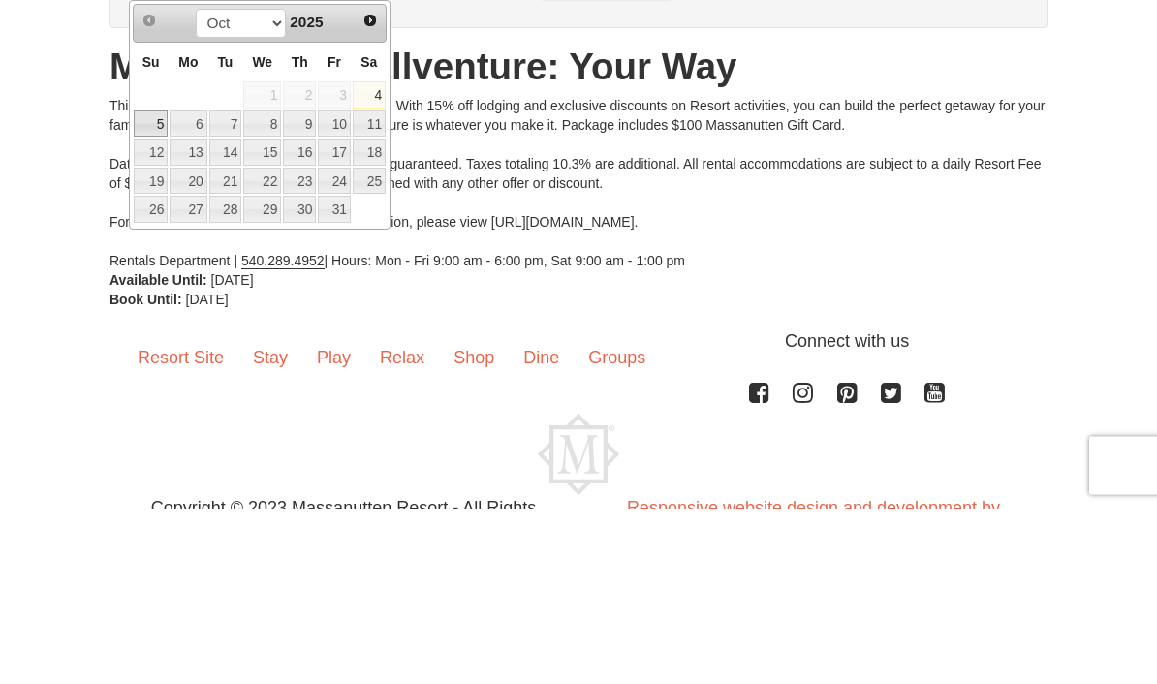
click at [157, 287] on link "5" at bounding box center [151, 300] width 34 height 27
type input "[DATE]"
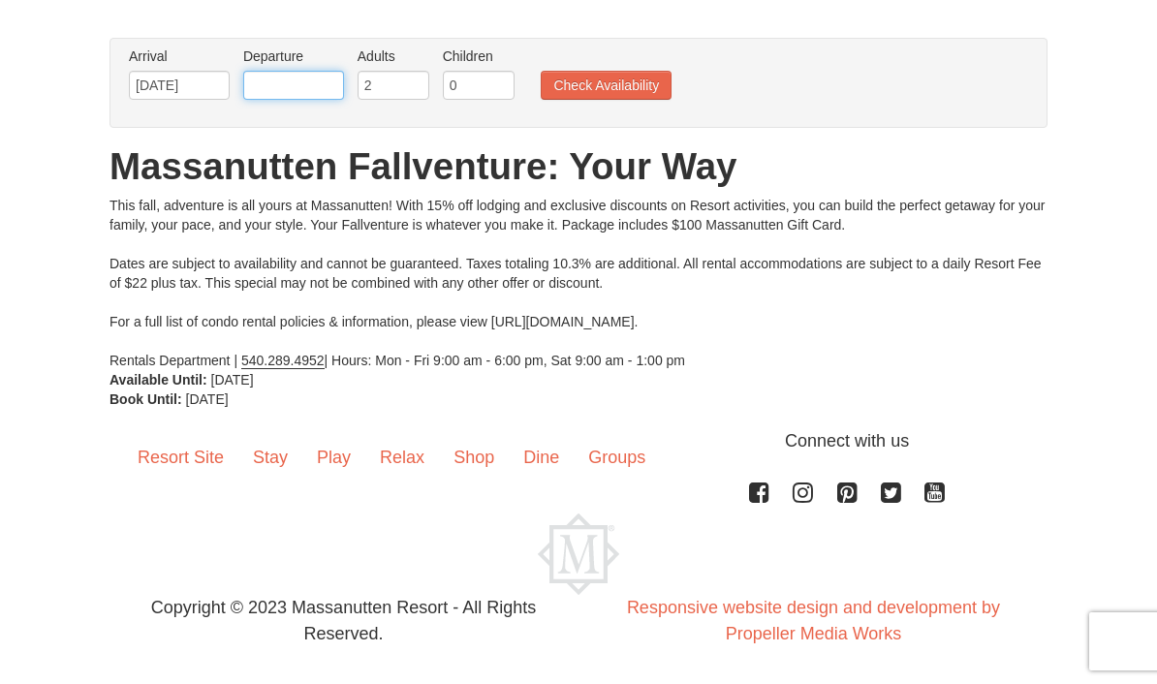
click at [308, 90] on input "text" at bounding box center [293, 85] width 101 height 29
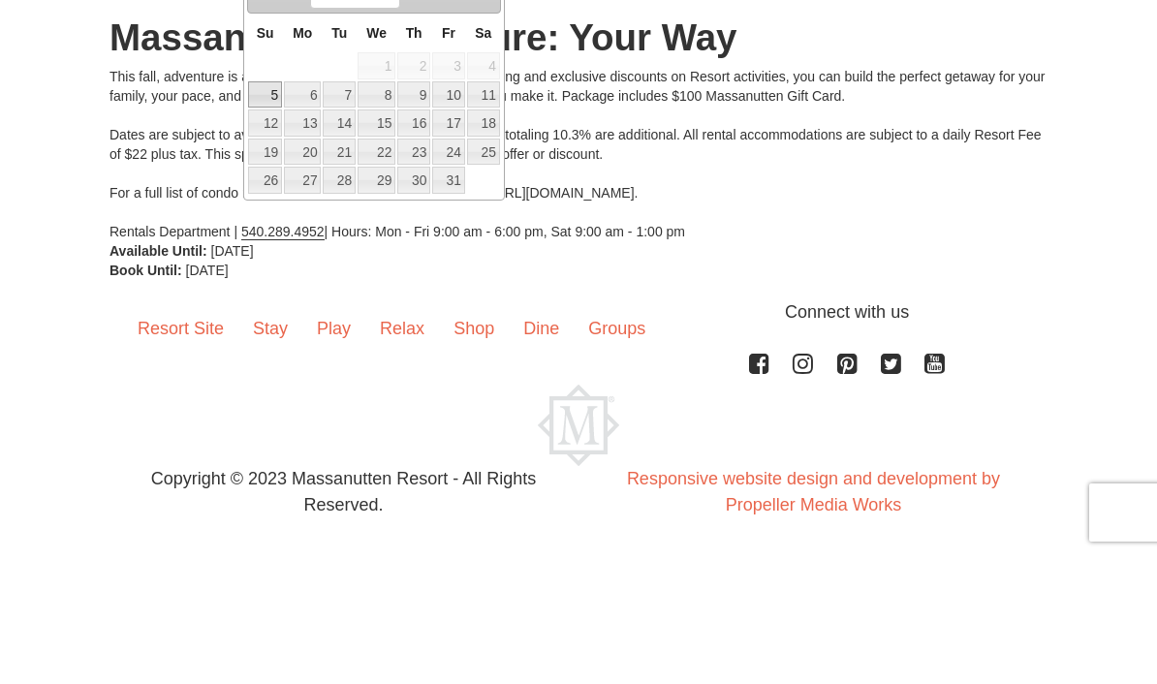
click at [318, 210] on link "6" at bounding box center [302, 223] width 37 height 27
type input "[DATE]"
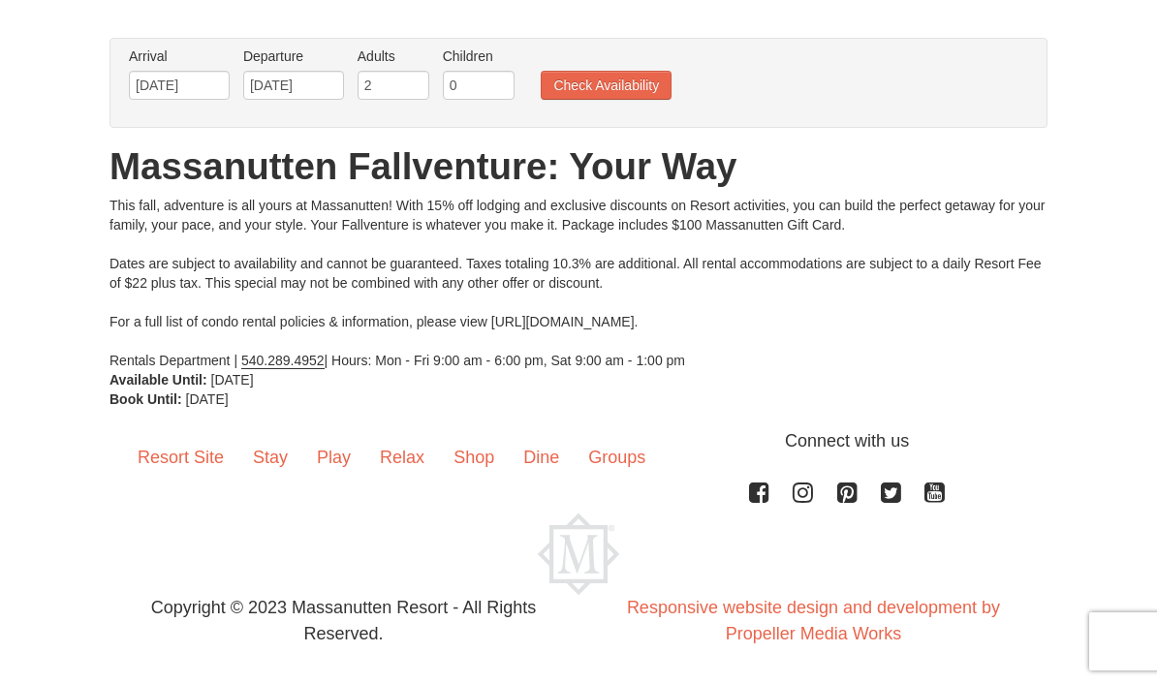
click at [617, 87] on button "Check Availability" at bounding box center [606, 85] width 131 height 29
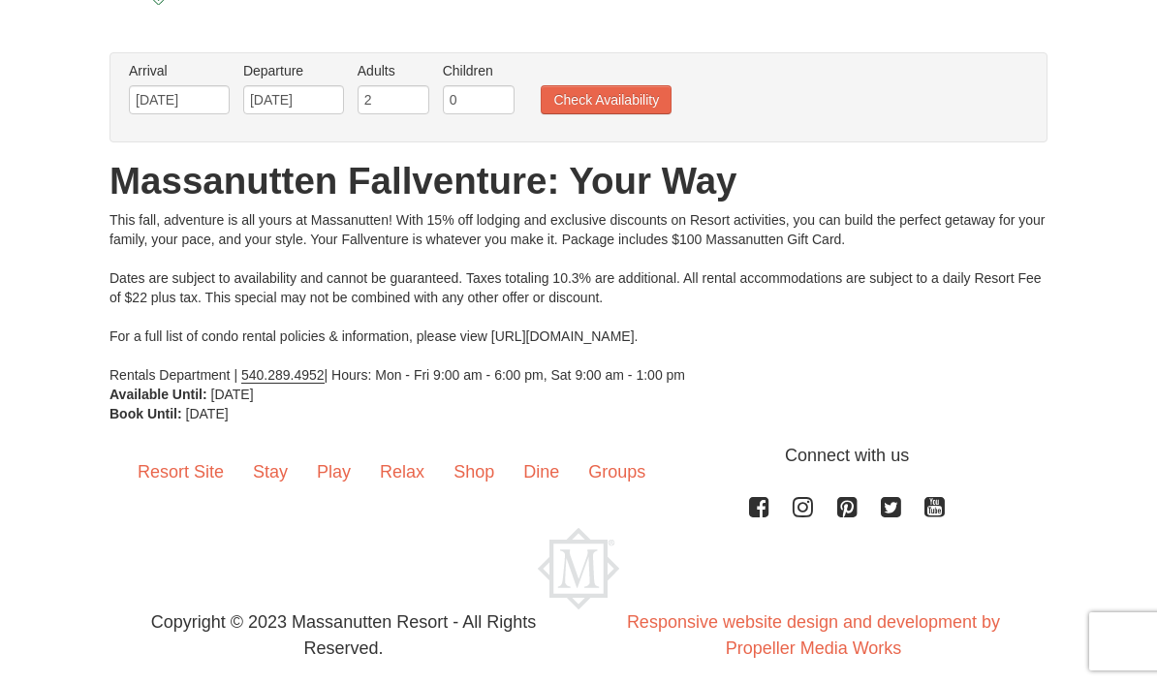
scroll to position [0, 0]
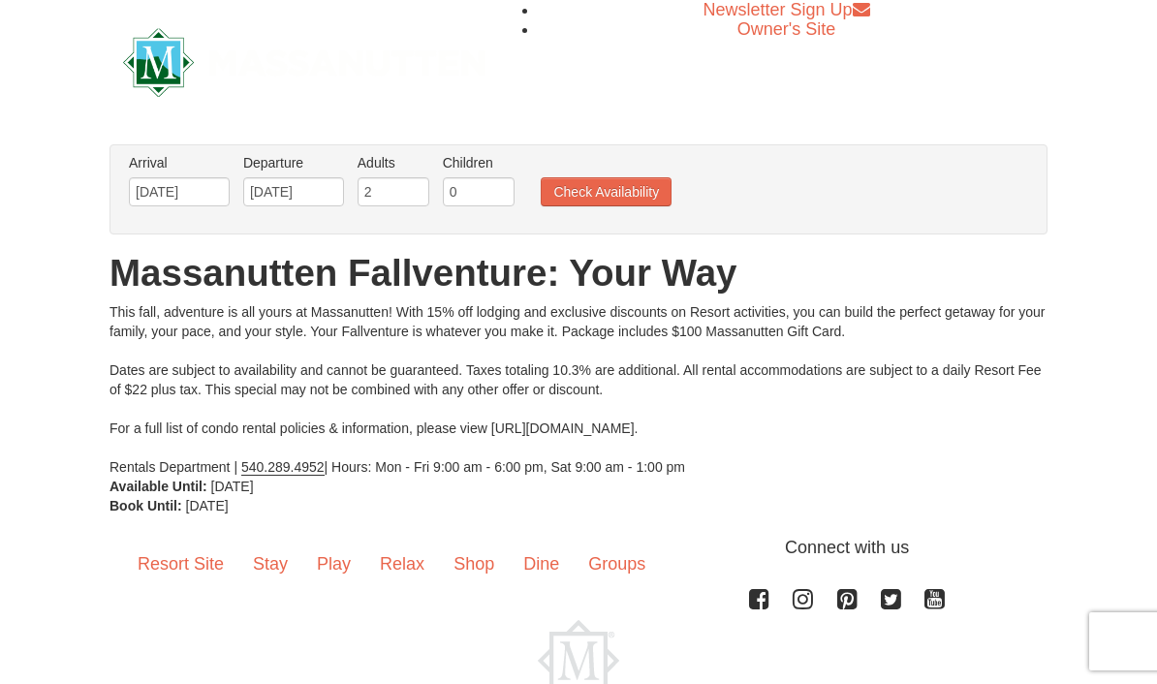
click at [180, 568] on link "Resort Site" at bounding box center [180, 565] width 115 height 60
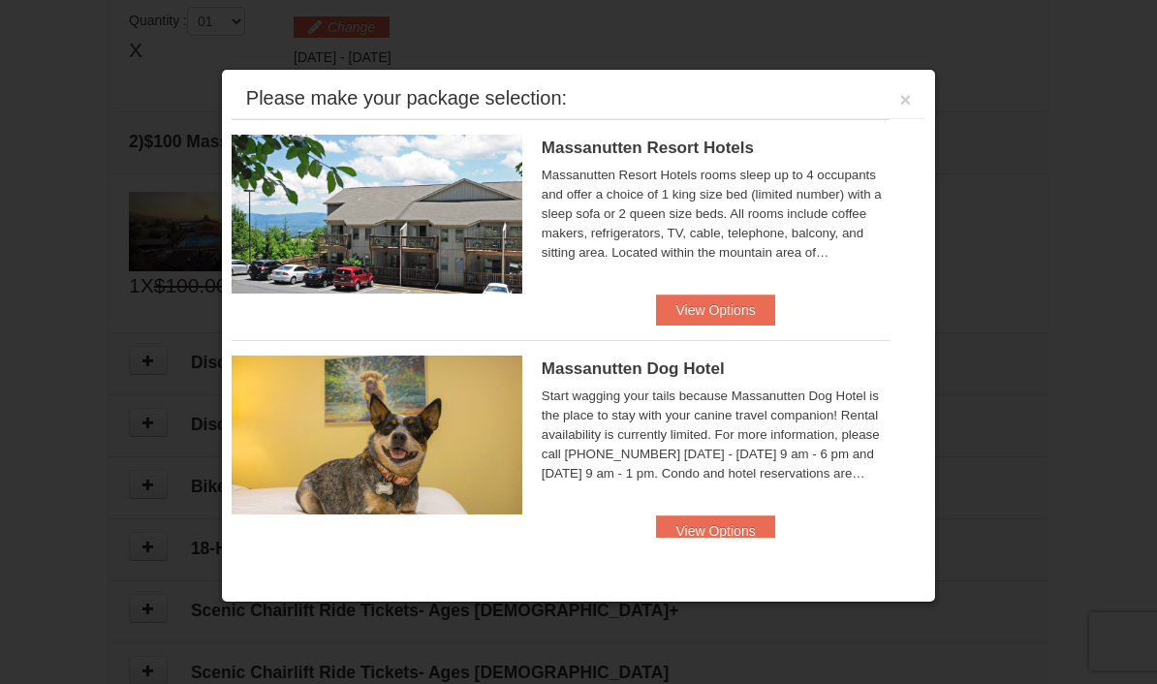
scroll to position [592, 0]
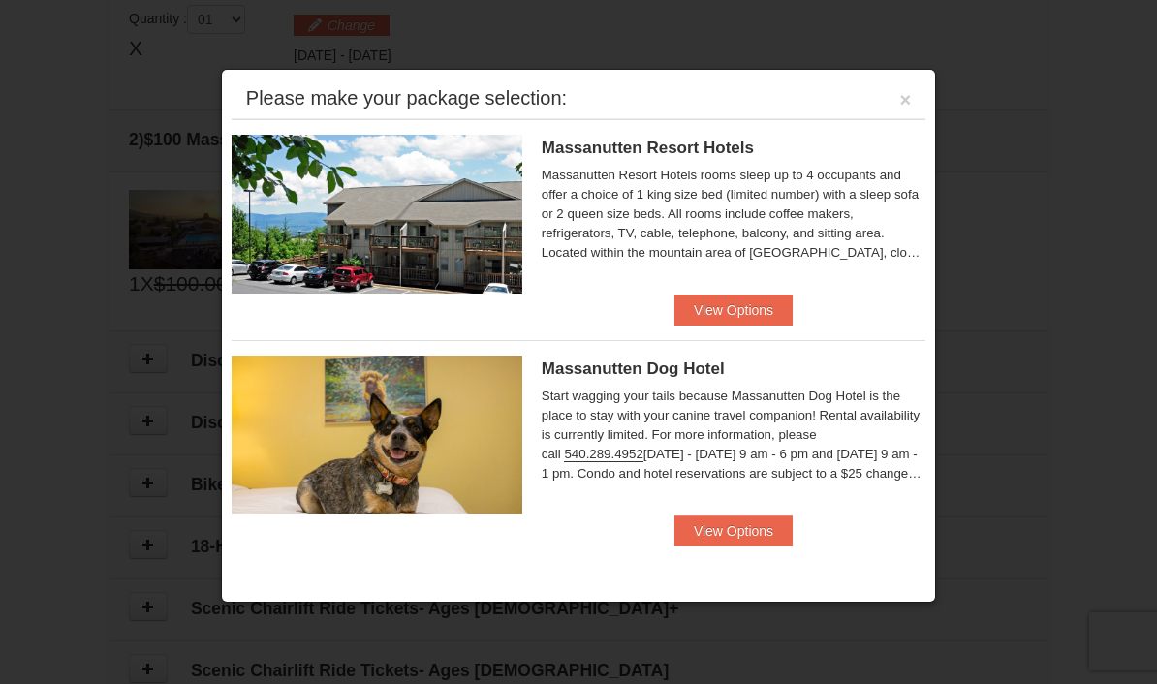
click at [751, 526] on button "View Options" at bounding box center [734, 531] width 118 height 31
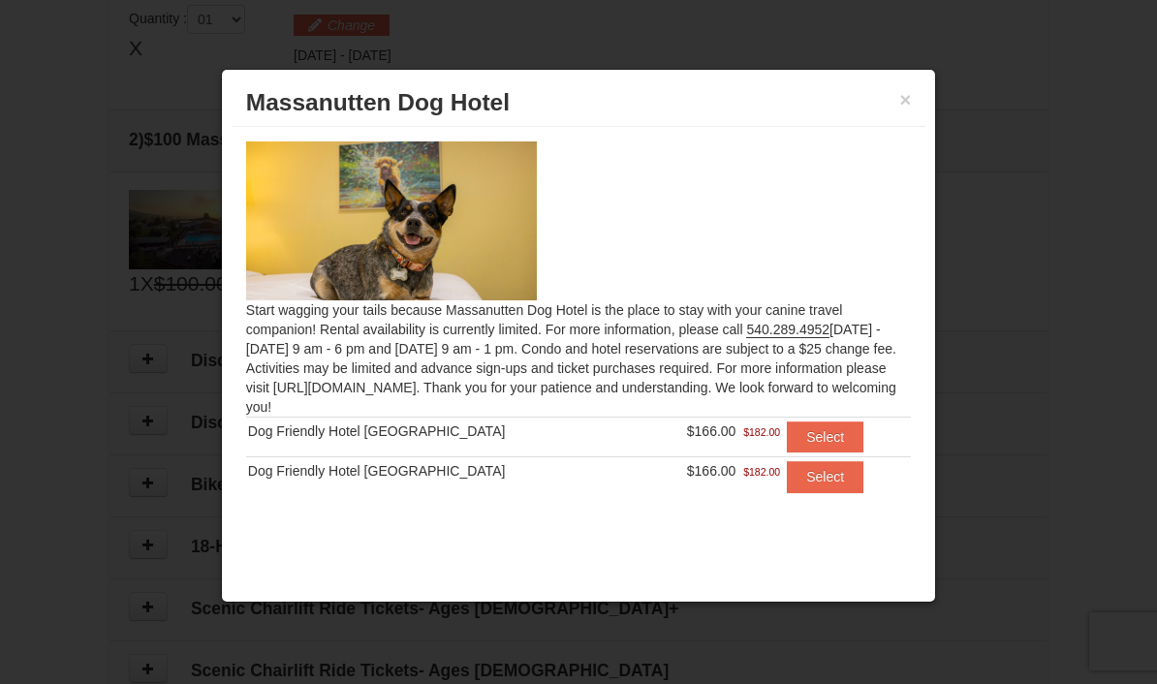
click at [815, 436] on button "Select" at bounding box center [825, 437] width 77 height 31
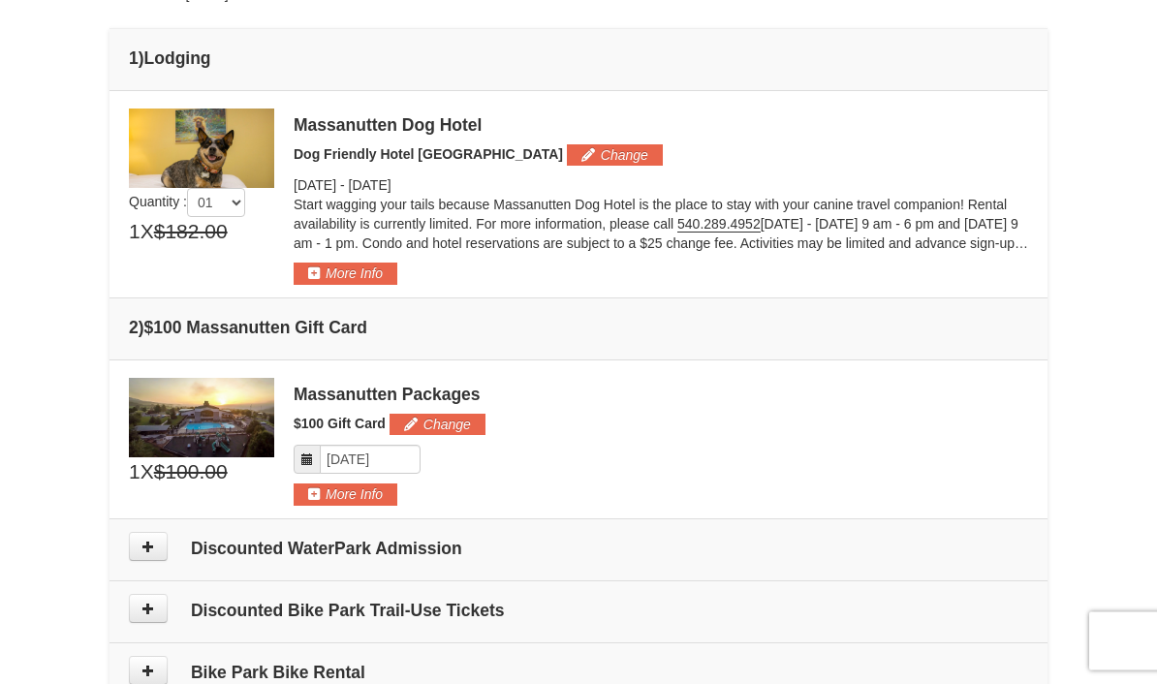
scroll to position [488, 0]
click at [358, 487] on button "More Info" at bounding box center [346, 494] width 104 height 21
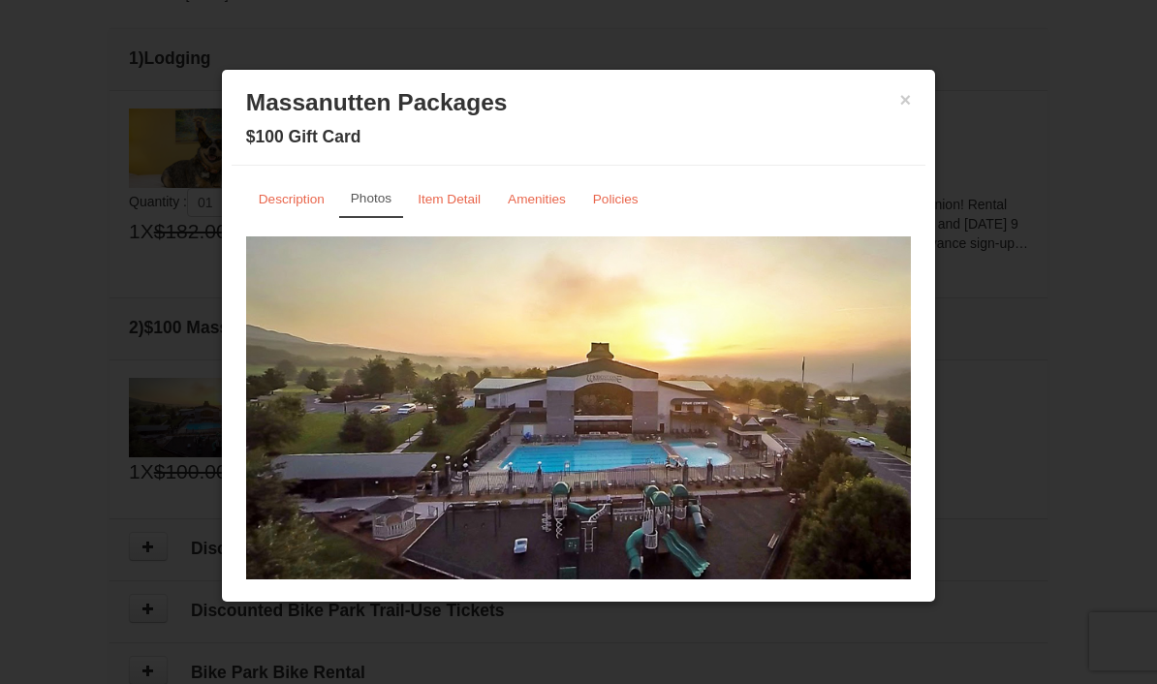
scroll to position [0, 0]
click at [793, 430] on img at bounding box center [578, 418] width 665 height 364
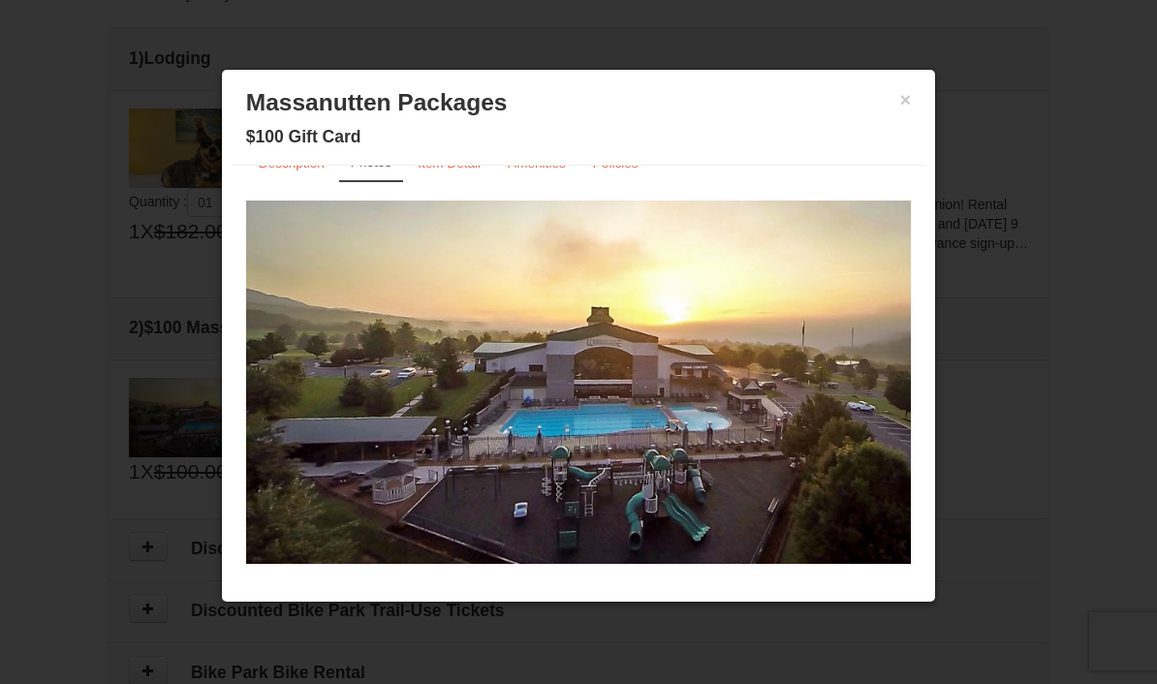
click at [904, 102] on button "×" at bounding box center [906, 99] width 12 height 19
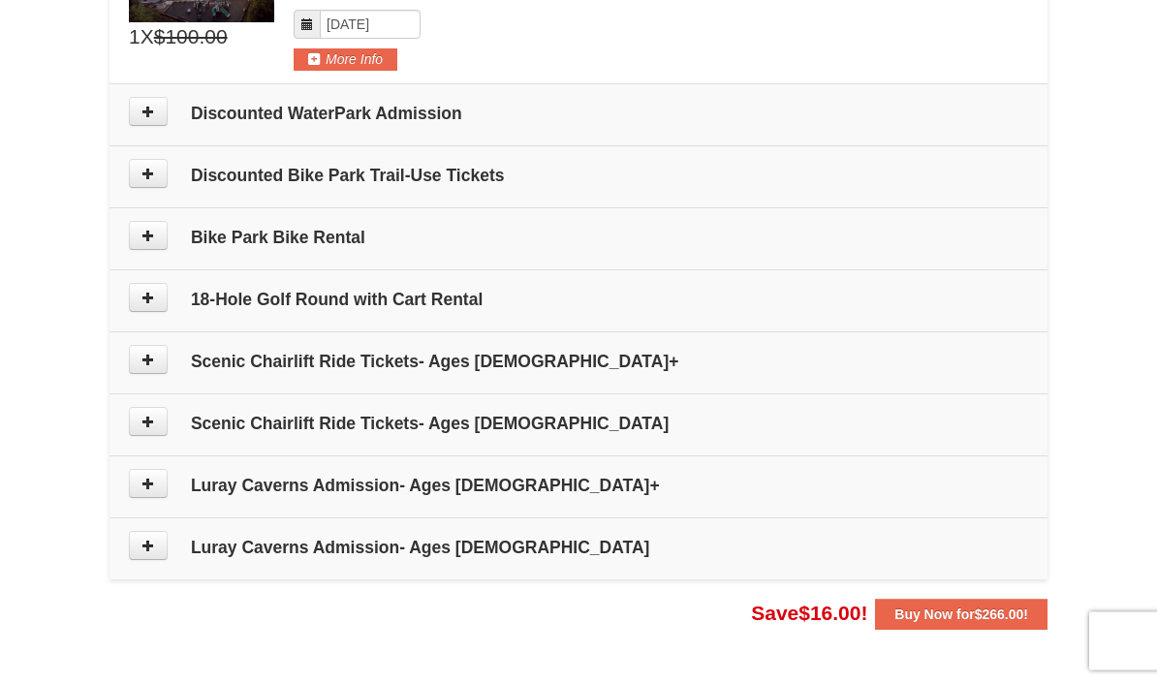
scroll to position [924, 0]
click at [151, 496] on button at bounding box center [148, 483] width 39 height 29
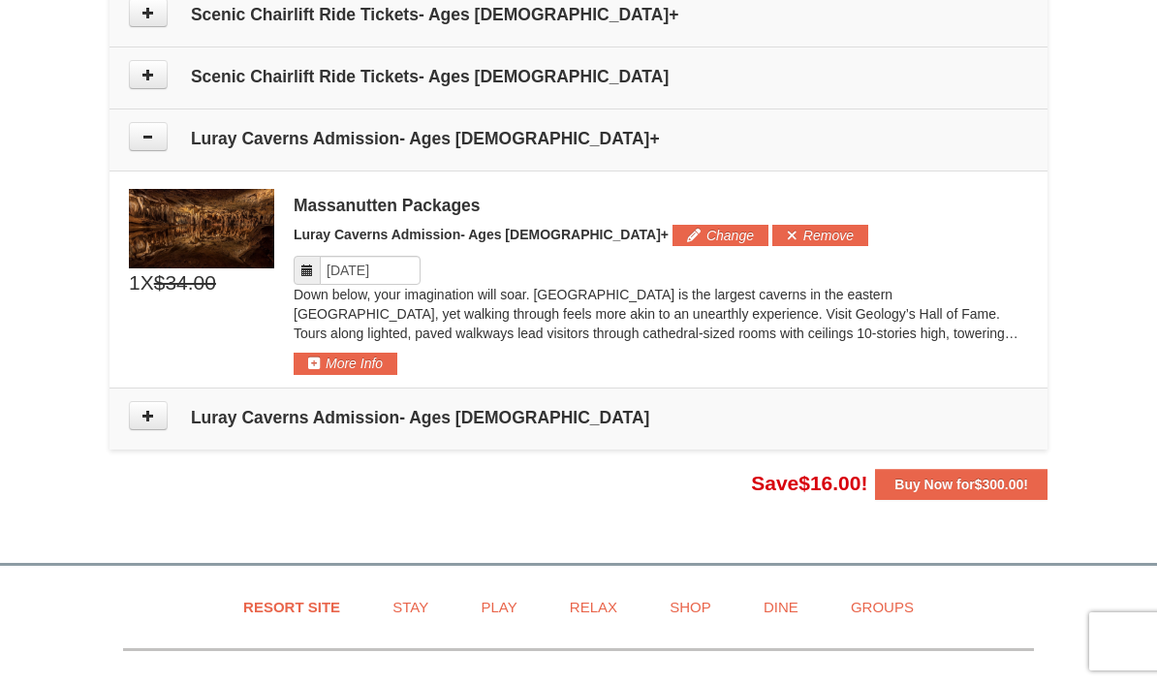
scroll to position [1281, 0]
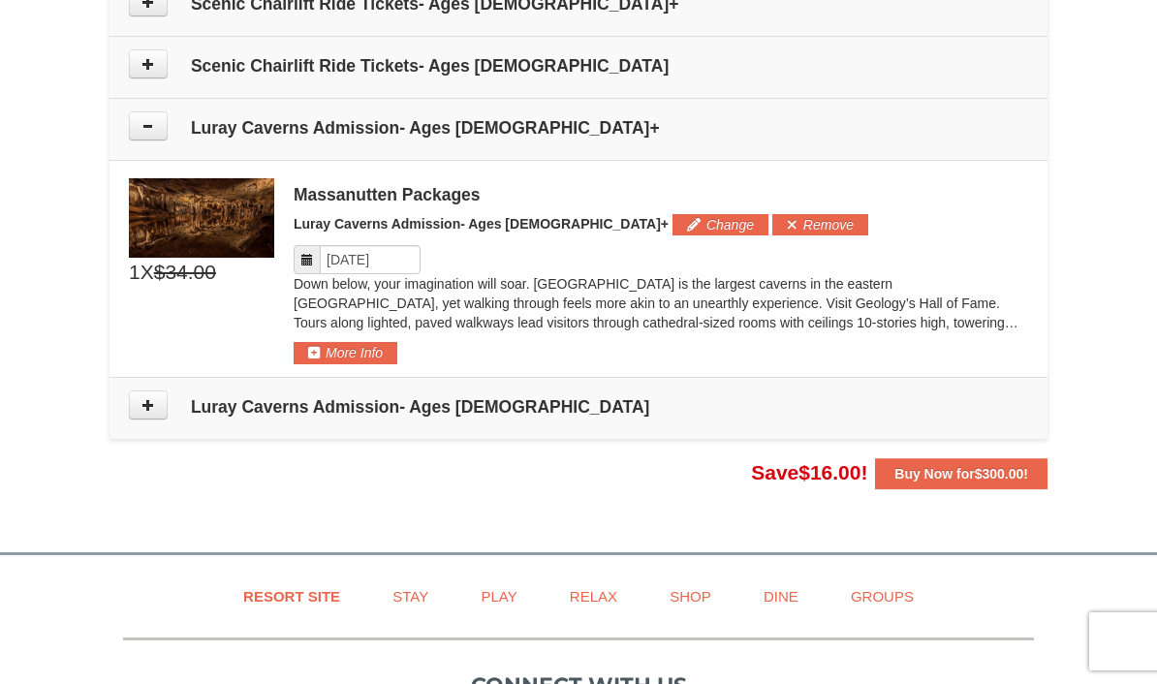
click at [152, 114] on button at bounding box center [148, 125] width 39 height 29
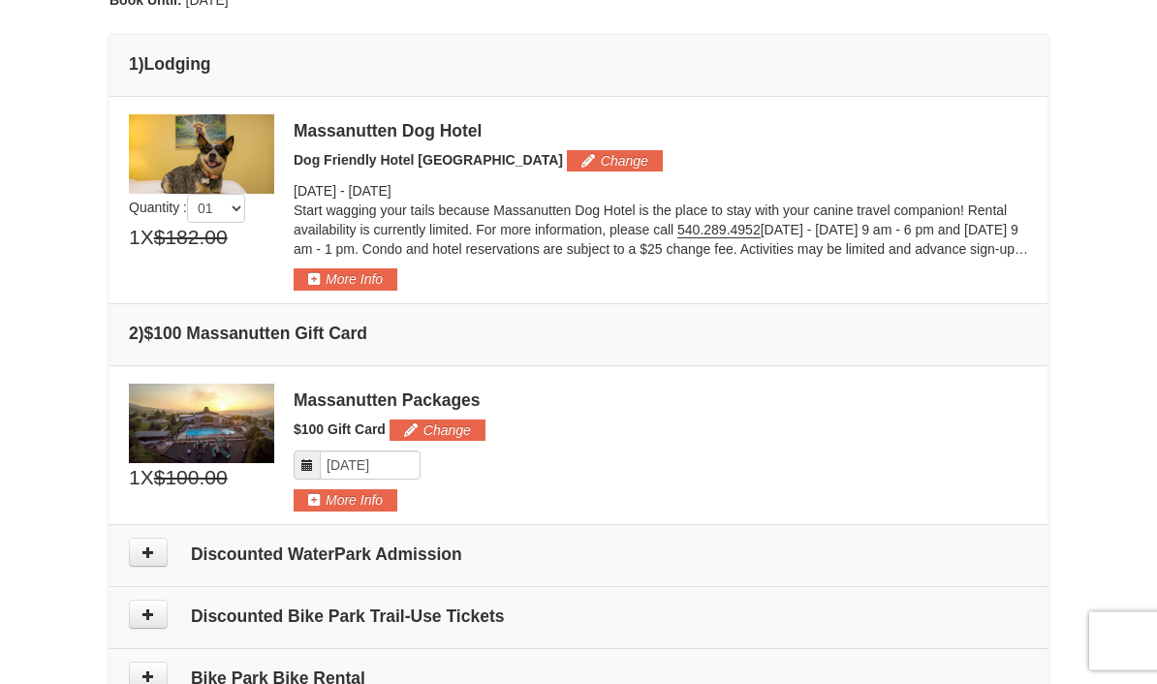
scroll to position [483, 0]
click at [361, 287] on button "More Info" at bounding box center [346, 278] width 104 height 21
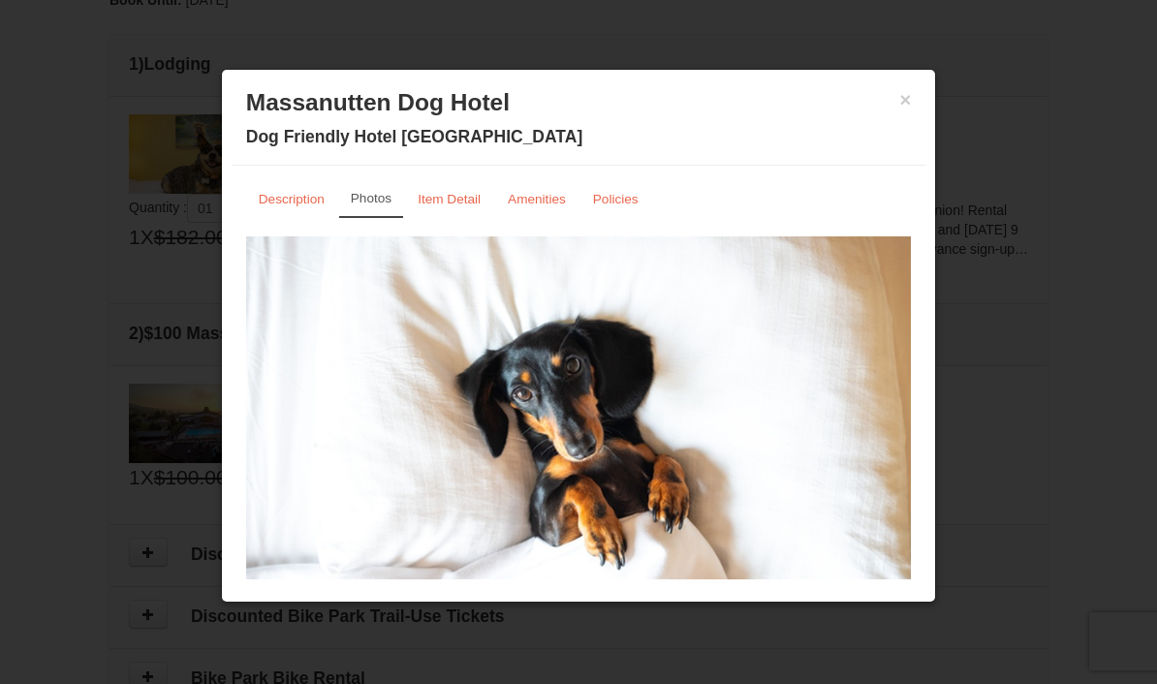
scroll to position [0, 0]
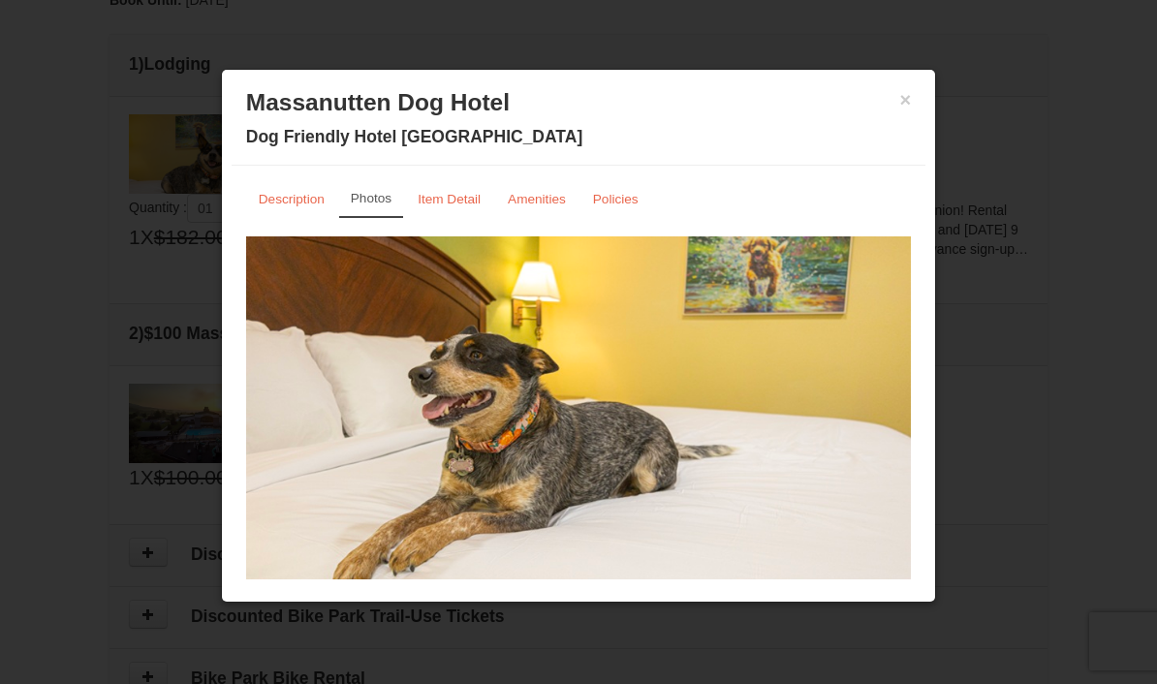
click at [909, 96] on button "×" at bounding box center [906, 99] width 12 height 19
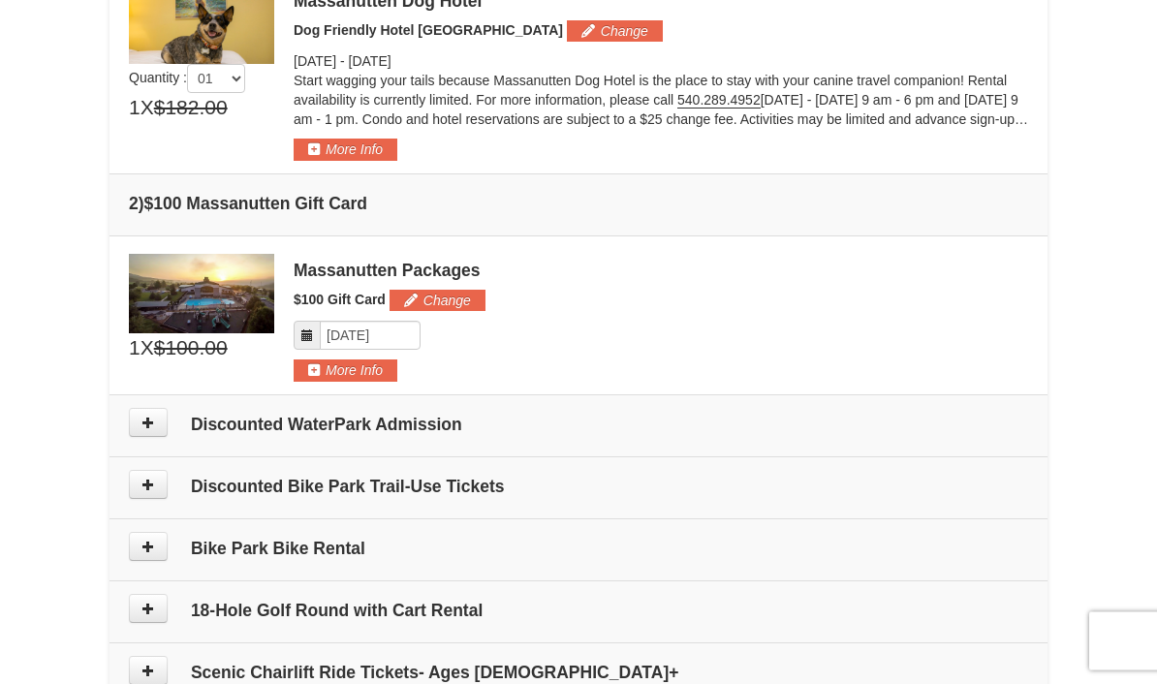
scroll to position [613, 0]
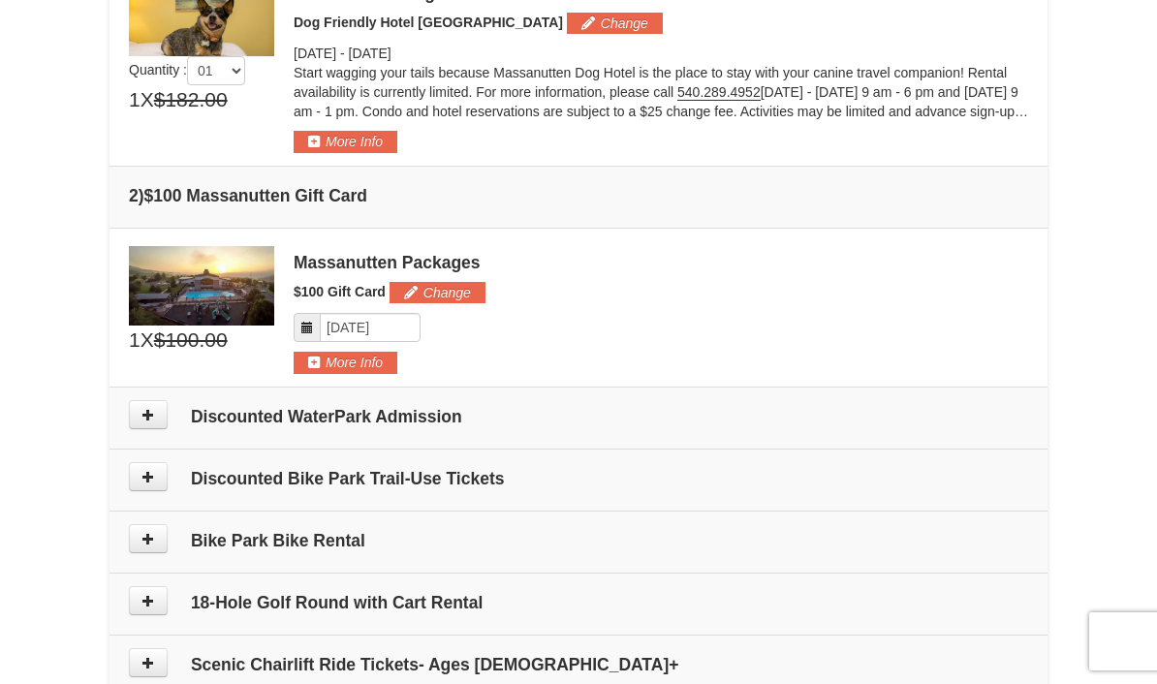
click at [445, 292] on button "Change" at bounding box center [438, 292] width 96 height 21
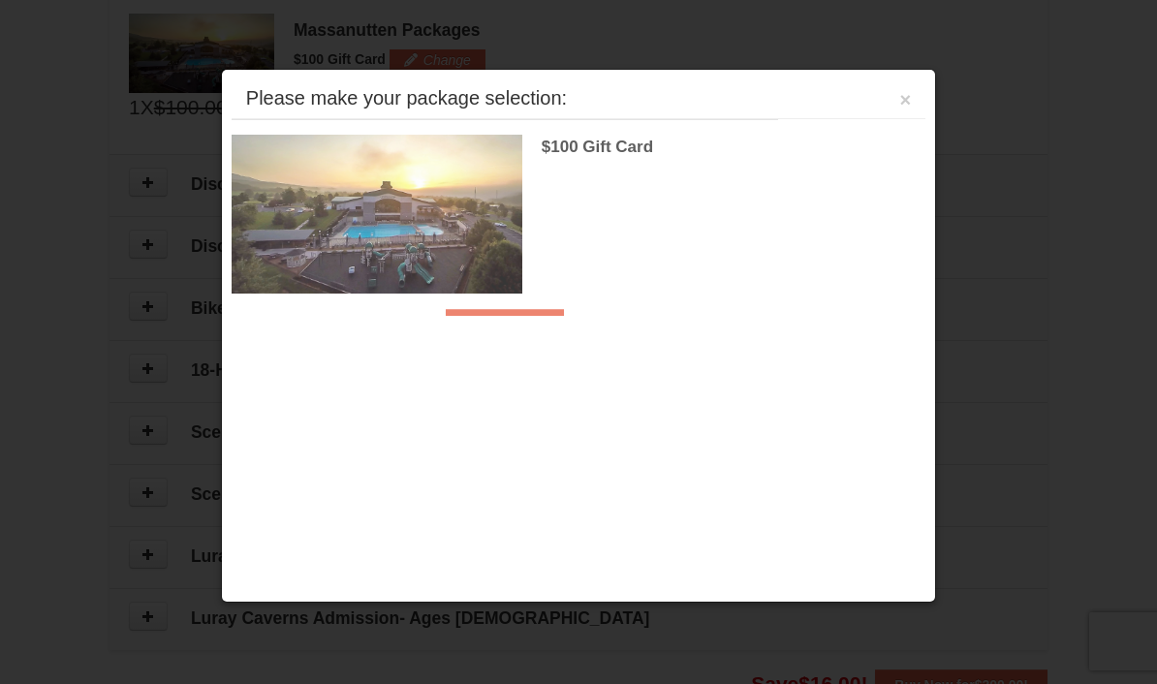
scroll to position [865, 0]
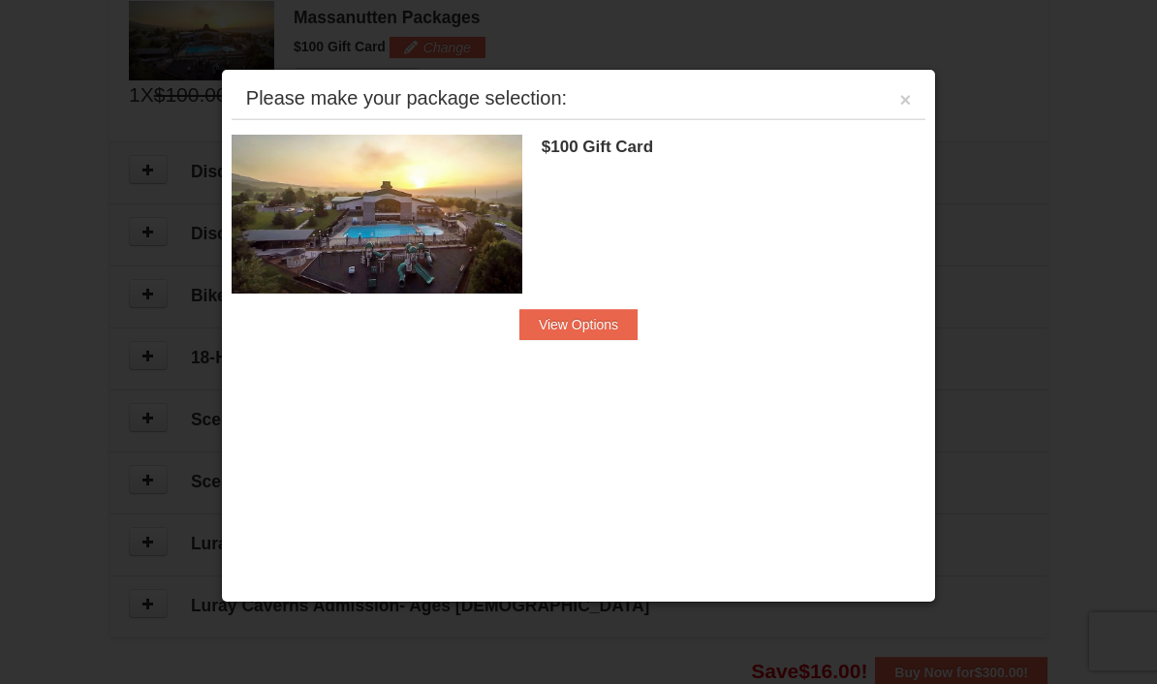
click at [602, 335] on button "View Options" at bounding box center [578, 324] width 118 height 31
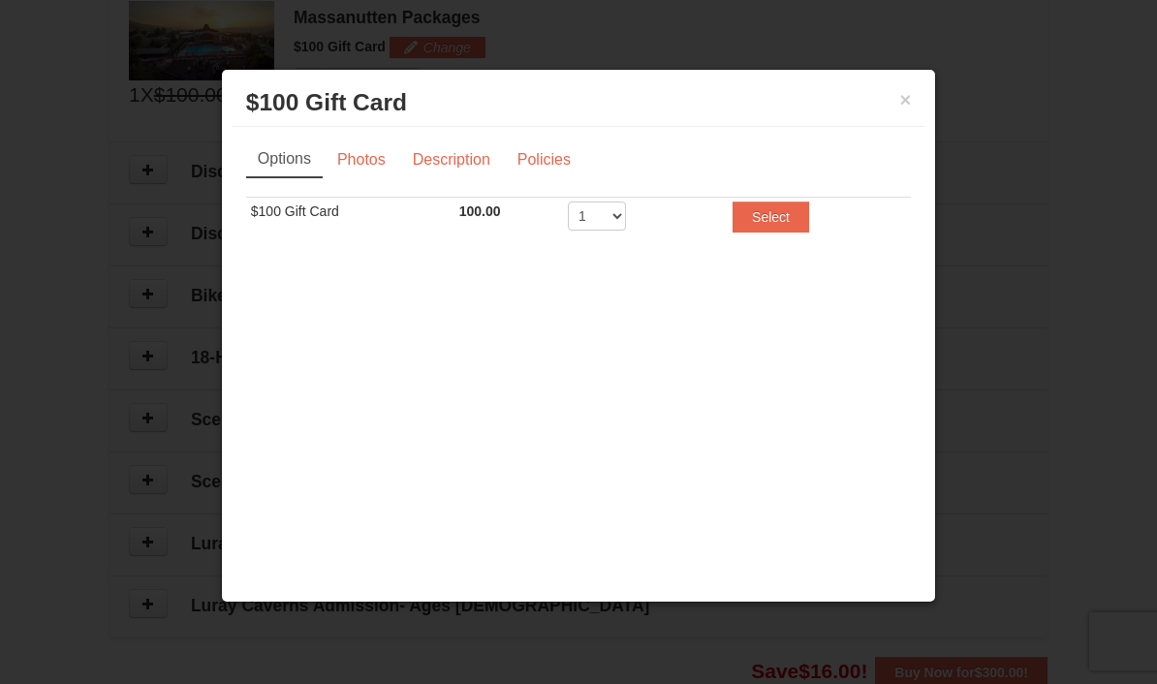
click at [907, 110] on button "×" at bounding box center [906, 99] width 12 height 19
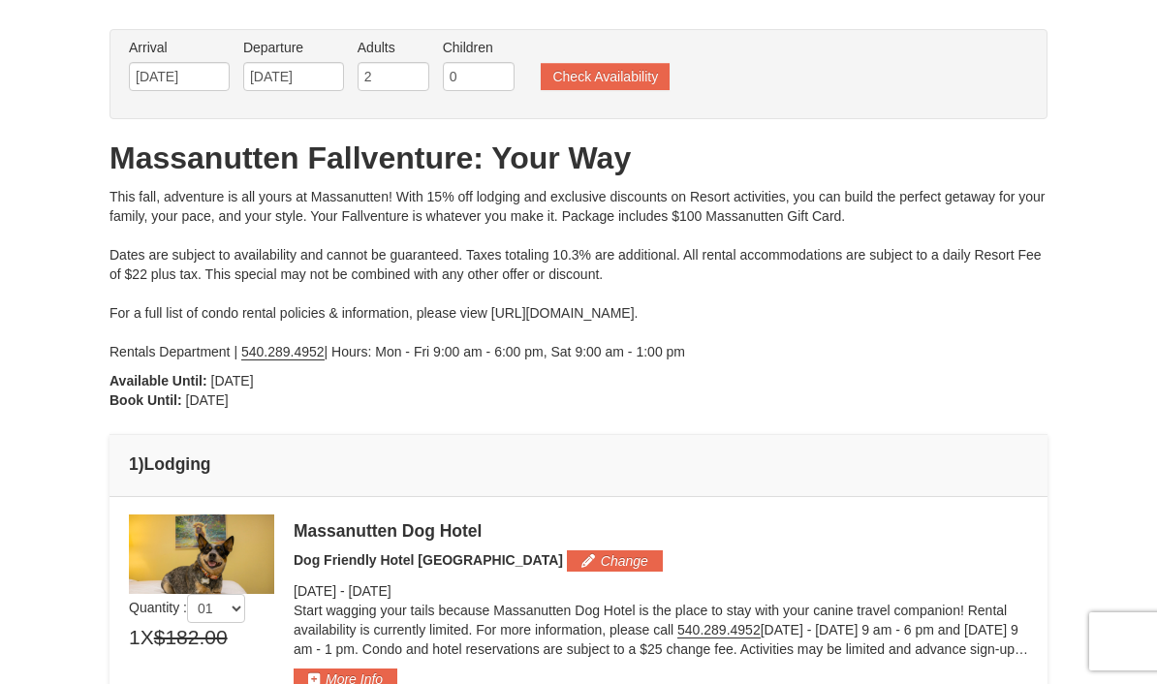
scroll to position [0, 0]
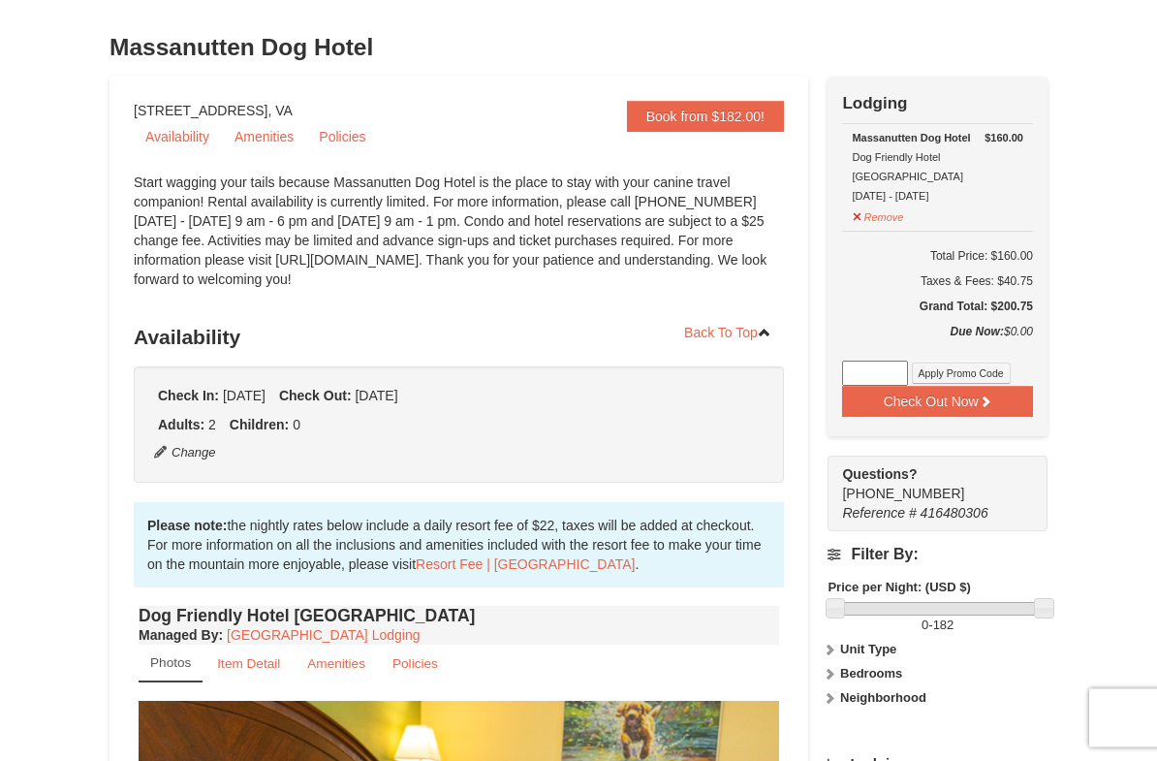
scroll to position [93, 0]
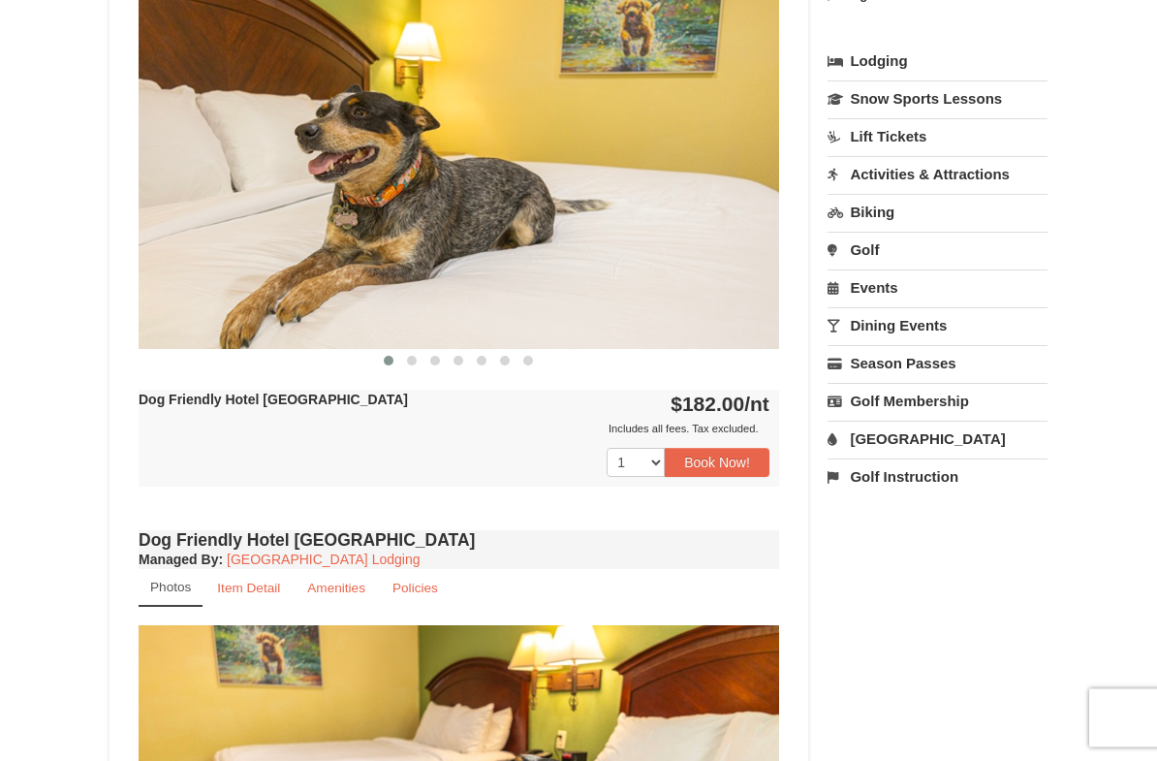
click at [725, 469] on button "Book Now!" at bounding box center [717, 463] width 105 height 29
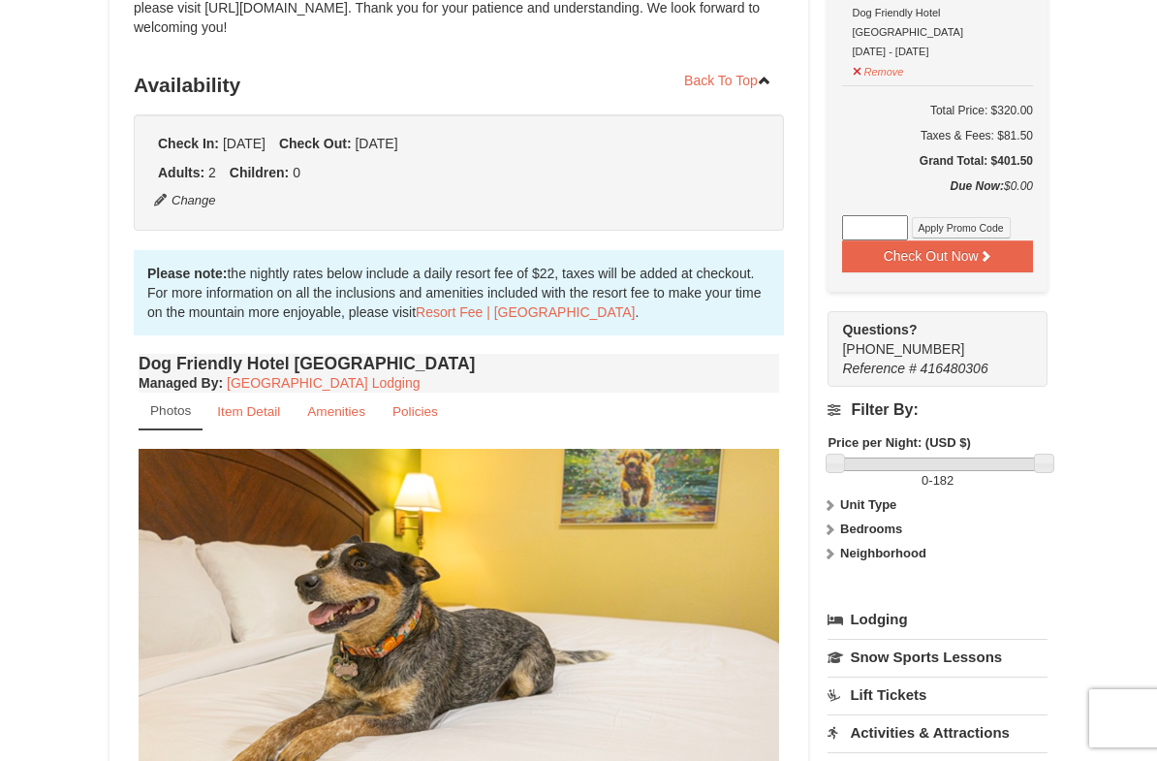
scroll to position [170, 0]
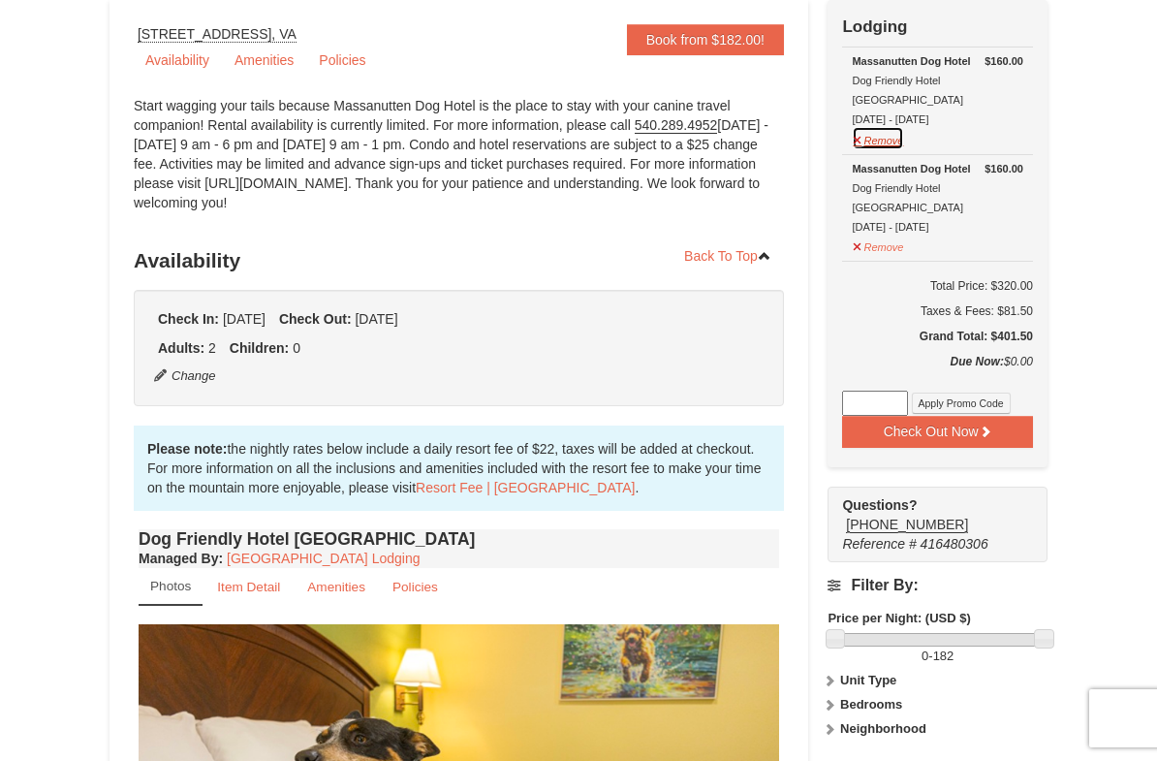
click at [874, 126] on button "Remove" at bounding box center [878, 138] width 52 height 24
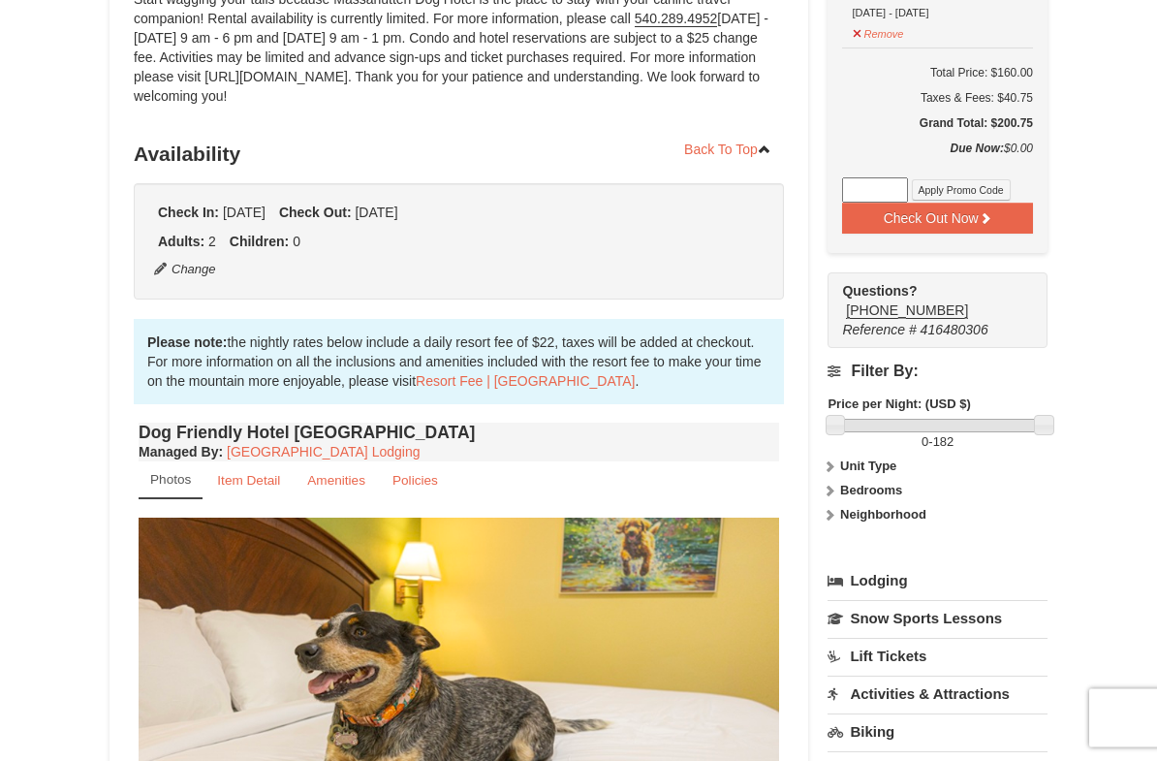
scroll to position [0, 0]
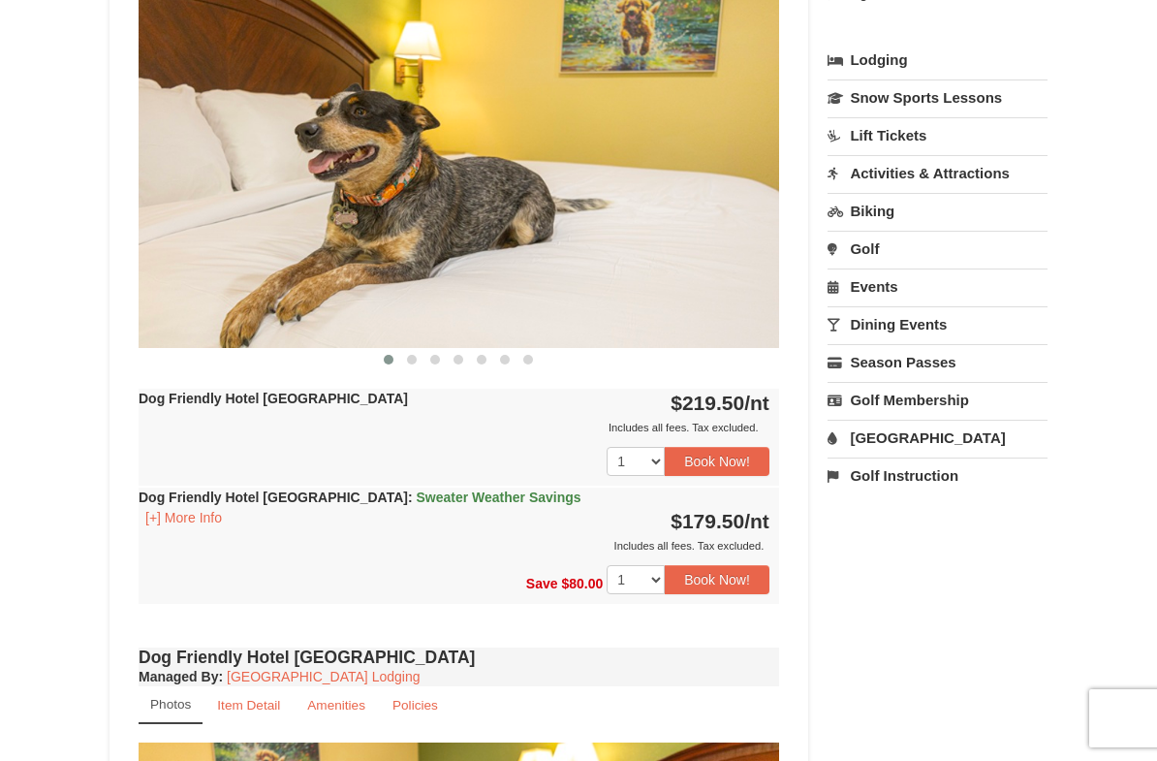
click at [720, 455] on button "Book Now!" at bounding box center [717, 461] width 105 height 29
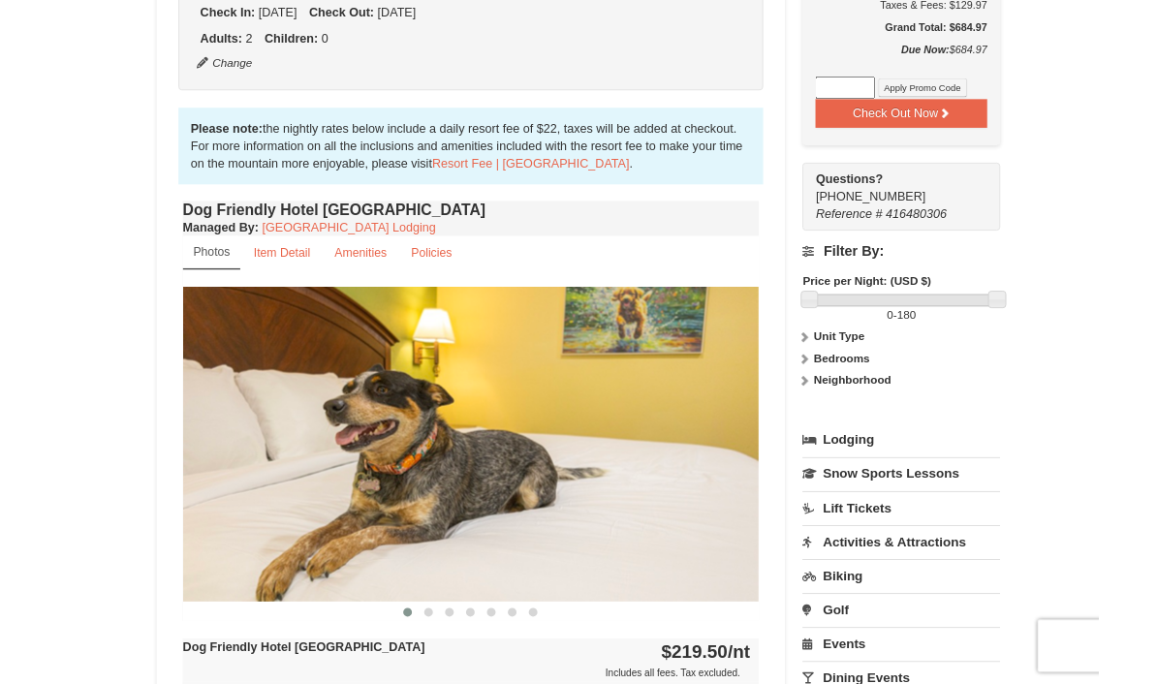
scroll to position [170, 0]
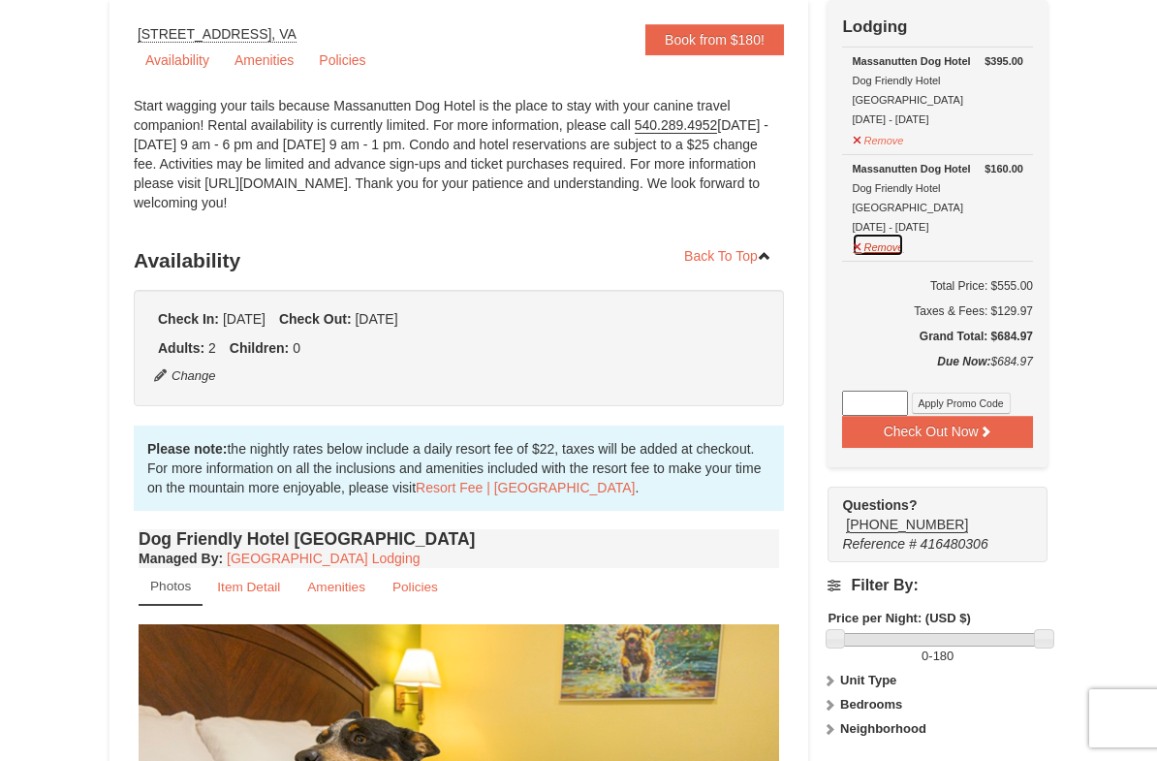
click at [861, 233] on button "Remove" at bounding box center [878, 245] width 52 height 24
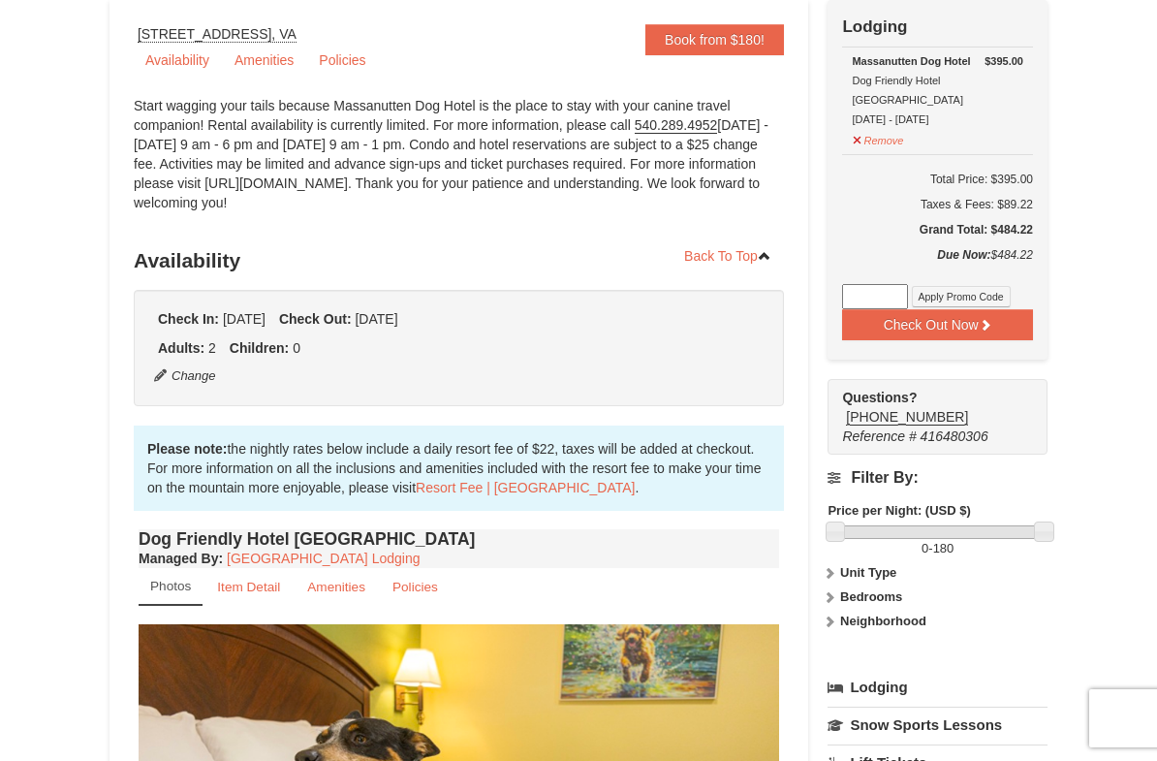
click at [969, 286] on button "Apply Promo Code" at bounding box center [961, 296] width 99 height 21
click at [893, 284] on input at bounding box center [875, 296] width 66 height 25
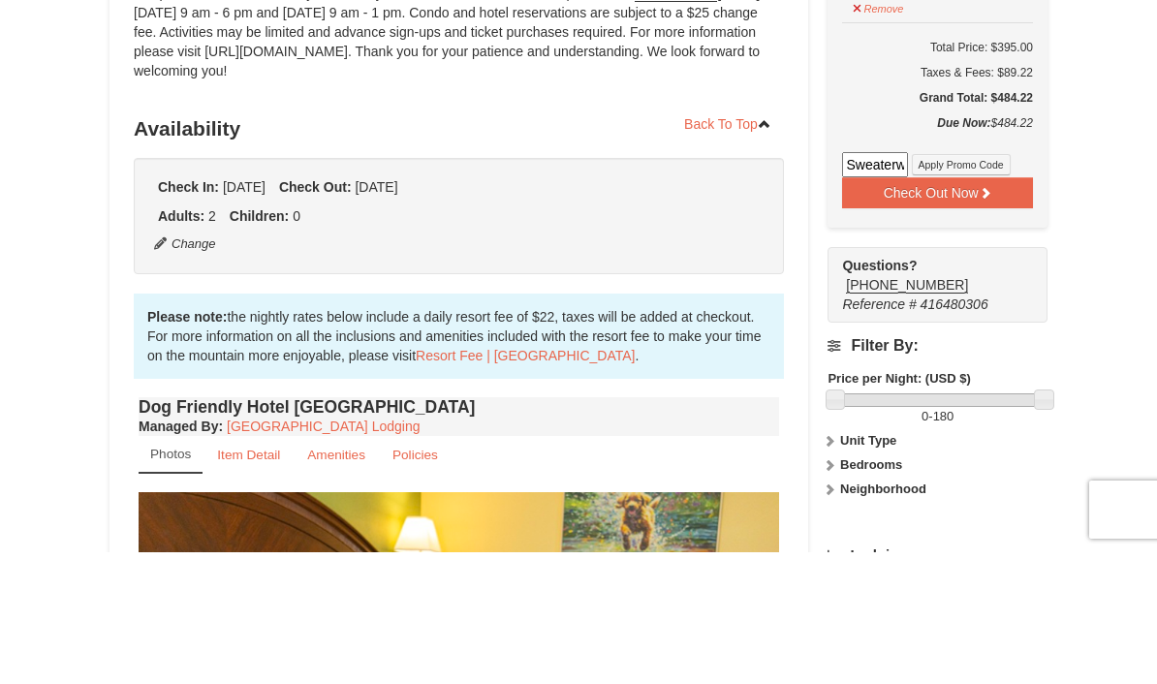
type input "Sweaterweather"
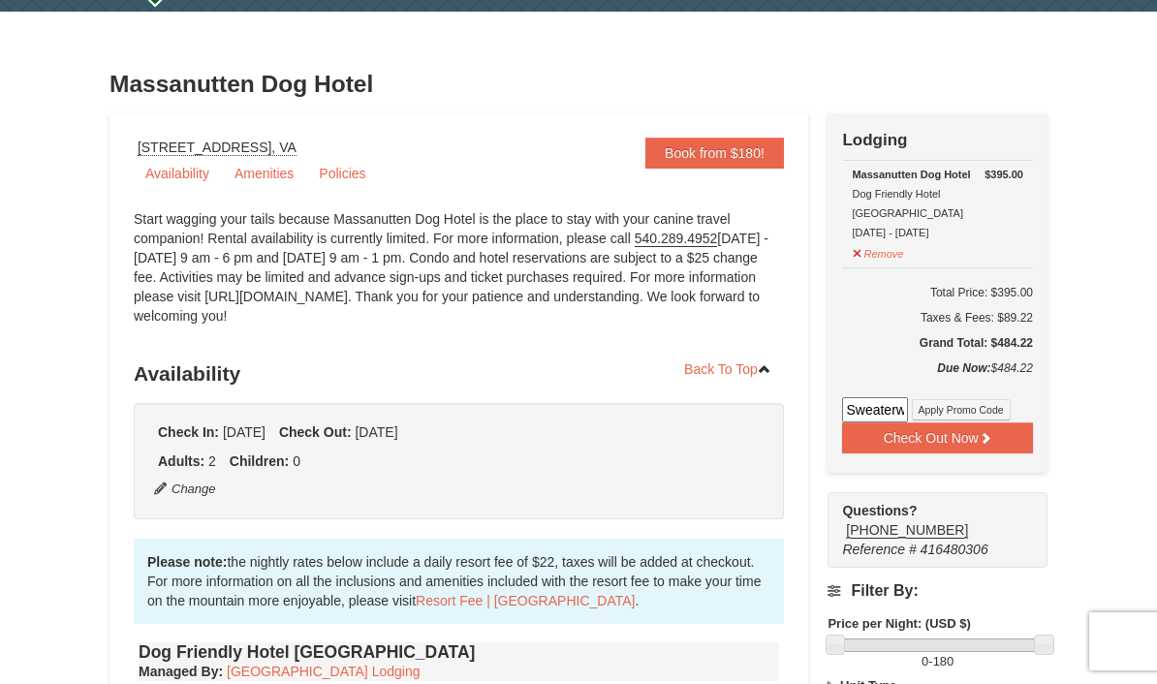
scroll to position [0, 0]
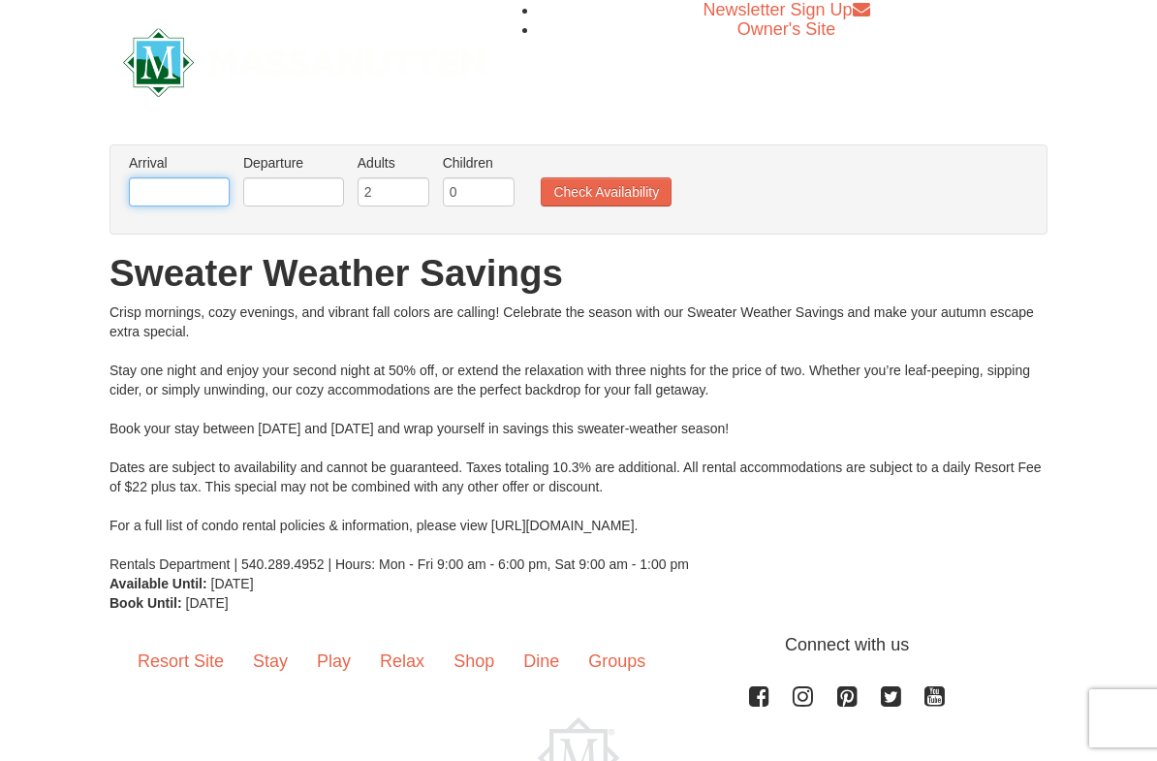
click at [208, 179] on input "text" at bounding box center [179, 191] width 101 height 29
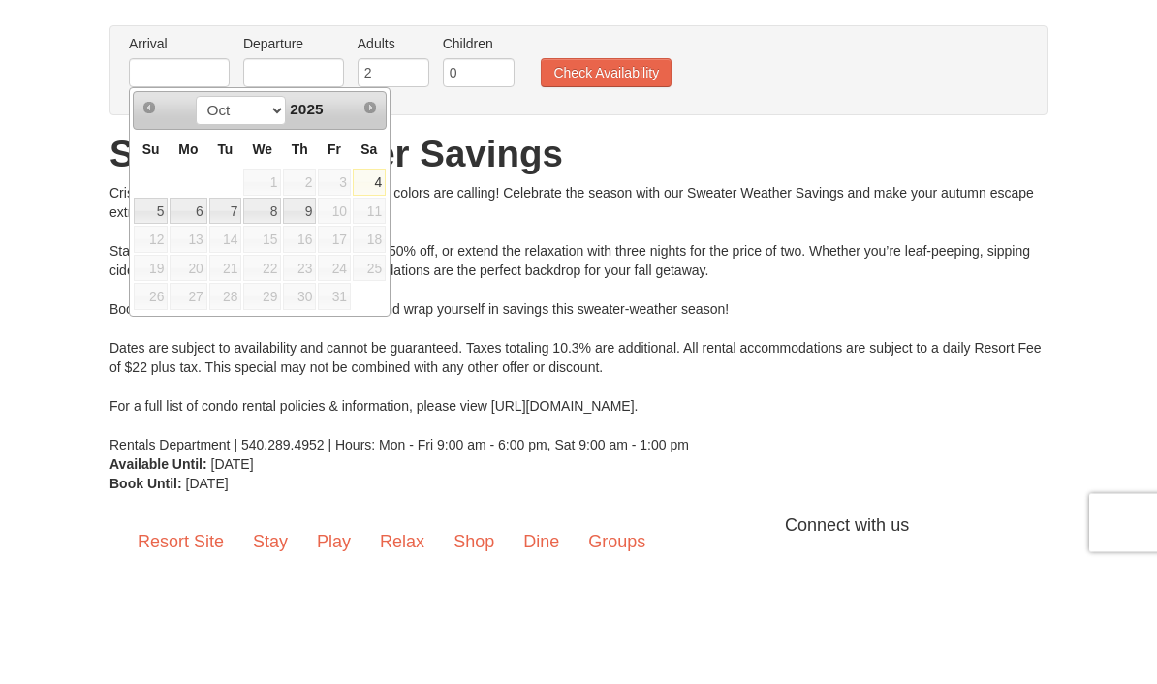
click at [383, 288] on link "4" at bounding box center [369, 301] width 33 height 27
type input "[DATE]"
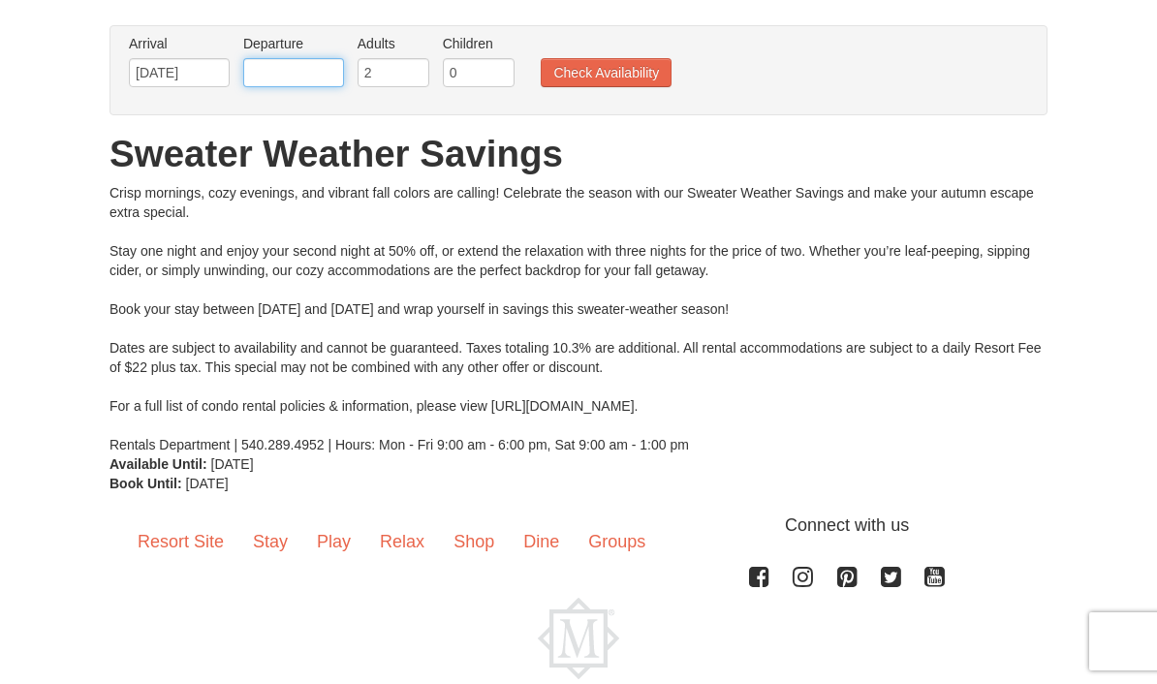
click at [331, 72] on input "text" at bounding box center [293, 72] width 101 height 29
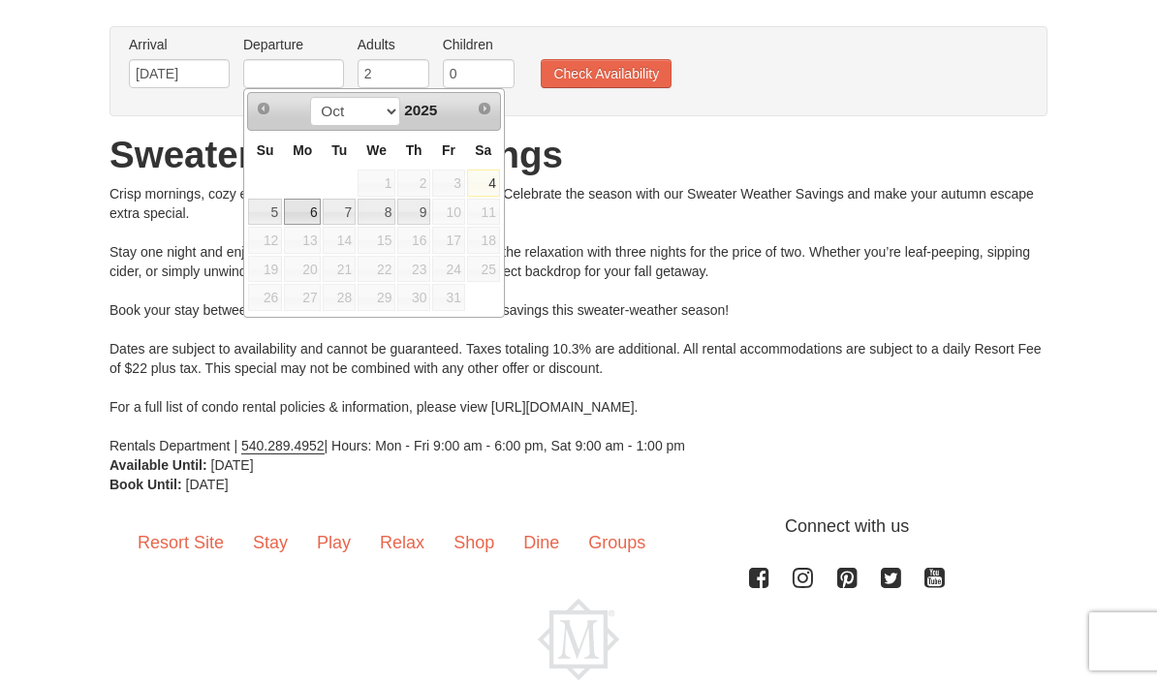
click at [308, 209] on link "6" at bounding box center [302, 212] width 37 height 27
type input "10/06/2025"
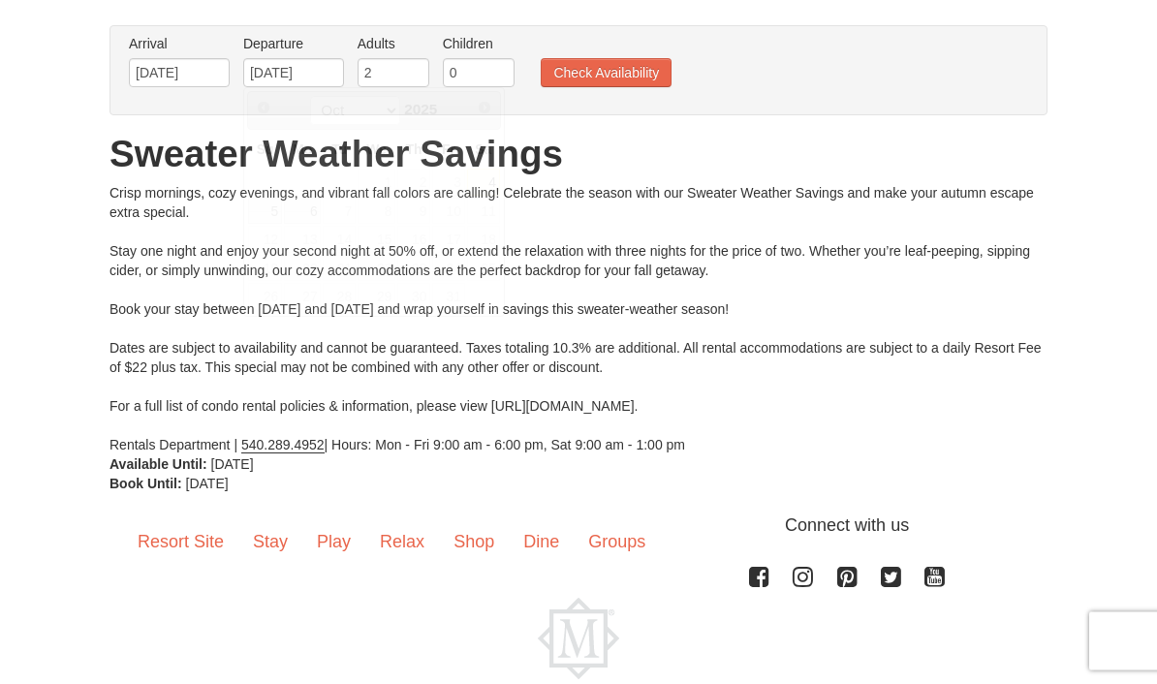
scroll to position [119, 0]
click at [624, 70] on button "Check Availability" at bounding box center [606, 72] width 131 height 29
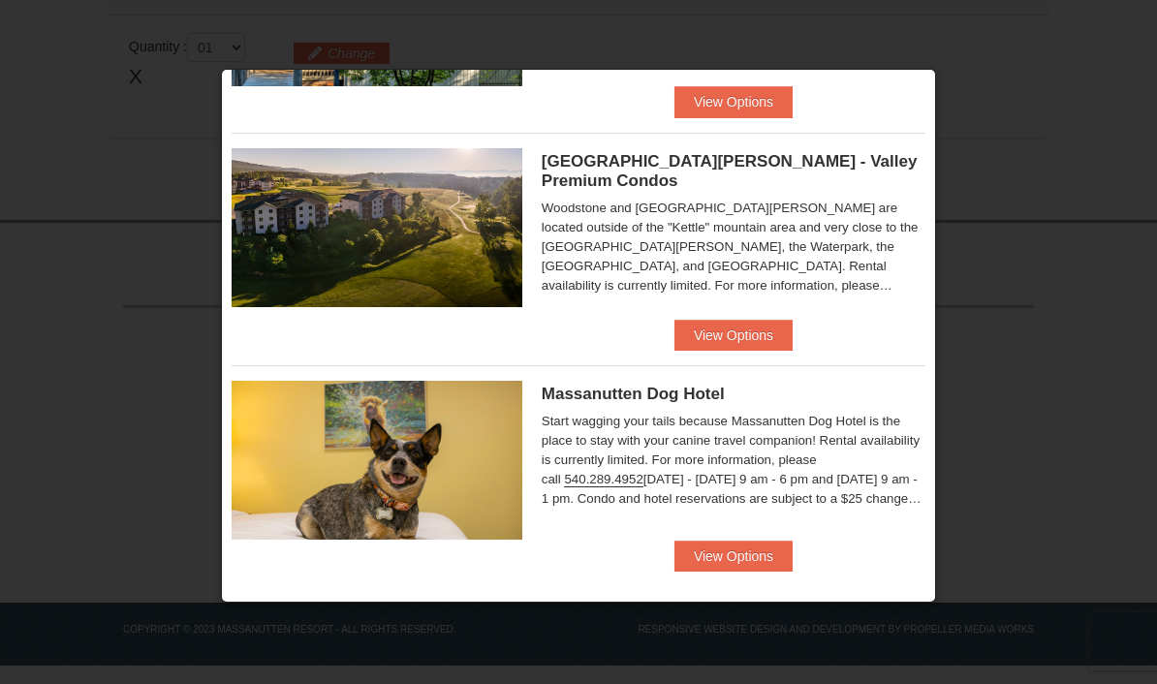
scroll to position [1092, 0]
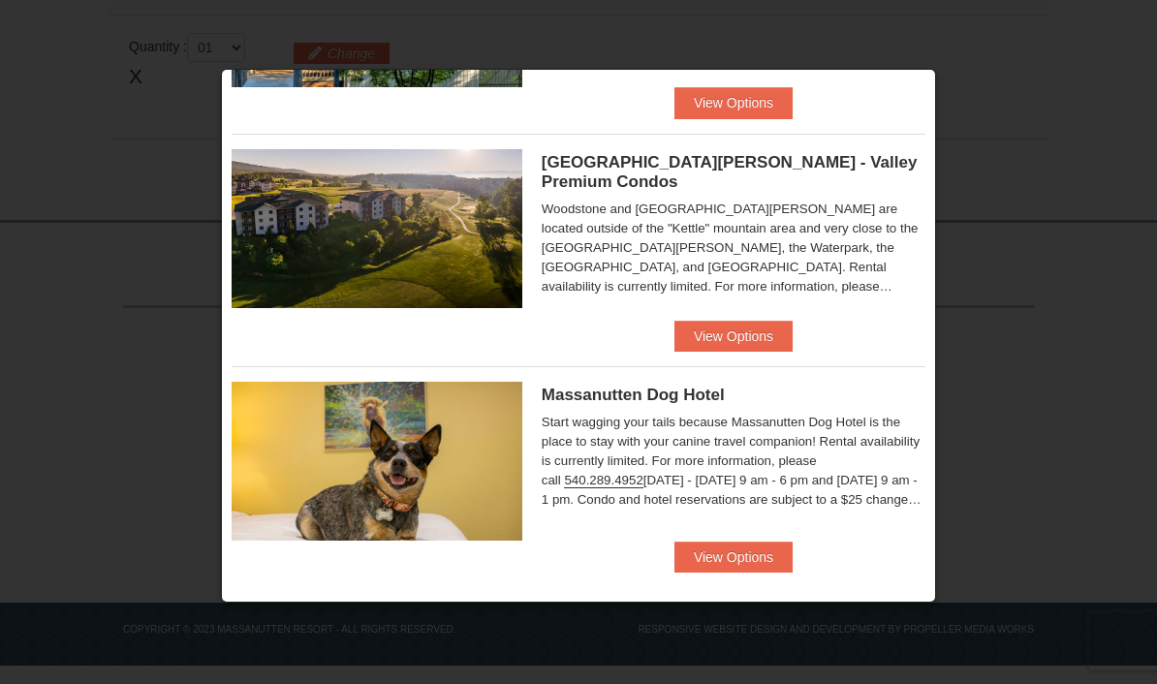
click at [723, 545] on button "View Options" at bounding box center [734, 557] width 118 height 31
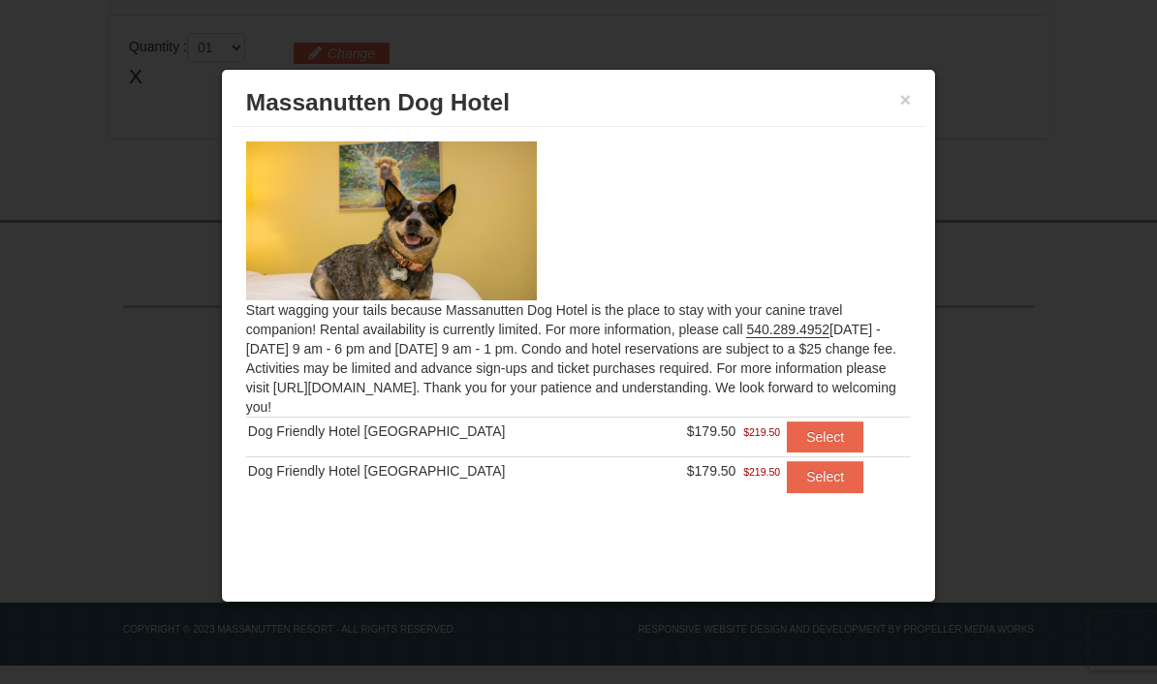
click at [806, 438] on button "Select" at bounding box center [825, 437] width 77 height 31
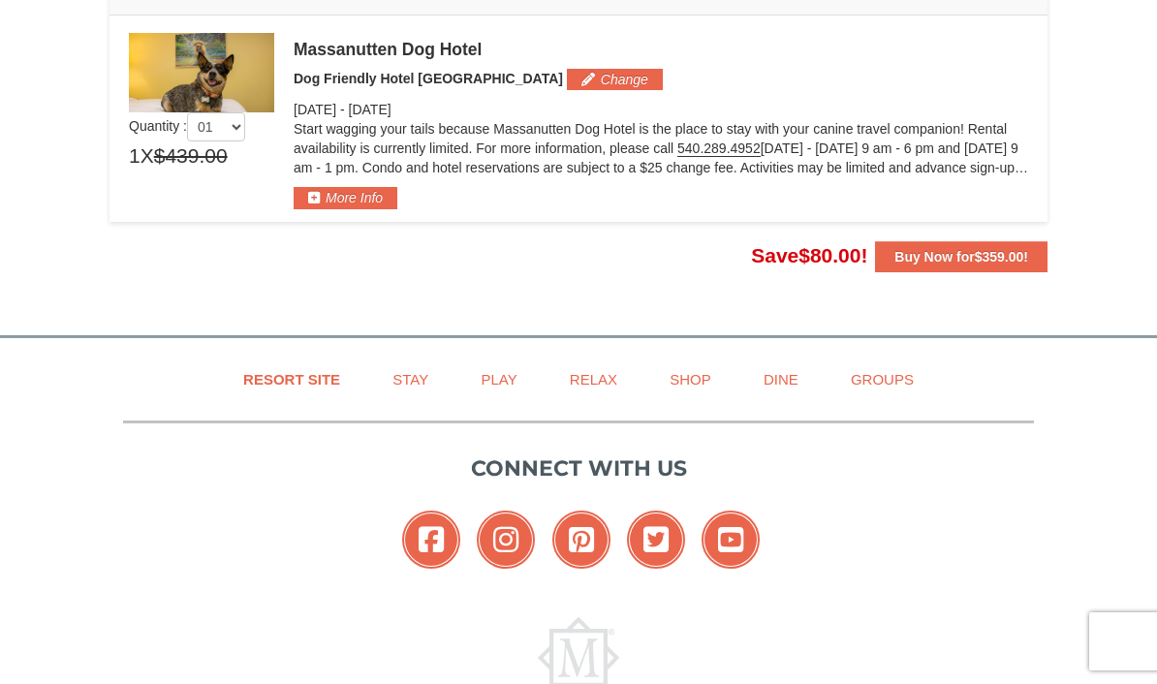
click at [973, 262] on strong "Buy Now for $359.00 !" at bounding box center [962, 257] width 134 height 16
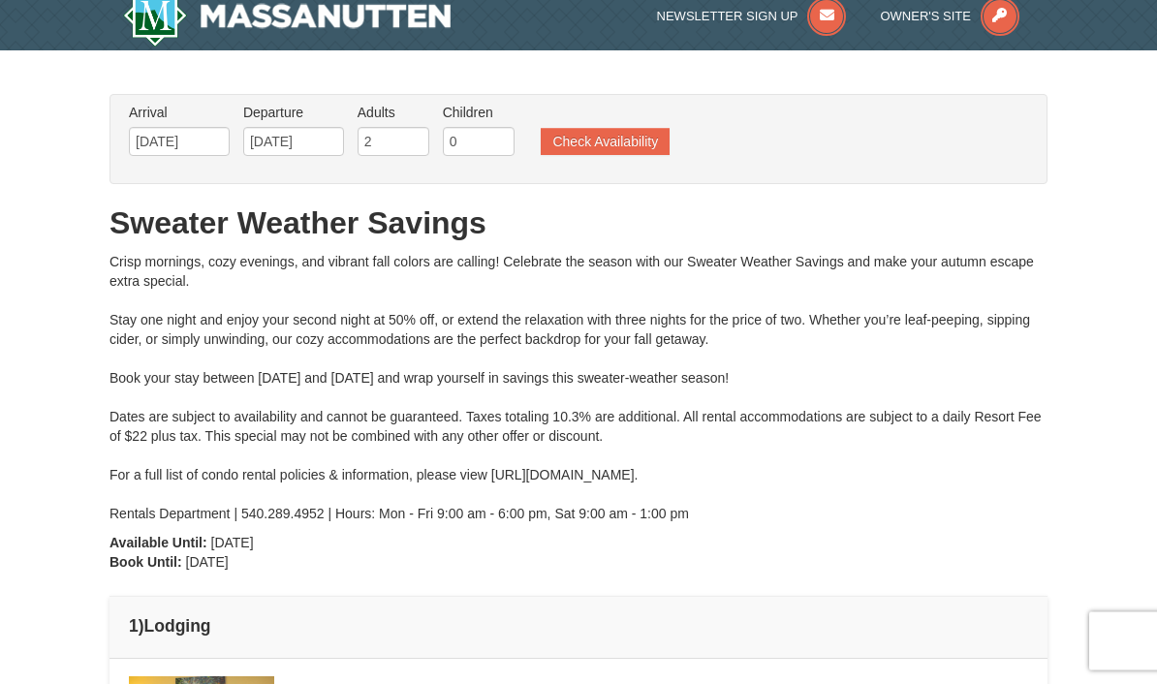
scroll to position [0, 0]
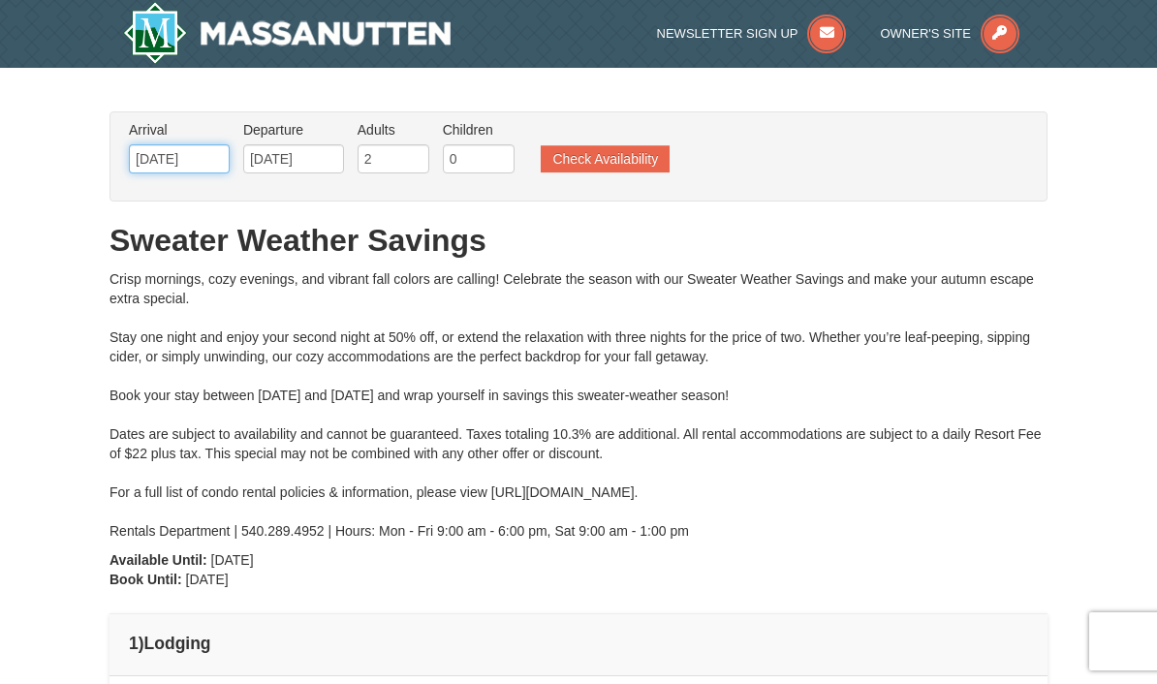
click at [210, 164] on input "10/04/2025" at bounding box center [179, 158] width 101 height 29
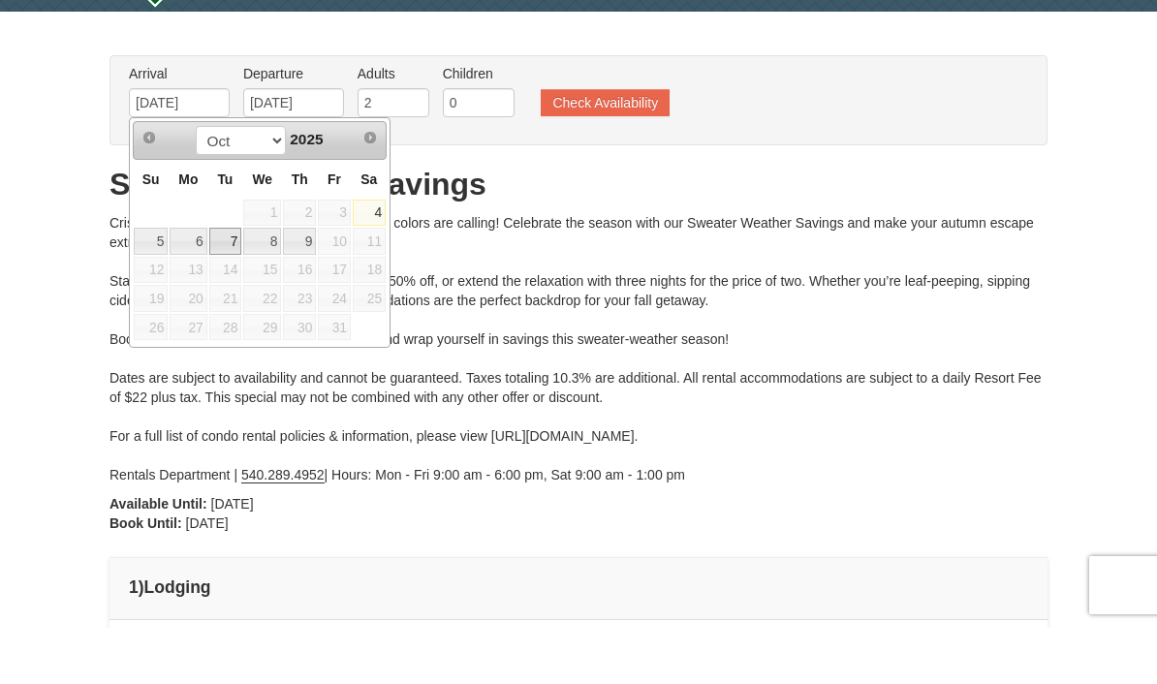
click at [233, 284] on link "7" at bounding box center [225, 297] width 33 height 27
type input "[DATE]"
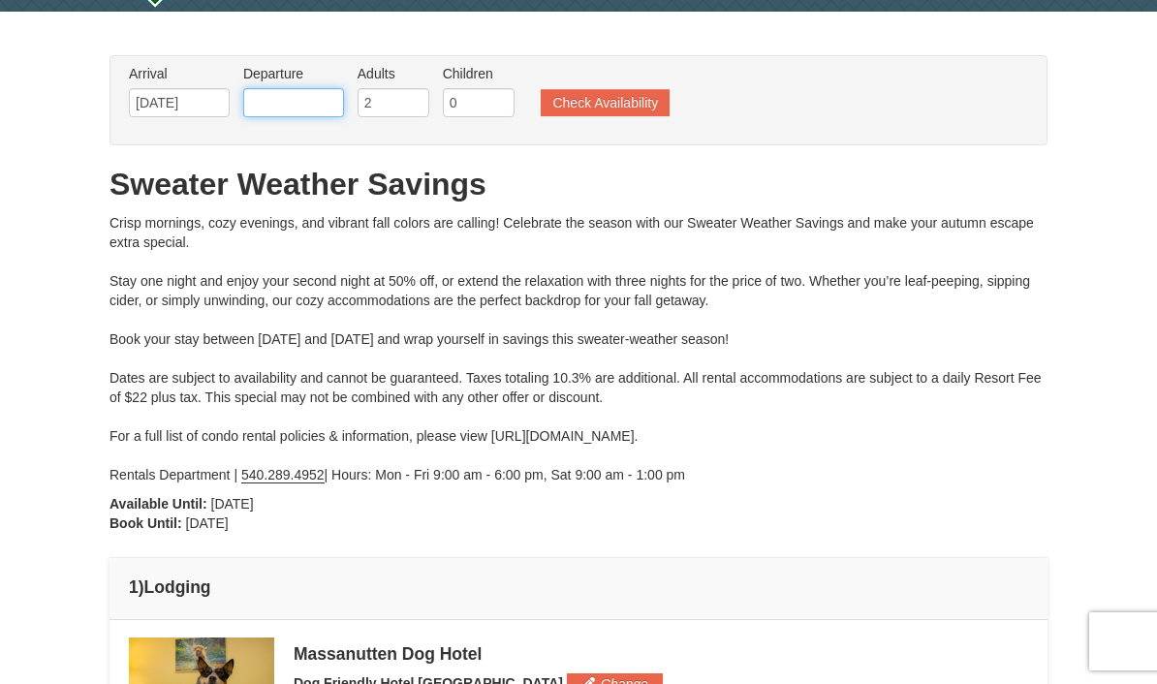
click at [334, 106] on input "text" at bounding box center [293, 102] width 101 height 29
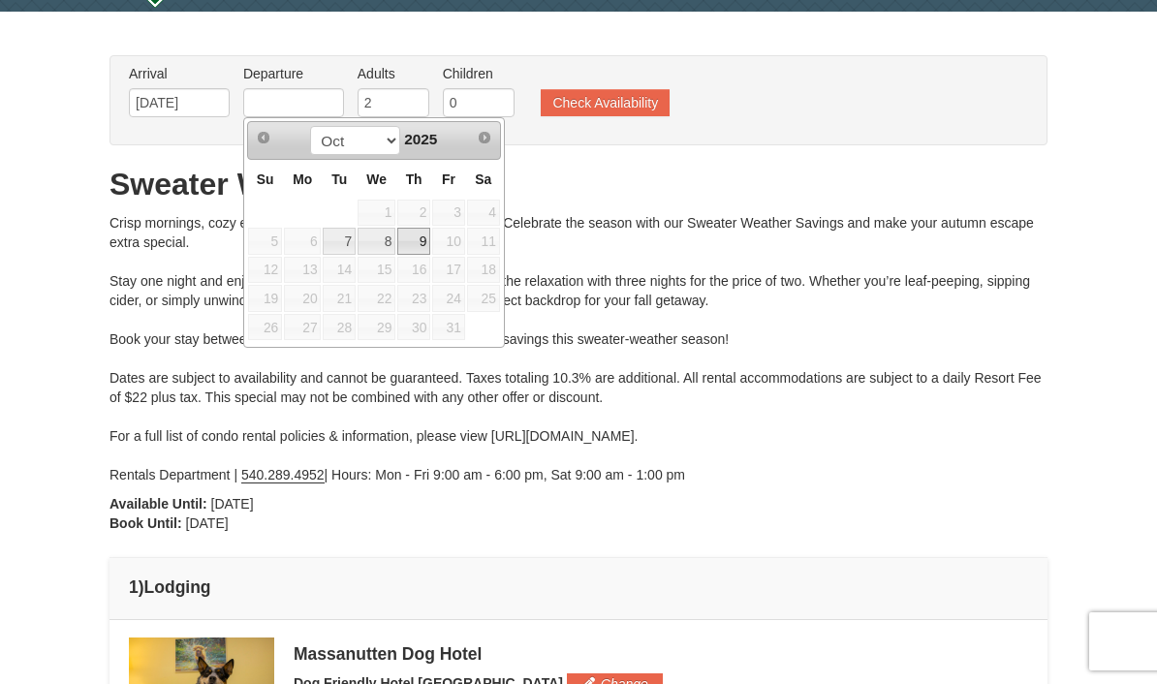
click at [428, 245] on link "9" at bounding box center [413, 241] width 33 height 27
type input "10/09/2025"
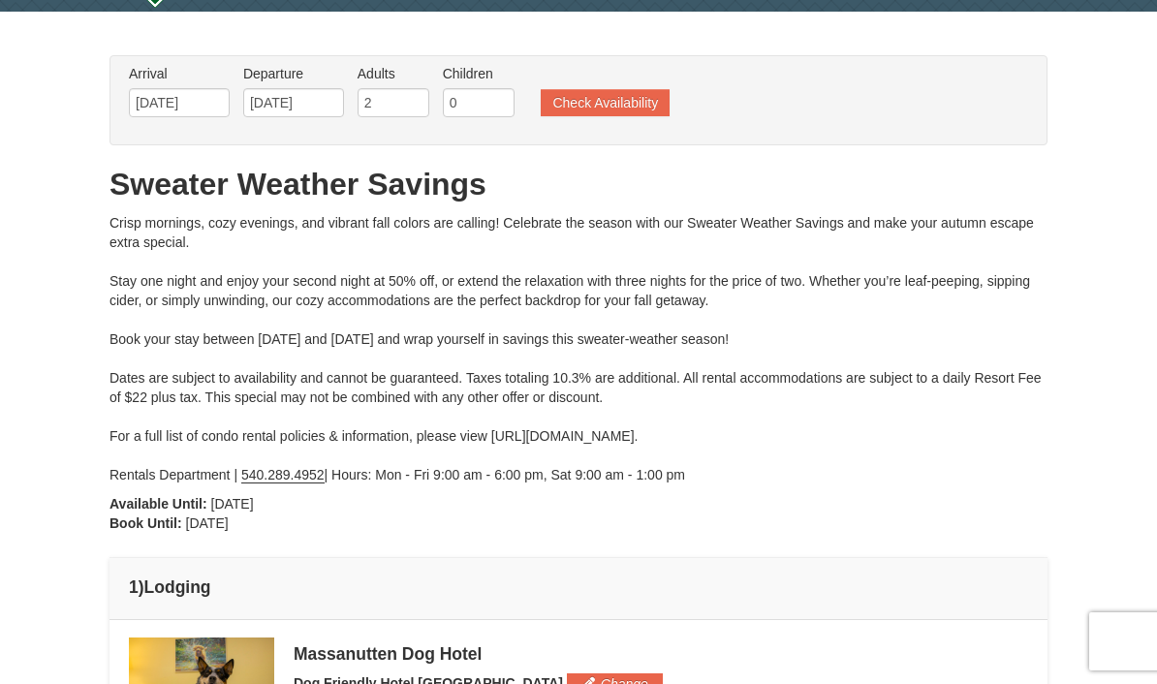
click at [623, 100] on button "Check Availability" at bounding box center [605, 102] width 129 height 27
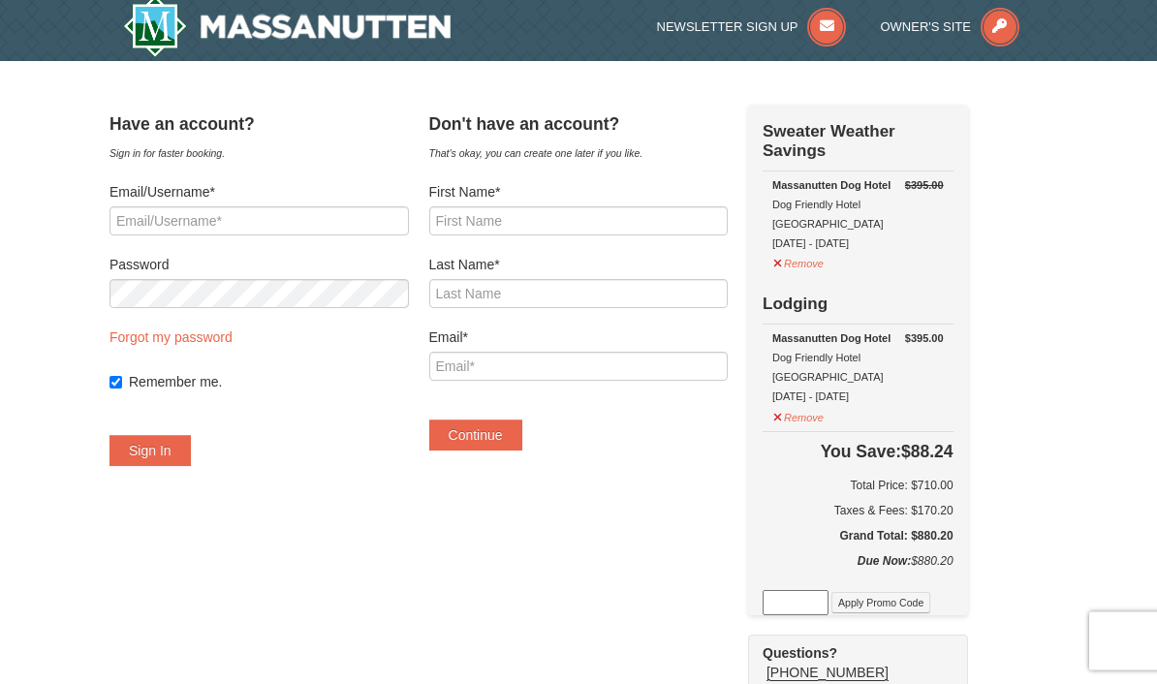
scroll to position [7, 0]
click at [816, 403] on button "Remove" at bounding box center [798, 415] width 52 height 24
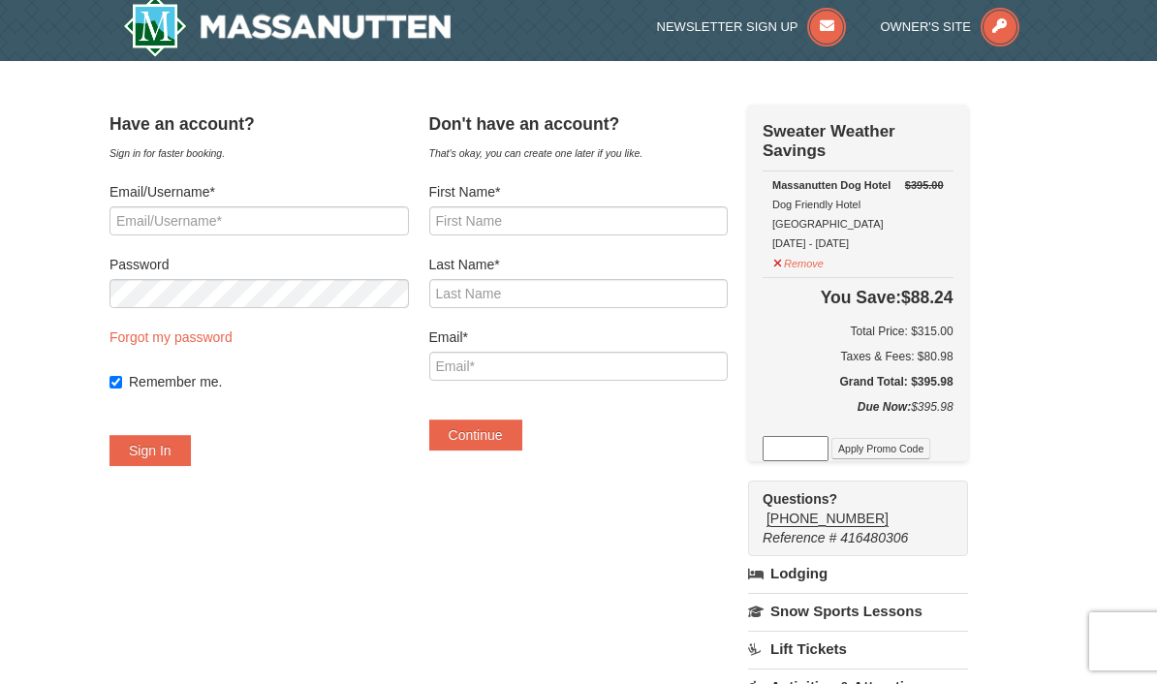
scroll to position [0, 0]
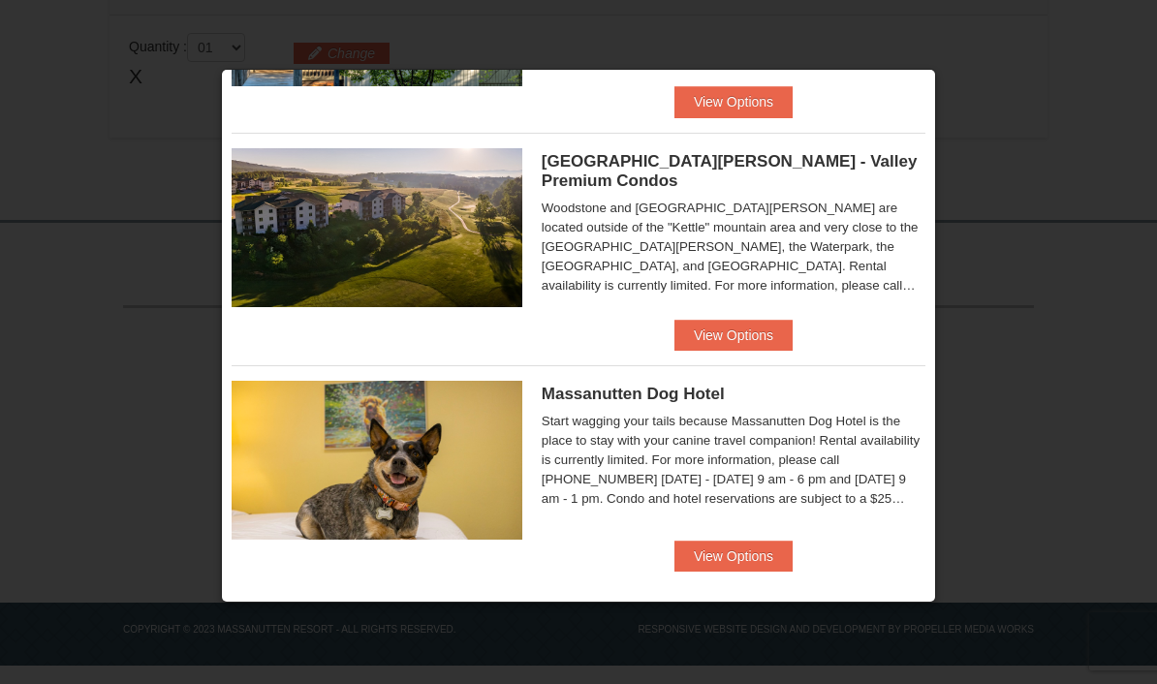
scroll to position [1092, 0]
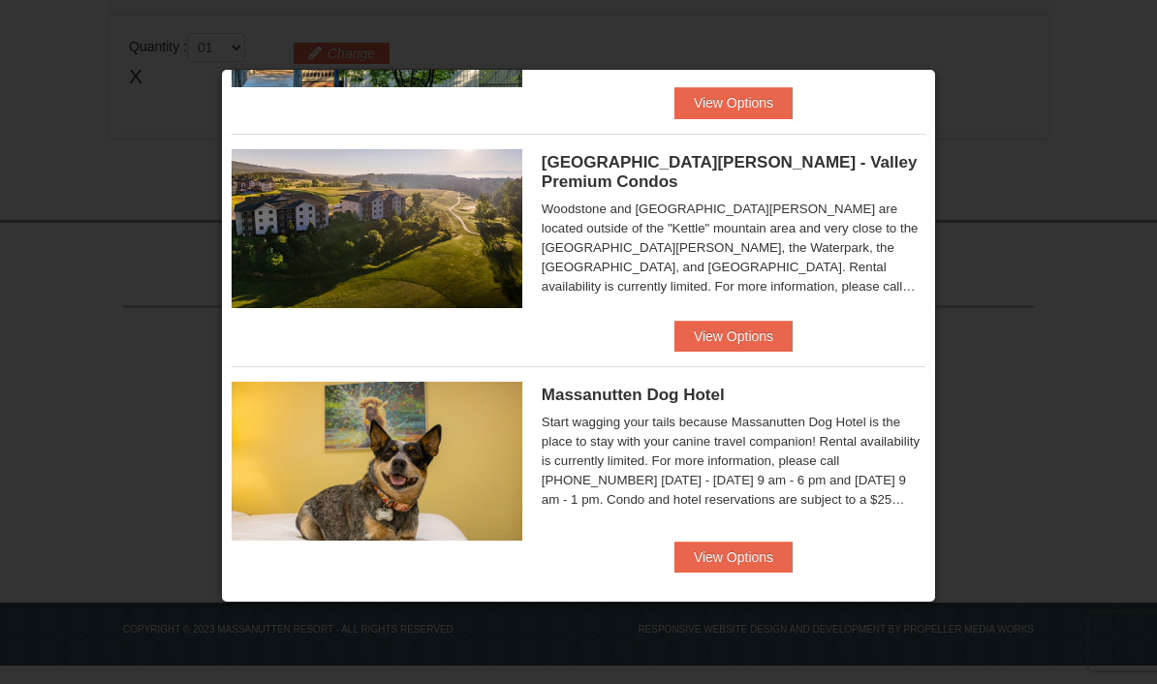
click at [739, 558] on button "View Options" at bounding box center [734, 557] width 118 height 31
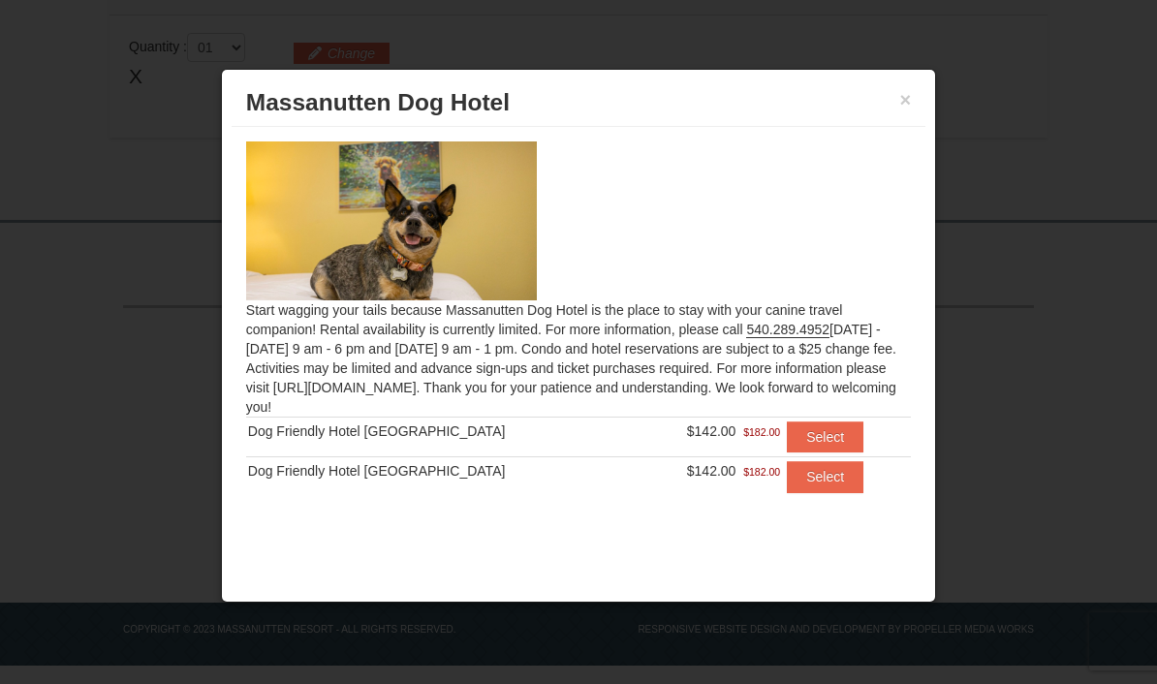
click at [837, 432] on button "Select" at bounding box center [825, 437] width 77 height 31
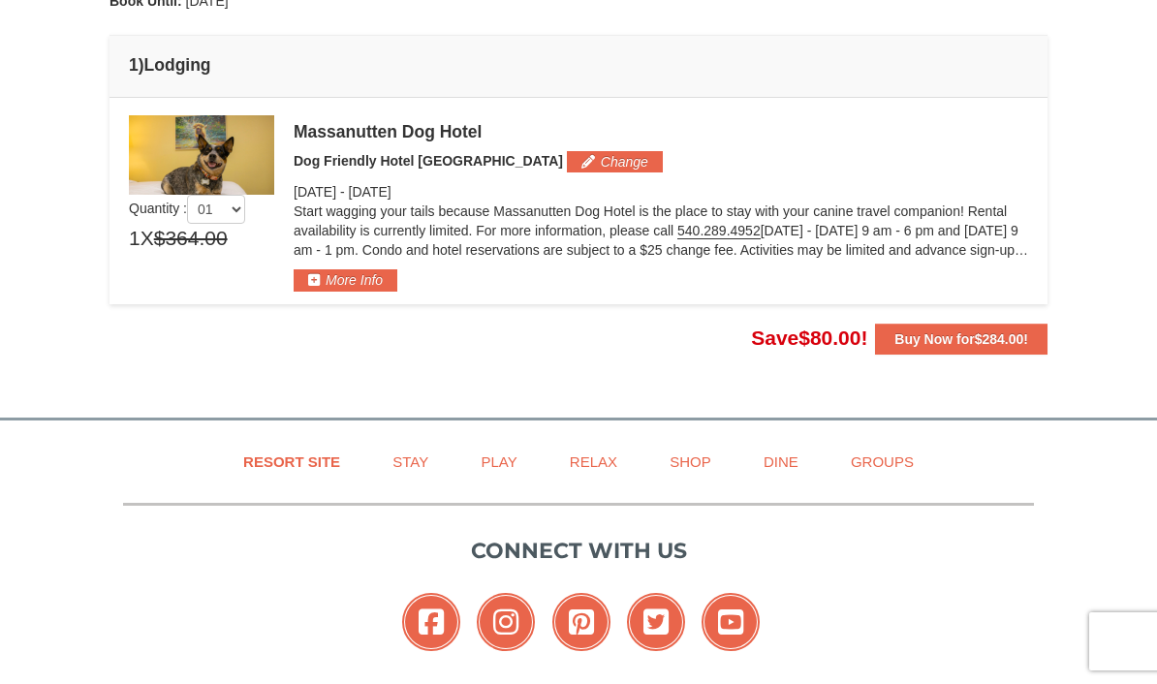
scroll to position [578, 0]
click at [927, 344] on strong "Buy Now for $284.00 !" at bounding box center [962, 340] width 134 height 16
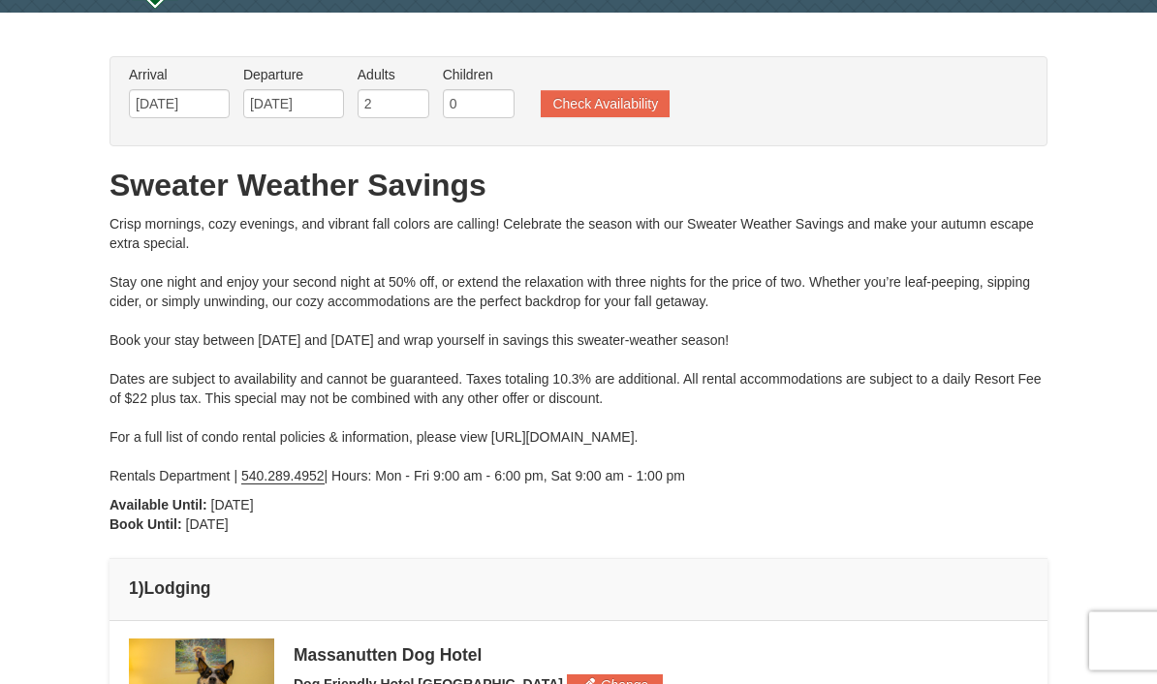
scroll to position [0, 0]
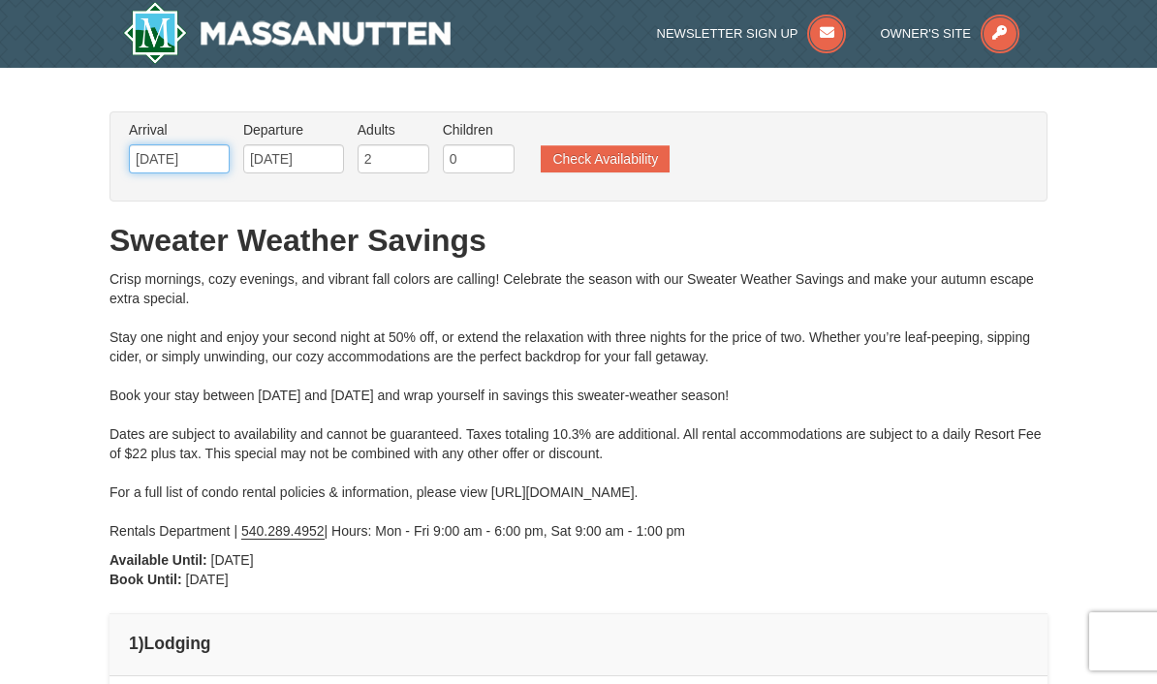
click at [206, 162] on input "[DATE]" at bounding box center [179, 158] width 101 height 29
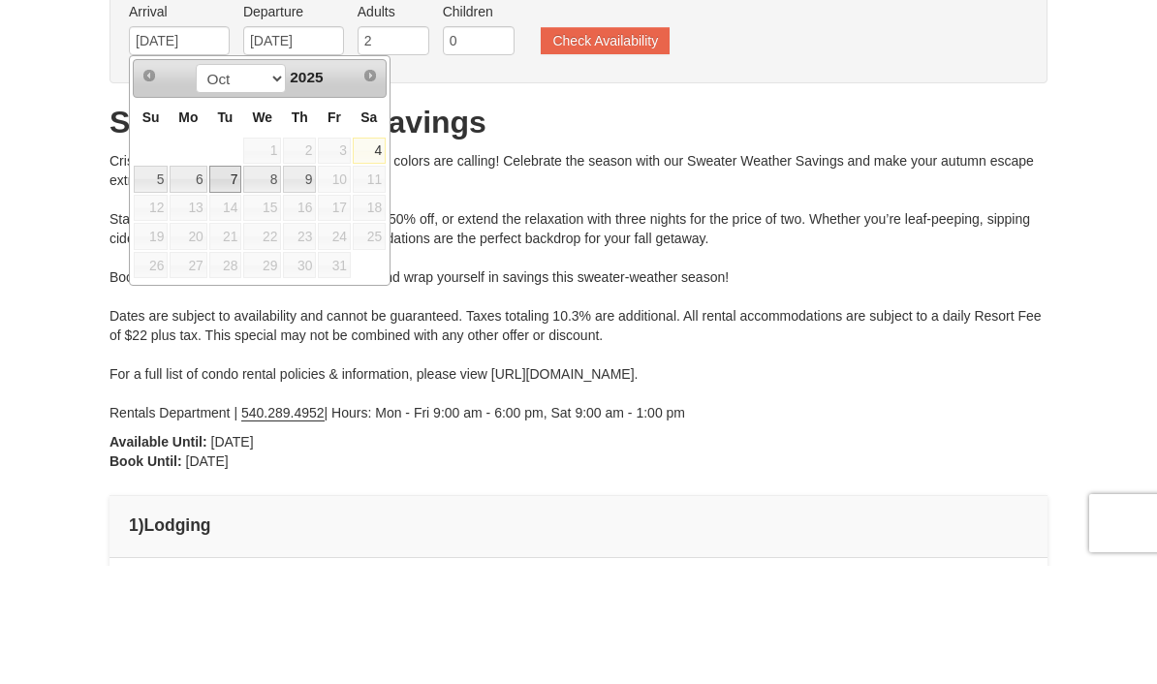
click at [275, 284] on link "8" at bounding box center [262, 297] width 38 height 27
type input "[DATE]"
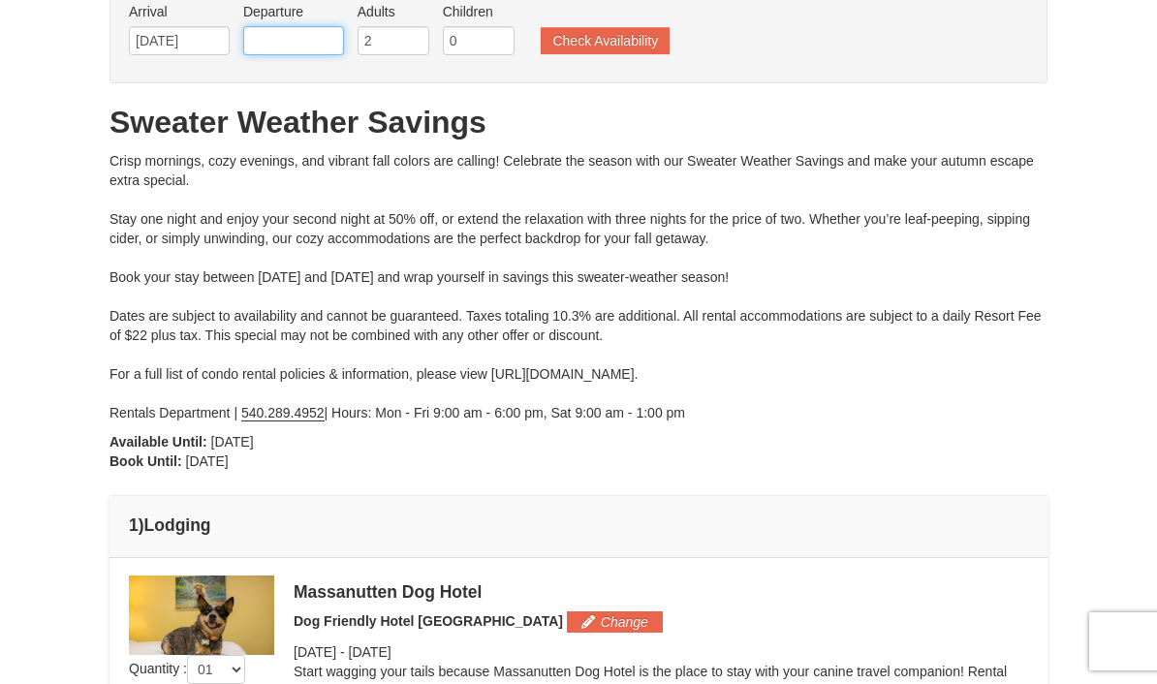
click at [320, 44] on input "text" at bounding box center [293, 40] width 101 height 29
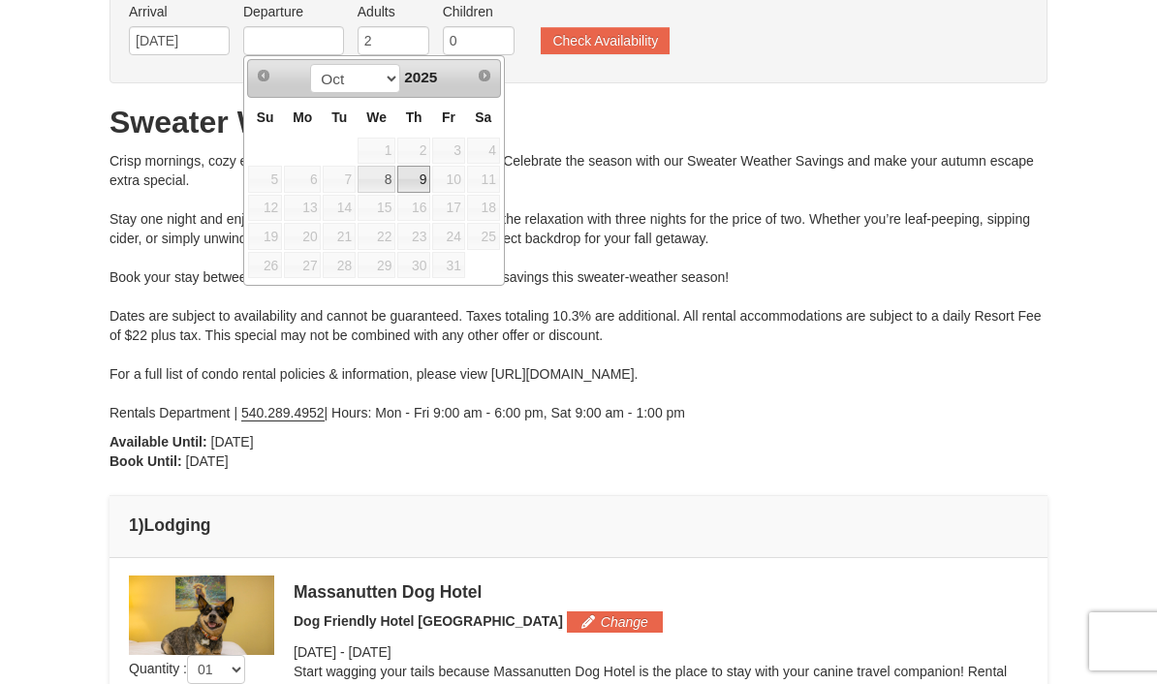
click at [466, 180] on td "11" at bounding box center [483, 179] width 35 height 29
click at [464, 180] on span "10" at bounding box center [448, 179] width 33 height 27
click at [462, 179] on span "10" at bounding box center [448, 179] width 33 height 27
click at [444, 176] on span "10" at bounding box center [448, 179] width 33 height 27
click at [430, 175] on link "9" at bounding box center [413, 179] width 33 height 27
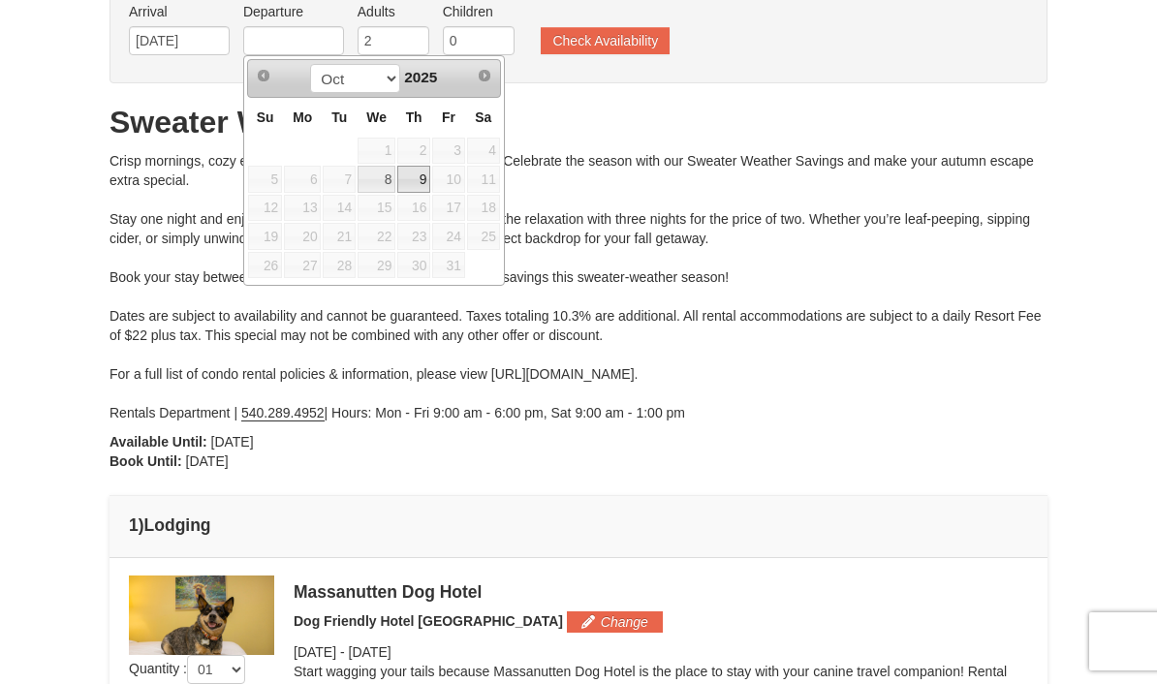
type input "10/09/2025"
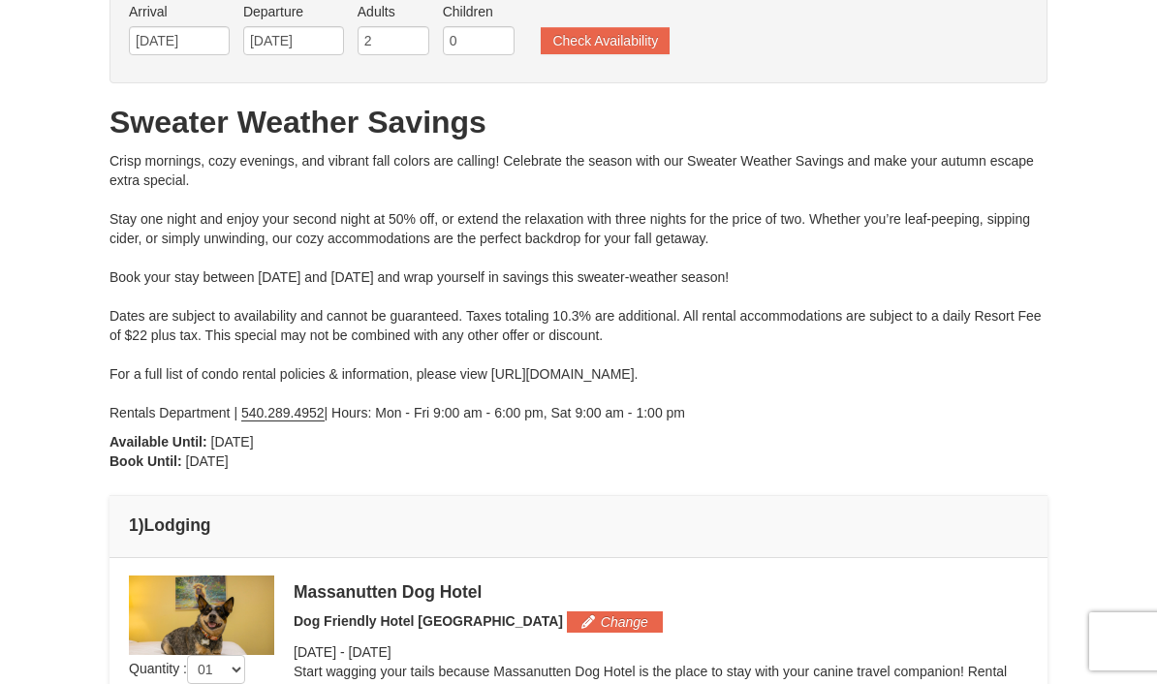
click at [625, 31] on button "Check Availability" at bounding box center [605, 40] width 129 height 27
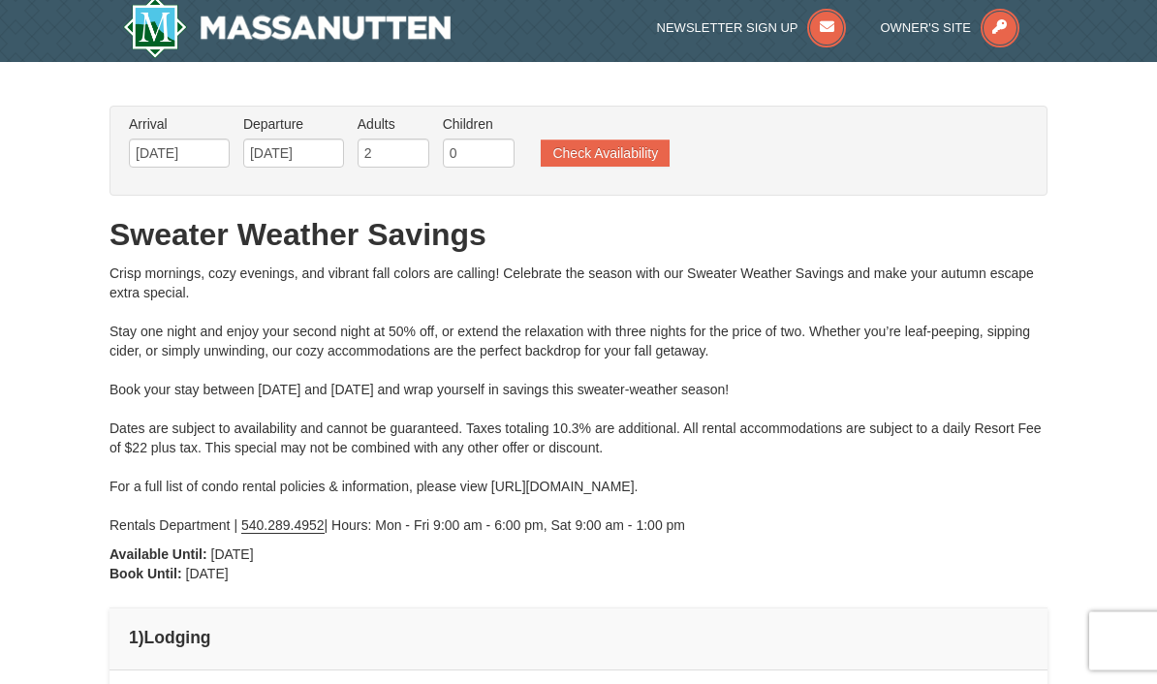
scroll to position [0, 0]
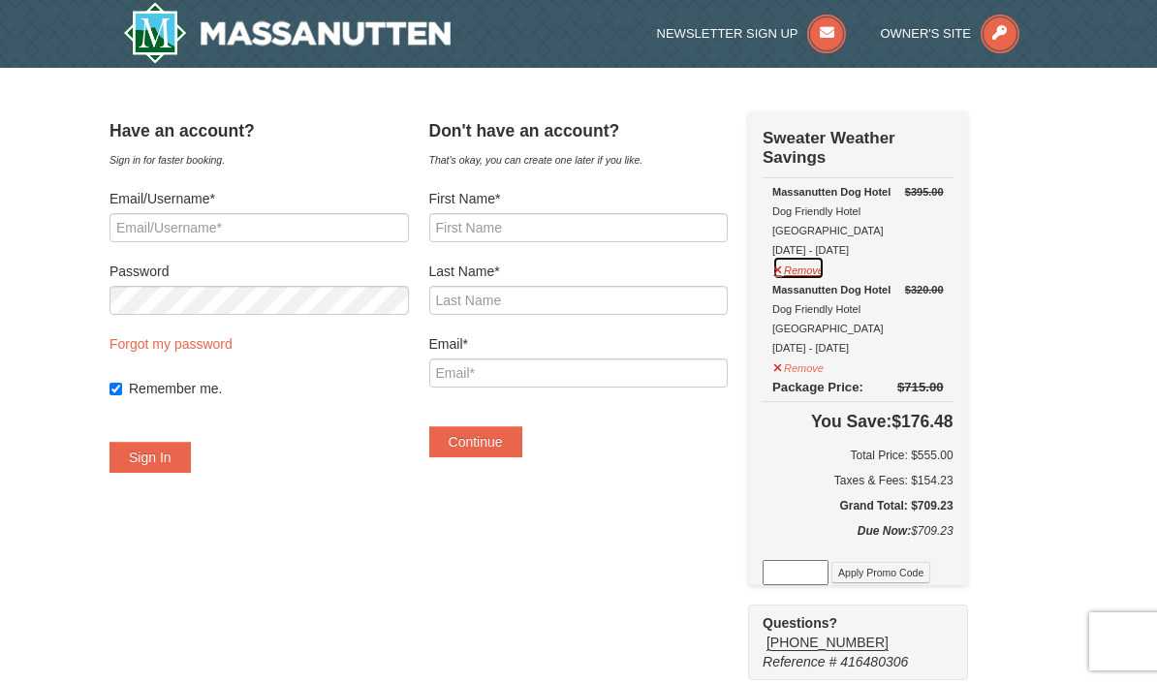
click at [798, 256] on button "Remove" at bounding box center [798, 268] width 52 height 24
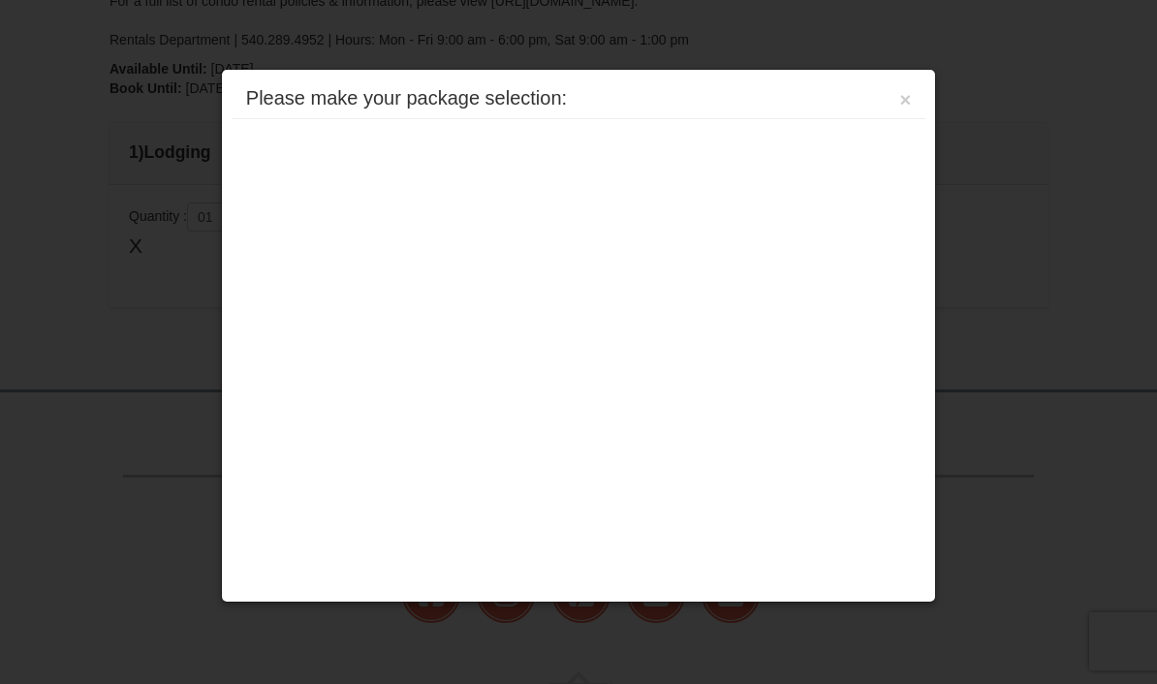
scroll to position [661, 0]
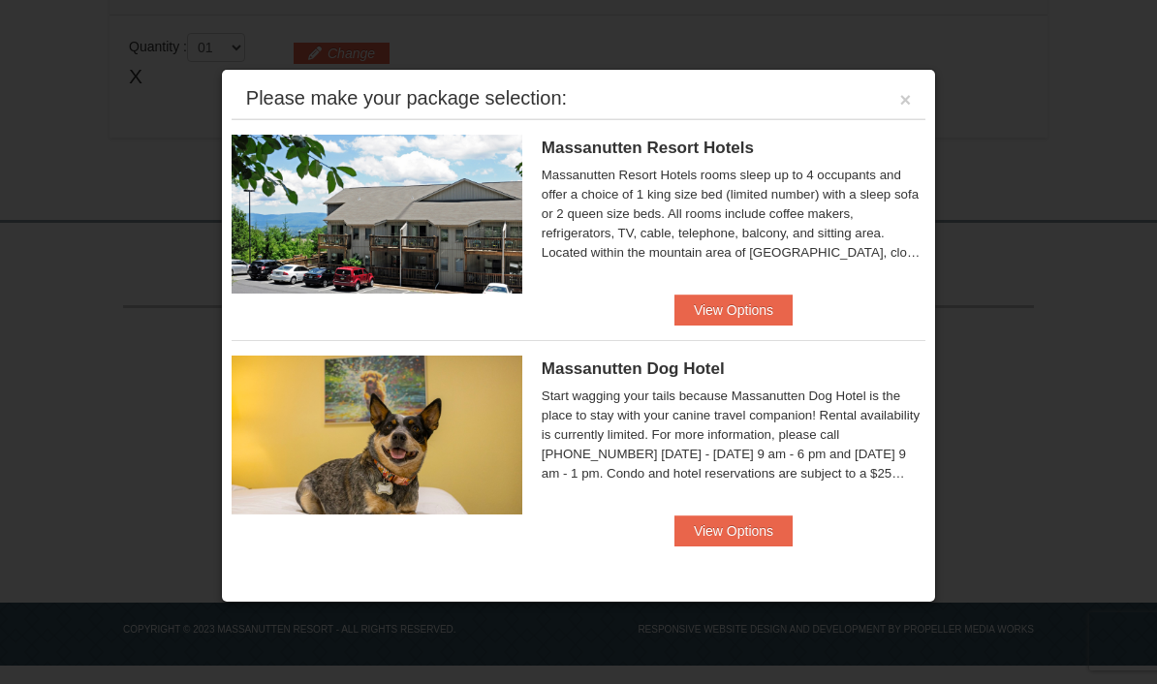
click at [741, 533] on button "View Options" at bounding box center [734, 531] width 118 height 31
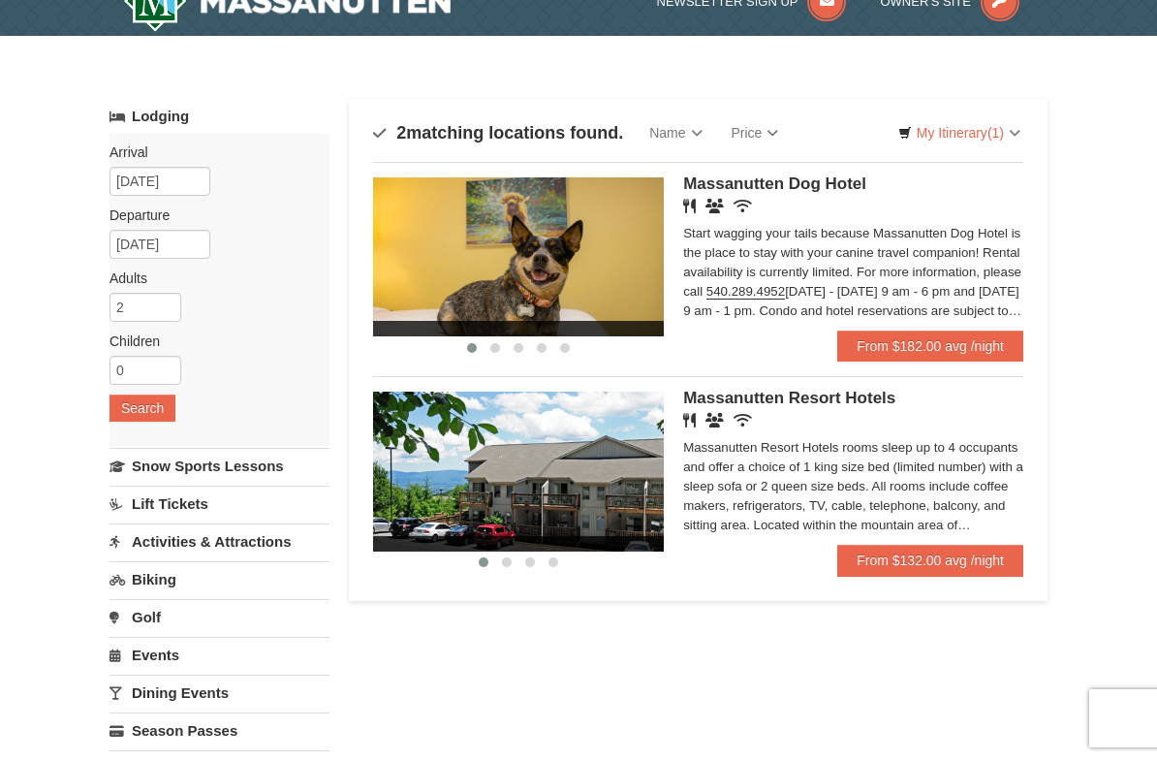
scroll to position [48, 0]
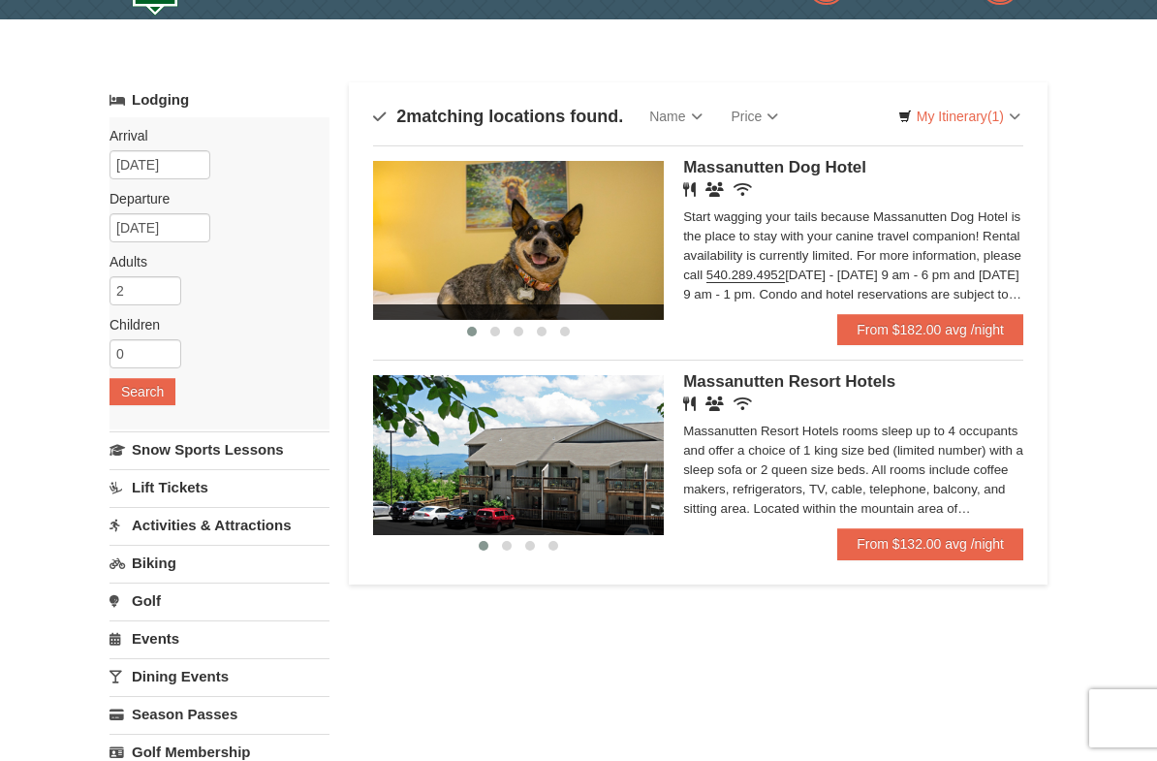
click at [883, 554] on link "From $132.00 avg /night" at bounding box center [930, 543] width 186 height 31
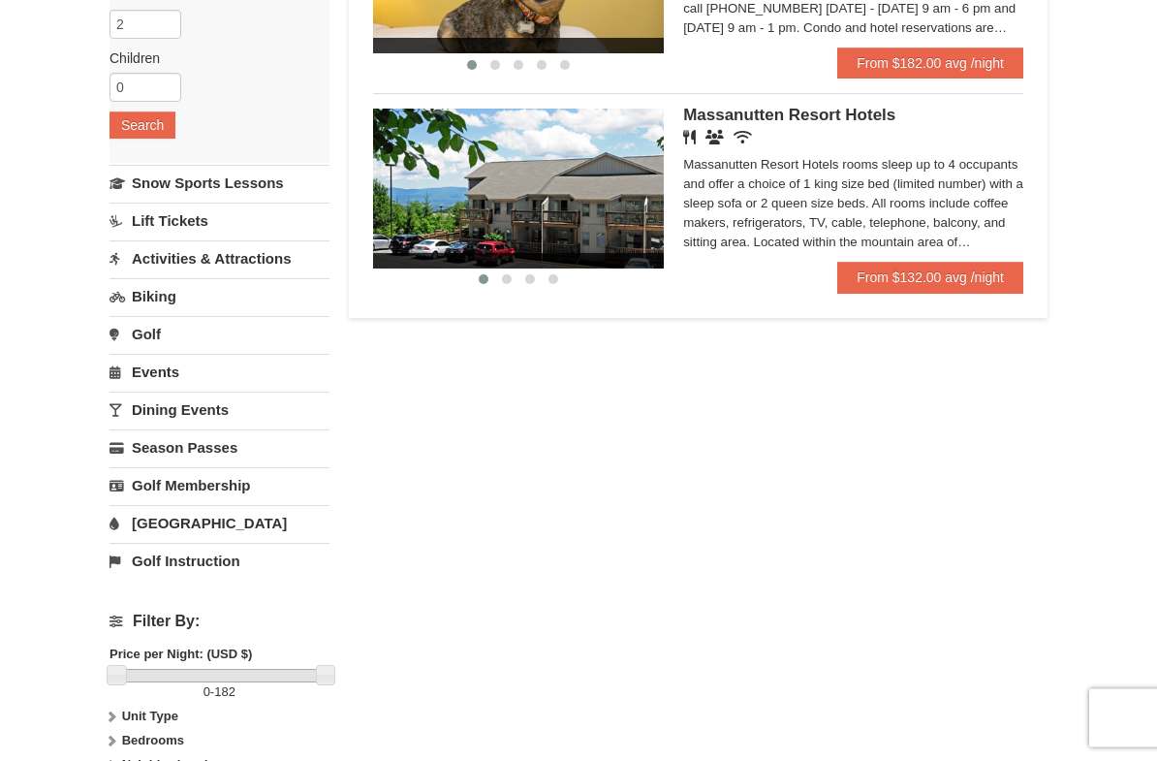
scroll to position [315, 0]
click at [927, 273] on link "From $132.00 avg /night" at bounding box center [930, 277] width 186 height 31
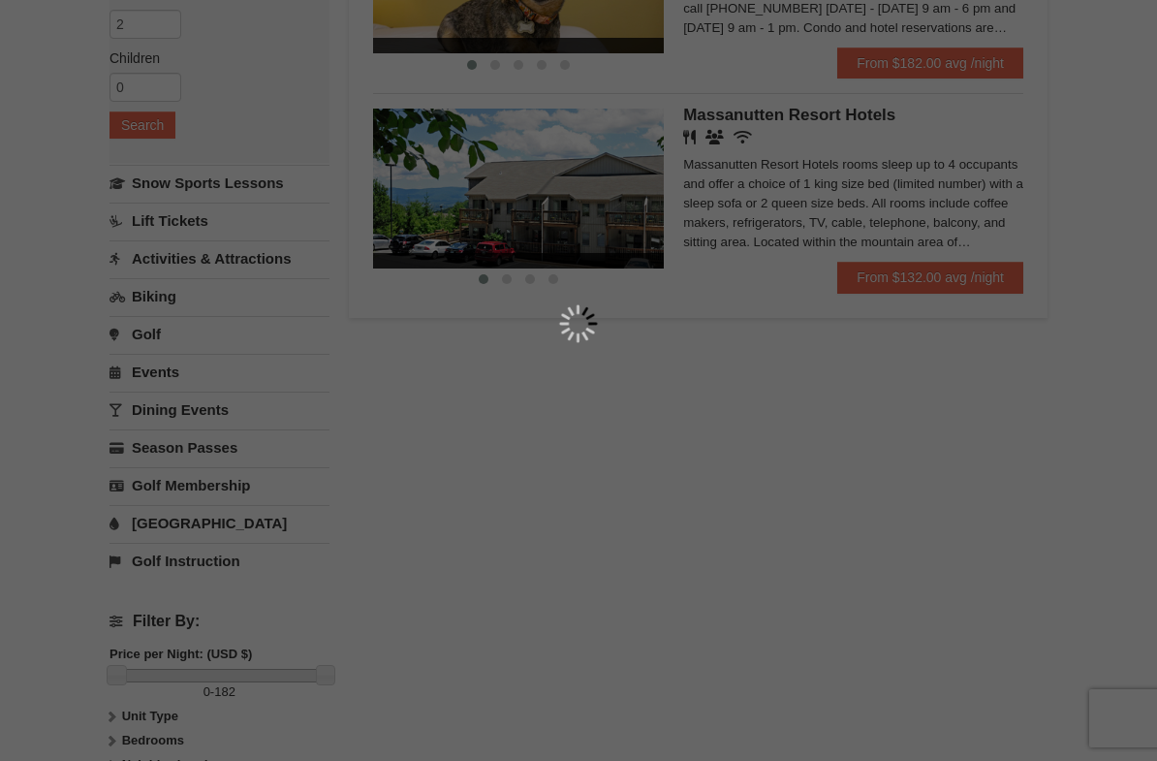
scroll to position [318, 0]
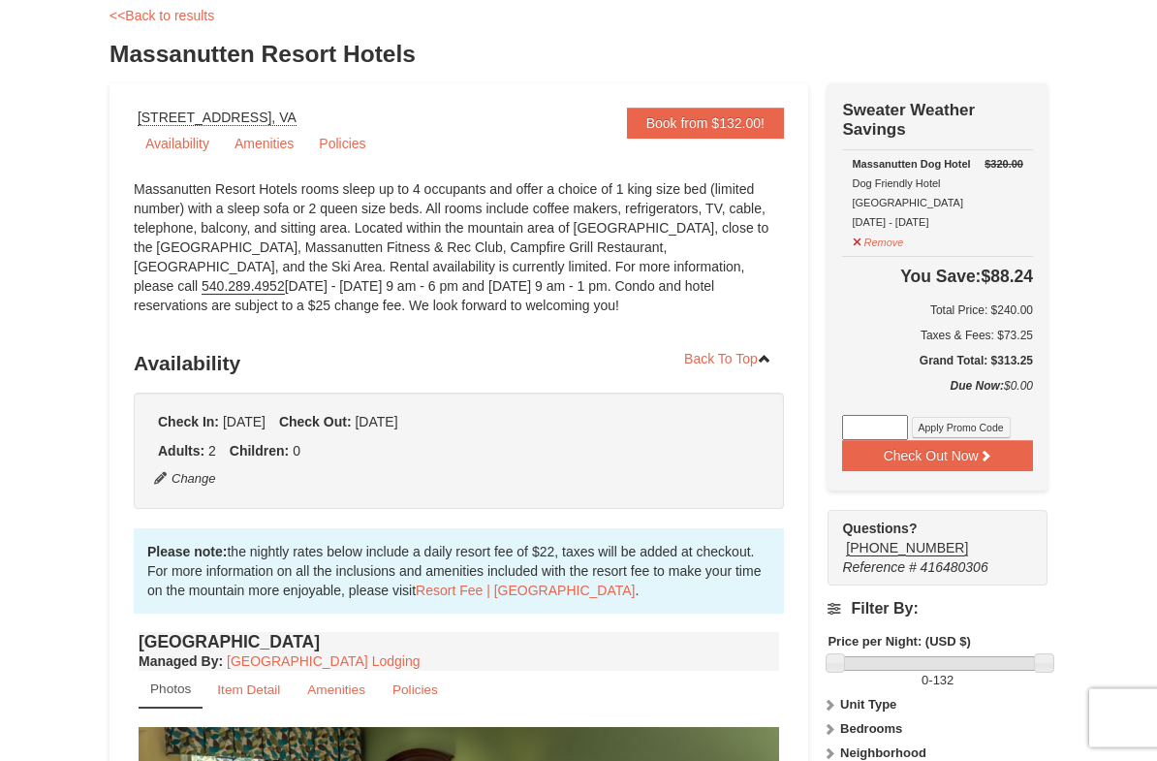
scroll to position [106, 0]
click at [893, 231] on button "Remove" at bounding box center [878, 240] width 52 height 24
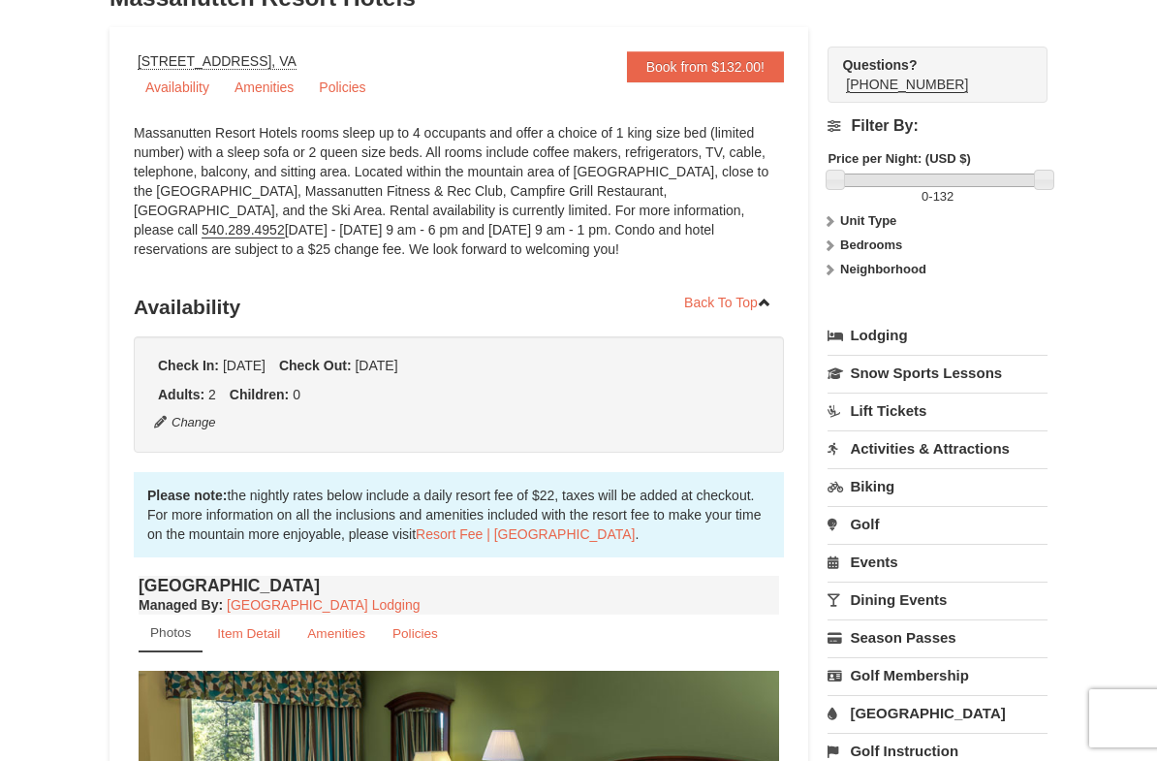
scroll to position [159, 0]
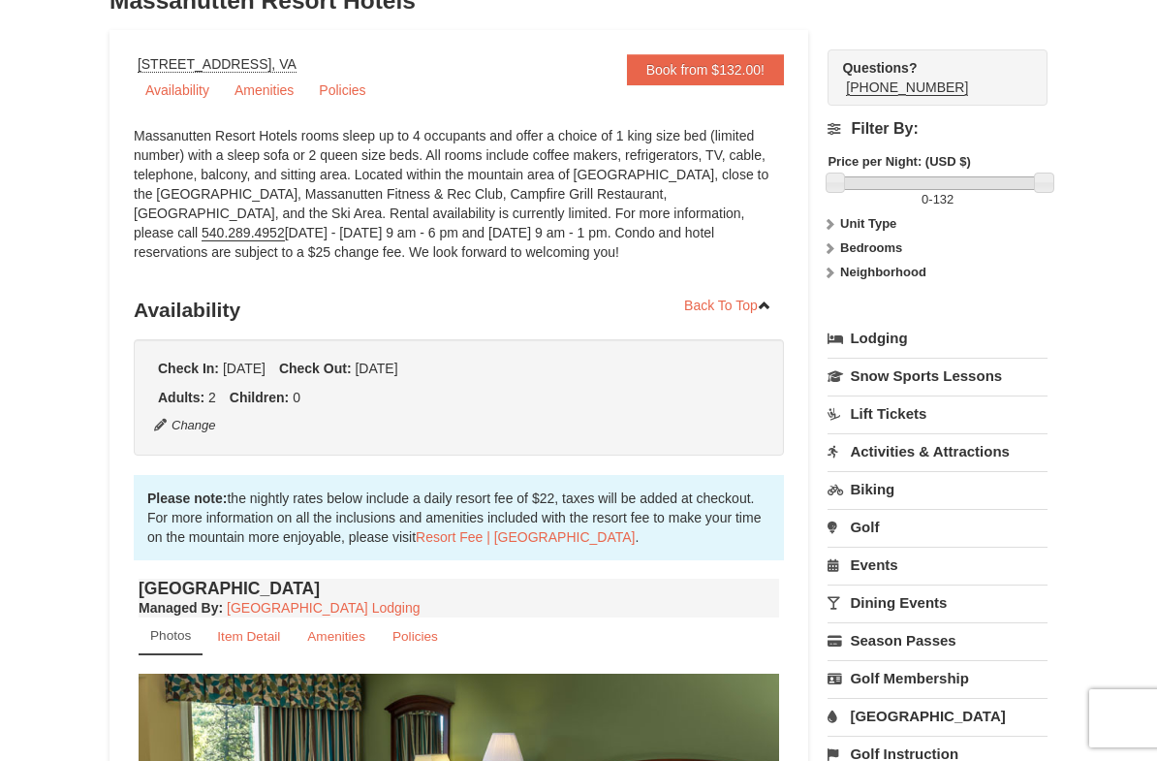
click at [745, 68] on link "Book from $132.00!" at bounding box center [705, 69] width 157 height 31
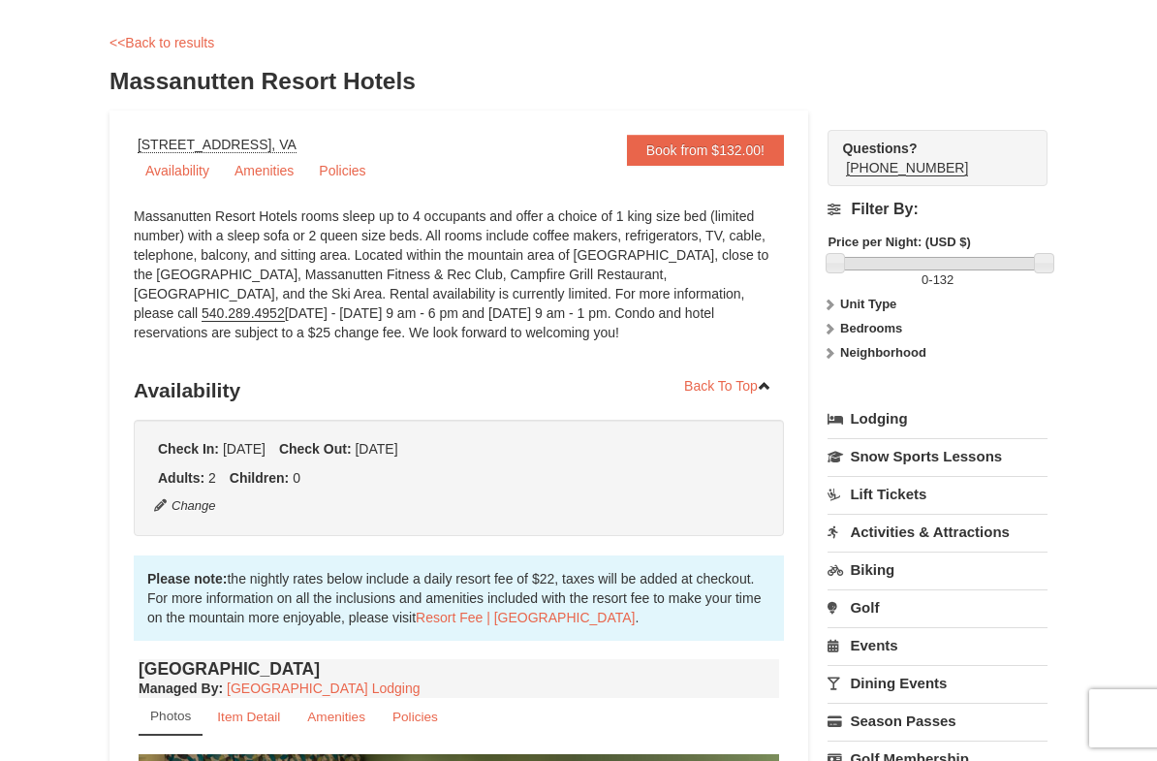
scroll to position [74, 0]
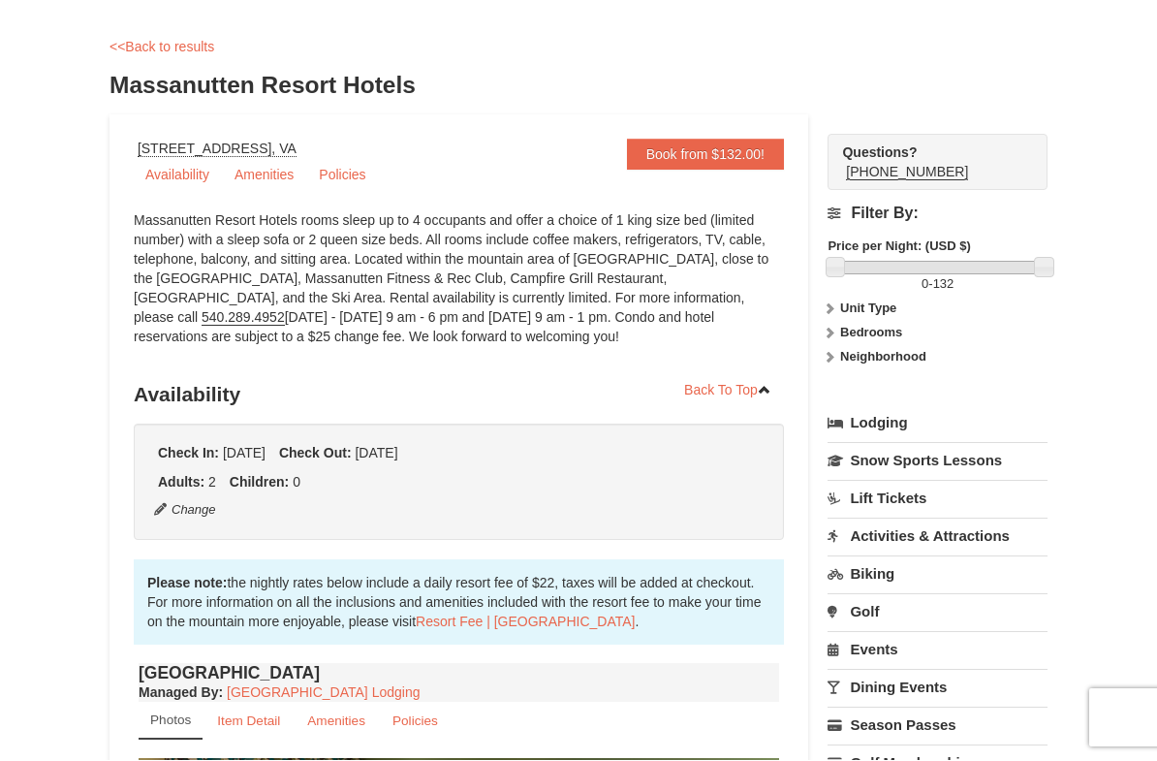
click at [741, 148] on link "Book from $132.00!" at bounding box center [705, 155] width 157 height 31
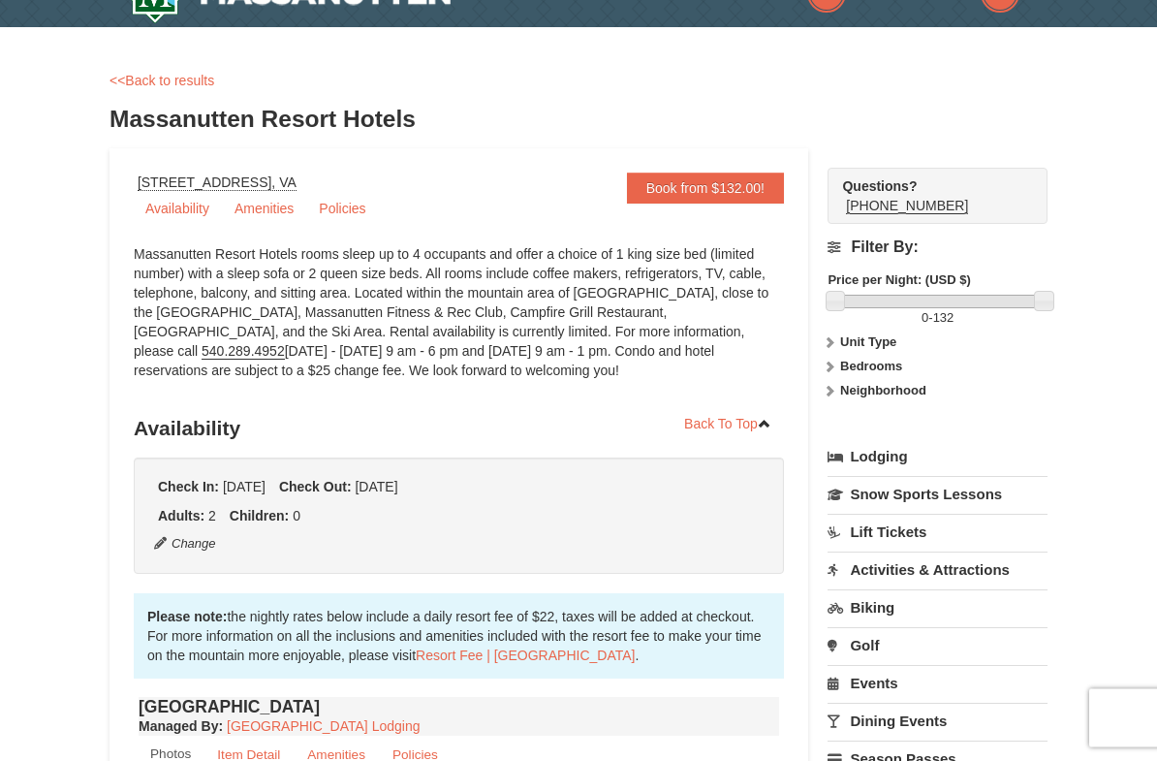
scroll to position [0, 0]
